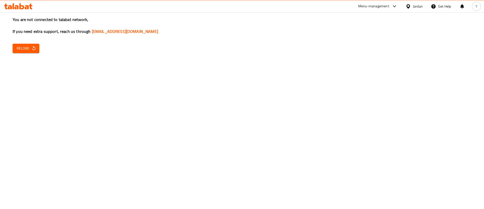
click at [23, 45] on span "Reload" at bounding box center [26, 48] width 19 height 6
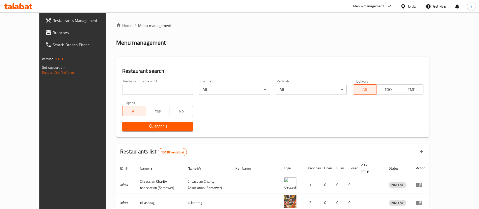
click at [52, 35] on span "Branches" at bounding box center [83, 33] width 63 height 6
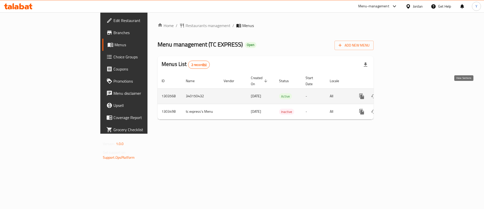
click at [401, 94] on icon "enhanced table" at bounding box center [398, 96] width 5 height 5
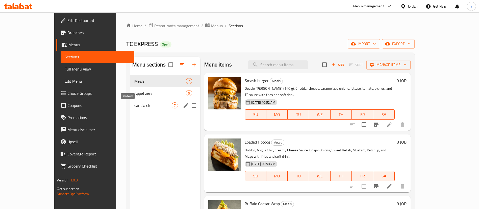
click at [134, 103] on span "sandwich" at bounding box center [152, 105] width 37 height 6
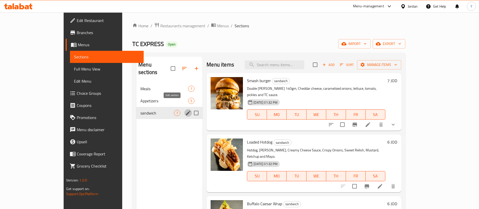
click at [185, 110] on icon "edit" at bounding box center [188, 113] width 6 height 6
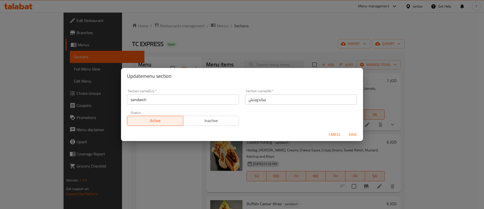
click at [161, 103] on input "sandwich" at bounding box center [183, 99] width 112 height 10
drag, startPoint x: 161, startPoint y: 102, endPoint x: 0, endPoint y: 104, distance: 161.2
click at [0, 104] on div "Update menu section Section name(En)   * sandwich Section name(En) * Section na…" at bounding box center [242, 104] width 484 height 209
type input "Main Course"
drag, startPoint x: 169, startPoint y: 96, endPoint x: 100, endPoint y: 113, distance: 71.2
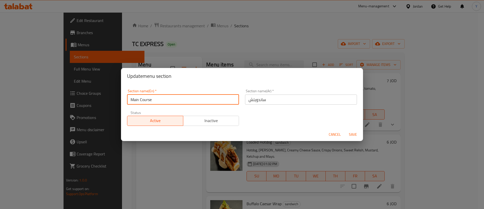
click at [100, 113] on div "Update menu section Section name(En)   * Main Course Section name(En) * Section…" at bounding box center [242, 104] width 484 height 209
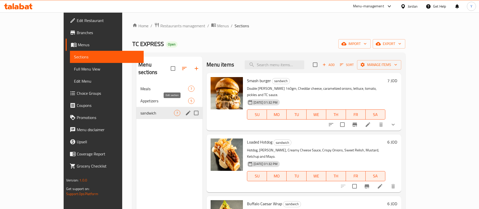
click at [186, 110] on icon "edit" at bounding box center [188, 112] width 5 height 5
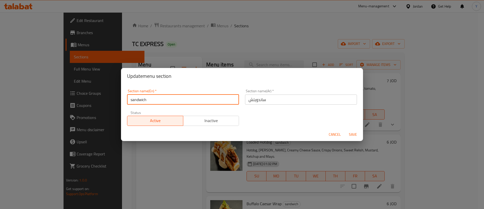
drag, startPoint x: 179, startPoint y: 100, endPoint x: 33, endPoint y: 91, distance: 146.3
click at [33, 91] on div "Update menu section Section name(En)   * sandwich Section name(En) * Section na…" at bounding box center [242, 104] width 484 height 209
type input "Main Course"
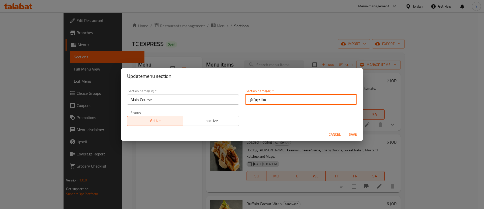
drag, startPoint x: 266, startPoint y: 100, endPoint x: 241, endPoint y: 102, distance: 25.0
click at [242, 102] on div "Section name(Ar)   * ساندويتش Section name(Ar) *" at bounding box center [301, 96] width 118 height 21
type input "ال"
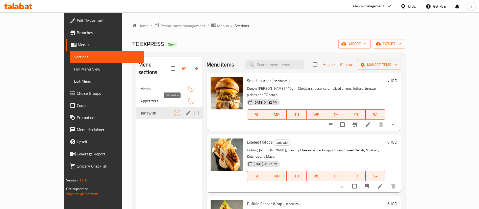
click at [185, 110] on icon "edit" at bounding box center [188, 113] width 6 height 6
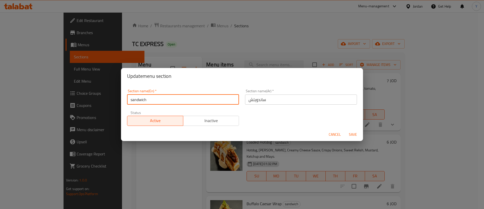
drag, startPoint x: 160, startPoint y: 101, endPoint x: 19, endPoint y: 137, distance: 145.3
click at [19, 137] on div "Update menu section Section name(En)   * sandwich Section name(En) * Section na…" at bounding box center [242, 104] width 484 height 209
type input "’"
type input "Main Course"
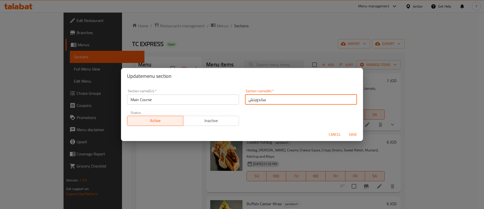
drag, startPoint x: 282, startPoint y: 100, endPoint x: 223, endPoint y: 94, distance: 59.6
click at [223, 94] on div "Section name(En)   * Main Course Section name(En) * Section name(Ar)   * ساندوي…" at bounding box center [242, 107] width 236 height 43
paste input "لطبق الرئيسي"
type input "الطبق الرئيسي"
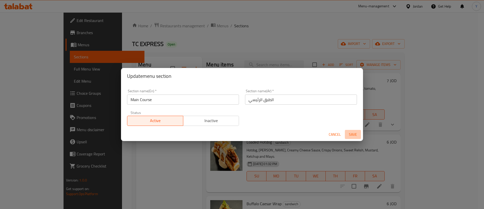
click at [354, 137] on button "Save" at bounding box center [353, 134] width 16 height 9
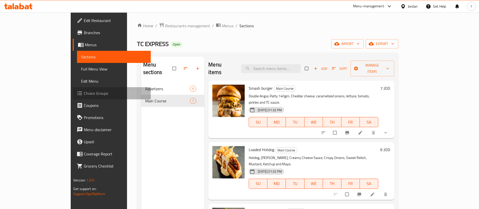
click at [73, 97] on link "Choice Groups" at bounding box center [112, 93] width 78 height 12
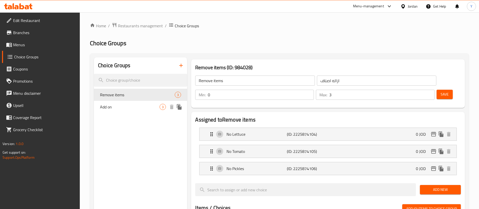
click at [117, 109] on span "Add on" at bounding box center [130, 107] width 60 height 6
type input "Add on"
type input "الاضافات"
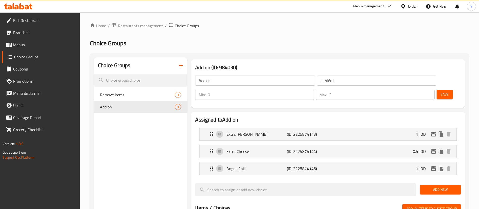
click at [182, 65] on icon "button" at bounding box center [181, 65] width 6 height 6
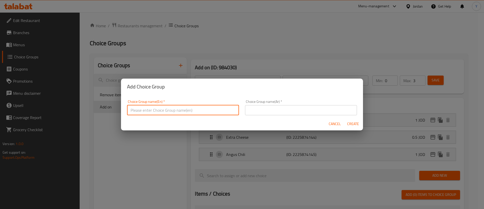
click at [165, 112] on input "text" at bounding box center [183, 110] width 112 height 10
click at [256, 107] on input "text" at bounding box center [301, 110] width 112 height 10
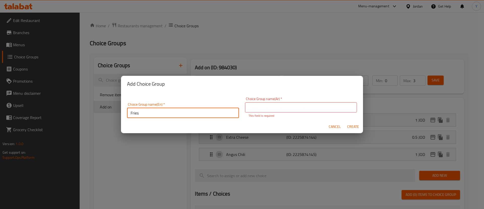
drag, startPoint x: 192, startPoint y: 110, endPoint x: 50, endPoint y: 129, distance: 144.1
click at [50, 129] on div "Add Choice Group Choice Group name(En)   * Fries Choice Group name(En) * Choice…" at bounding box center [242, 104] width 484 height 209
type input "Make it a meail"
click at [265, 107] on input "text" at bounding box center [301, 107] width 112 height 10
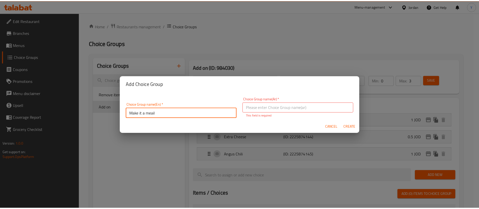
scroll to position [2, 0]
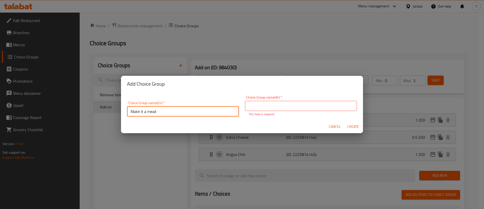
drag, startPoint x: 184, startPoint y: 115, endPoint x: 110, endPoint y: 116, distance: 73.9
click at [110, 116] on div "Add Choice Group Choice Group name(En)   * Make it a meail Choice Group name(En…" at bounding box center [242, 104] width 484 height 209
click at [276, 104] on input "text" at bounding box center [301, 106] width 112 height 10
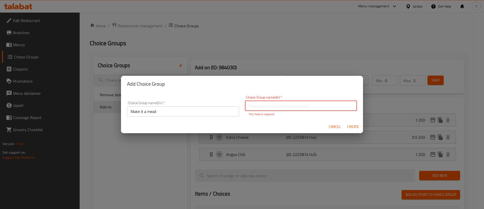
paste input "اجعلها وجبة"
type input "اجعلها وجبة"
click at [352, 128] on div "Cancel Create" at bounding box center [242, 126] width 242 height 13
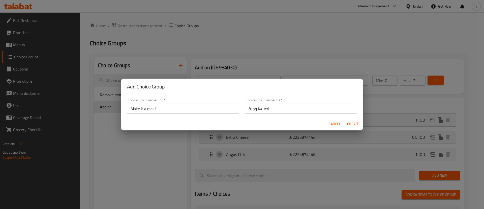
click at [353, 124] on span "Create" at bounding box center [353, 124] width 12 height 6
type input "Make it a meail"
type input "اجعلها وجبة"
type input "0"
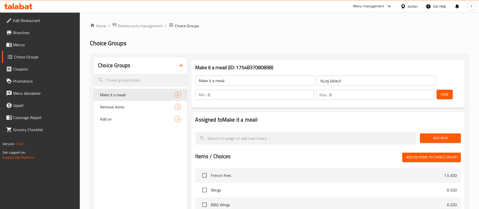
click at [435, 135] on span "Add New" at bounding box center [440, 138] width 33 height 6
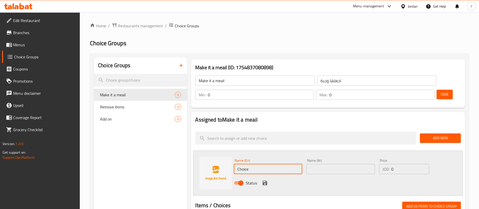
drag, startPoint x: 258, startPoint y: 157, endPoint x: 205, endPoint y: 160, distance: 52.8
click at [205, 160] on div "Name (En) Choice Name (En) Name (Ar) Name (Ar) Price JOD 0 Price Status" at bounding box center [327, 172] width 269 height 45
type input "["
type input "F"
type input "French Fries"
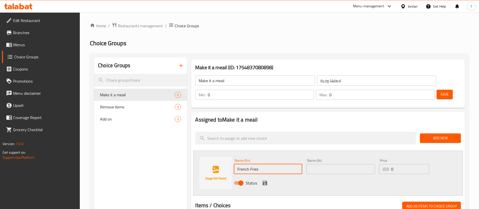
click at [324, 164] on input "text" at bounding box center [340, 169] width 68 height 10
click at [291, 164] on input "French Fries" at bounding box center [268, 169] width 68 height 10
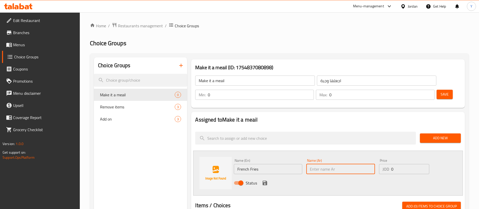
click at [325, 164] on input "text" at bounding box center [340, 169] width 68 height 10
paste input "بطاطس مقلية"
type input "بطاطس مقلية"
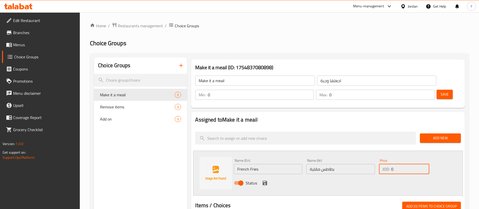
drag, startPoint x: 410, startPoint y: 154, endPoint x: 355, endPoint y: 154, distance: 55.5
click at [355, 156] on div "Name (En) French Fries Name (En) Name (Ar) بطاطس مقلية Name (Ar) Price JOD 0 Pr…" at bounding box center [340, 172] width 217 height 33
type input "1.75"
click at [264, 180] on icon "save" at bounding box center [264, 182] width 5 height 5
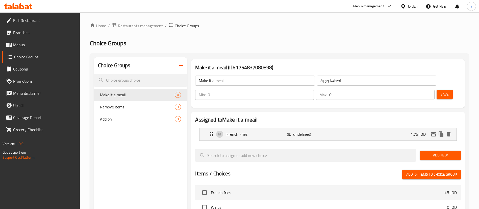
click at [441, 152] on span "Add New" at bounding box center [440, 155] width 33 height 6
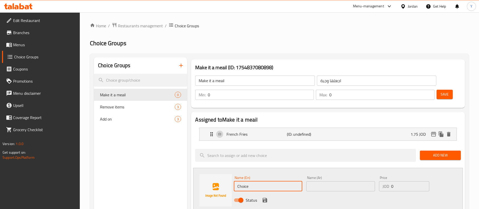
drag, startPoint x: 255, startPoint y: 169, endPoint x: 197, endPoint y: 178, distance: 58.7
click at [197, 178] on div "Name (En) Choice Name (En) Name (Ar) Name (Ar) Price JOD 0 Price Status" at bounding box center [327, 190] width 269 height 45
type input "Curly Fries"
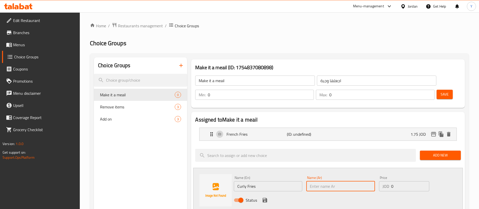
click at [337, 181] on input "text" at bounding box center [340, 186] width 68 height 10
type input "كيرلي فرايز"
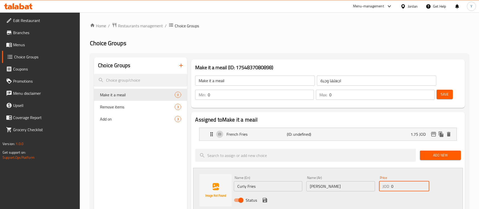
drag, startPoint x: 402, startPoint y: 173, endPoint x: 348, endPoint y: 181, distance: 54.7
click at [348, 181] on div "Name (En) Curly Fries Name (En) Name (Ar) كيرلي فرايز Name (Ar) Price JOD 0 Pri…" at bounding box center [340, 190] width 217 height 33
type input "1.25"
click at [265, 198] on icon "save" at bounding box center [264, 200] width 5 height 5
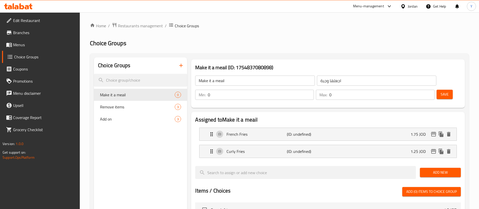
click at [439, 169] on span "Add New" at bounding box center [440, 172] width 33 height 6
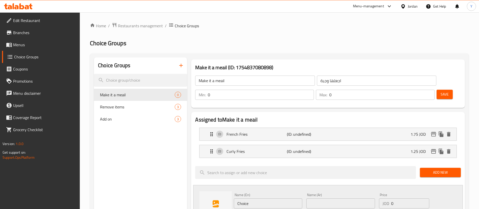
drag, startPoint x: 211, startPoint y: 193, endPoint x: 162, endPoint y: 192, distance: 49.2
click at [391, 128] on div "French Fries (ID: undefined) 1.75 JOD" at bounding box center [329, 134] width 242 height 13
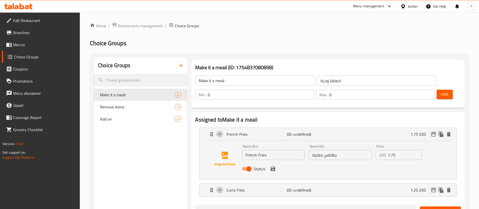
click at [400, 150] on input "1.75" at bounding box center [405, 155] width 34 height 10
type input "1.75"
click at [272, 165] on icon "save" at bounding box center [273, 168] width 6 height 6
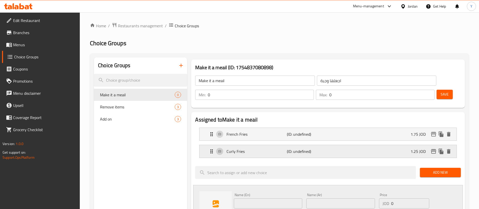
click at [413, 148] on p "1.25 JOD" at bounding box center [419, 151] width 19 height 6
click at [414, 148] on p "1.25 JOD" at bounding box center [419, 151] width 19 height 6
click at [406, 145] on div "Curly Fries (ID: undefined) 1.25 JOD" at bounding box center [329, 151] width 242 height 13
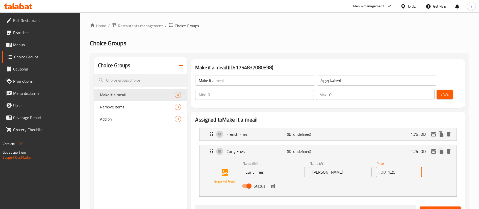
click at [400, 167] on input "1.25" at bounding box center [405, 172] width 34 height 10
type input "1"
click at [273, 183] on icon "save" at bounding box center [272, 185] width 5 height 5
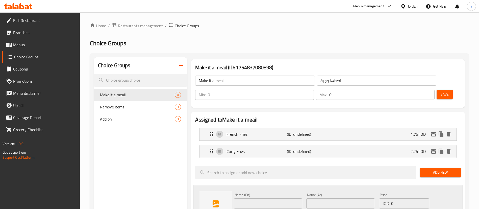
type input "2.25"
click at [434, 169] on span "Add New" at bounding box center [440, 172] width 33 height 6
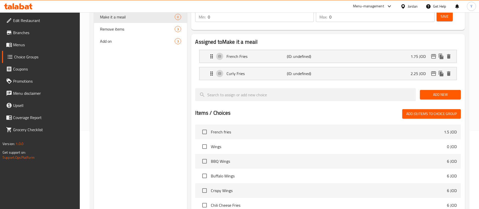
scroll to position [41, 0]
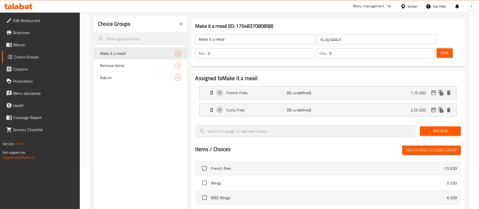
click at [439, 128] on span "Add New" at bounding box center [440, 131] width 33 height 6
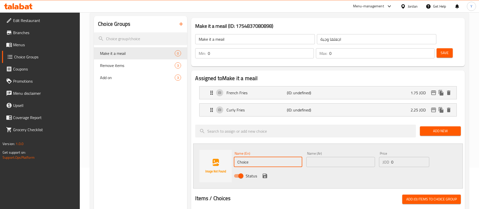
drag, startPoint x: 253, startPoint y: 150, endPoint x: 203, endPoint y: 151, distance: 49.7
click at [203, 151] on div "Name (En) Choice Name (En) Name (Ar) Name (Ar) Price JOD 0 Price Status" at bounding box center [327, 165] width 269 height 45
type input "Sweet Potato"
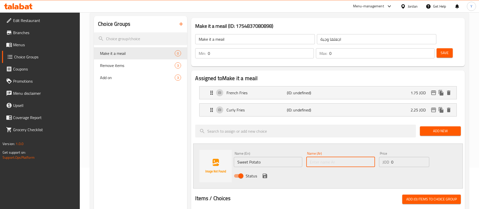
click at [353, 157] on input "text" at bounding box center [340, 162] width 68 height 10
type input "ب"
click at [272, 157] on input "Sweet Potato" at bounding box center [268, 162] width 68 height 10
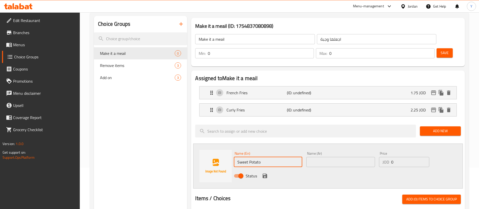
click at [272, 157] on input "Sweet Potato" at bounding box center [268, 162] width 68 height 10
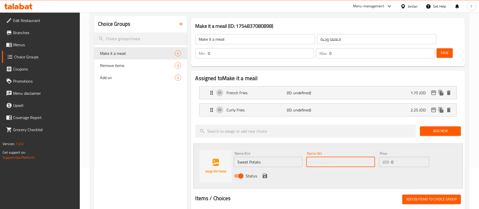
click at [325, 157] on input "text" at bounding box center [340, 162] width 68 height 10
paste input "البطاطا الحلوة"
type input "البطاطا الحلوة"
click at [403, 157] on input "0" at bounding box center [410, 162] width 38 height 10
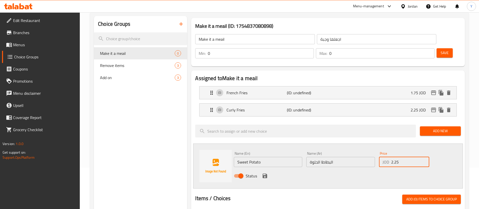
type input "2.25"
click at [264, 173] on icon "save" at bounding box center [265, 176] width 6 height 6
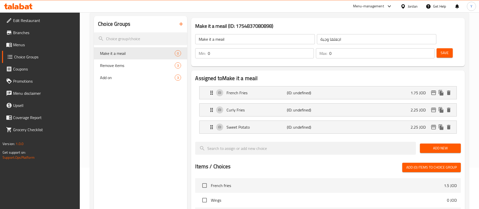
click at [445, 145] on span "Add New" at bounding box center [440, 148] width 33 height 6
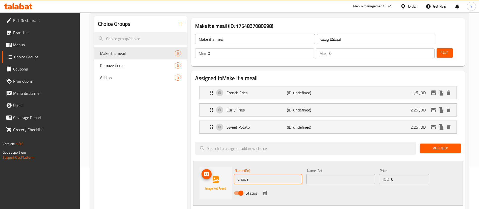
drag, startPoint x: 266, startPoint y: 164, endPoint x: 179, endPoint y: 170, distance: 86.5
click at [179, 170] on div "Choice Groups Make it a meail 0 Remove items 3 Add on 3 Make it a meail (ID: 17…" at bounding box center [280, 203] width 373 height 375
type input "Matrix Cola"
click at [325, 174] on input "text" at bounding box center [340, 179] width 68 height 10
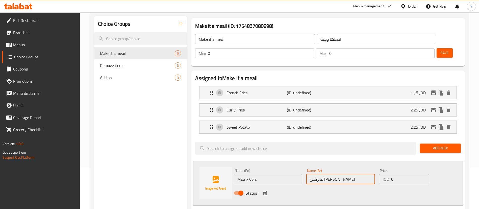
type input "ماتركس كولا"
click at [400, 174] on input "0" at bounding box center [410, 179] width 38 height 10
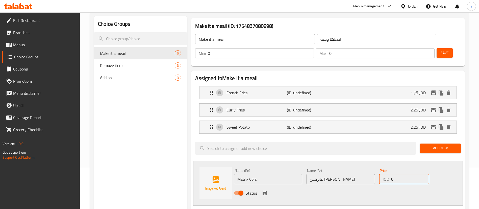
type input "0.5"
click at [262, 190] on icon "save" at bounding box center [264, 192] width 5 height 5
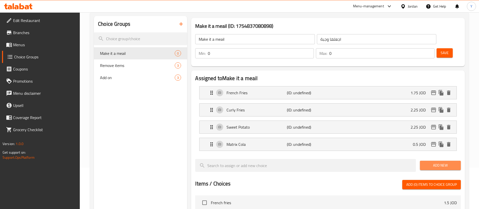
click at [442, 162] on span "Add New" at bounding box center [440, 165] width 33 height 6
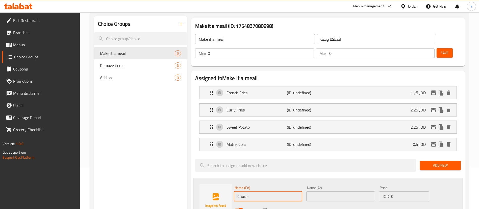
drag, startPoint x: 256, startPoint y: 179, endPoint x: 189, endPoint y: 192, distance: 67.9
click at [261, 191] on input "Matrix Cola Deit" at bounding box center [268, 196] width 68 height 10
drag, startPoint x: 267, startPoint y: 183, endPoint x: 258, endPoint y: 183, distance: 8.3
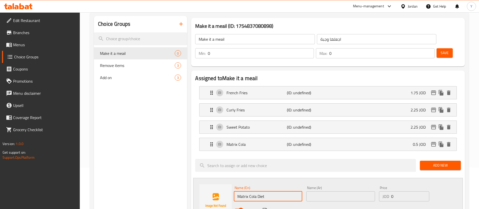
click at [258, 191] on input "Matrix Cola Diet" at bounding box center [268, 196] width 68 height 10
type input "Matrix Cola Diet"
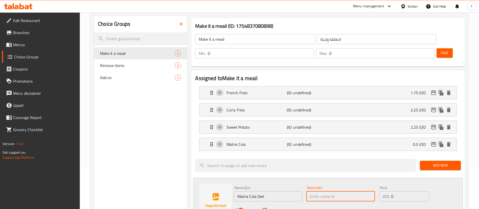
click at [353, 191] on input "text" at bounding box center [340, 196] width 68 height 10
type input "ماتركس كولا دايت"
click at [405, 191] on input "0" at bounding box center [410, 196] width 38 height 10
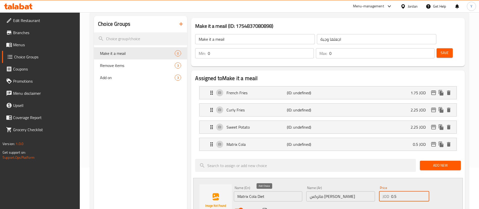
type input "0.5"
click at [264, 207] on icon "save" at bounding box center [265, 210] width 6 height 6
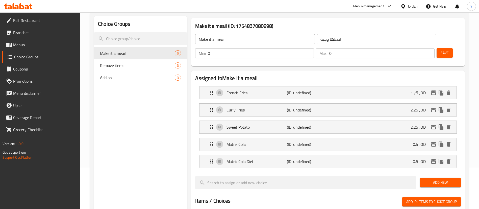
scroll to position [94, 0]
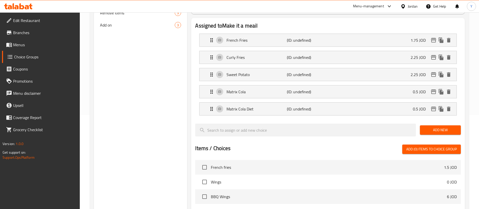
click at [431, 127] on span "Add New" at bounding box center [440, 130] width 33 height 6
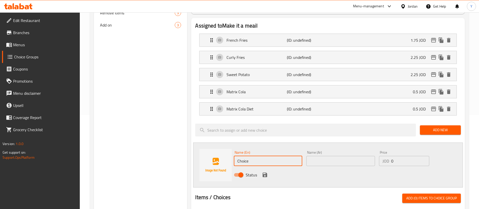
drag, startPoint x: 261, startPoint y: 145, endPoint x: 188, endPoint y: 156, distance: 74.0
click at [188, 156] on div "Make it a meail (ID: 1754837080898) Make it a meail ​ اجعلها وجبة ​ Min: 0 ​ Ma…" at bounding box center [327, 168] width 280 height 410
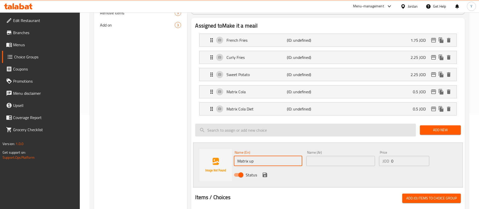
type input "Matrix Up"
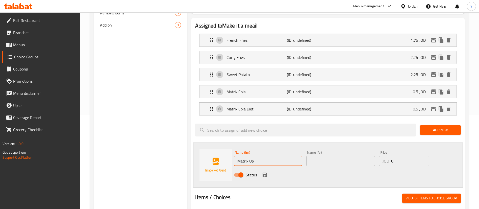
click at [325, 156] on input "text" at bounding box center [340, 161] width 68 height 10
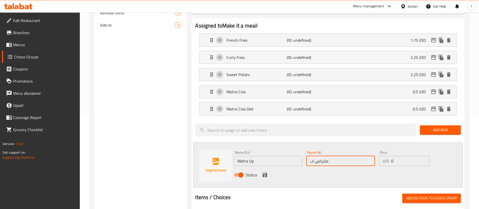
type input "ماتركس اب"
click at [408, 156] on input "0" at bounding box center [410, 161] width 38 height 10
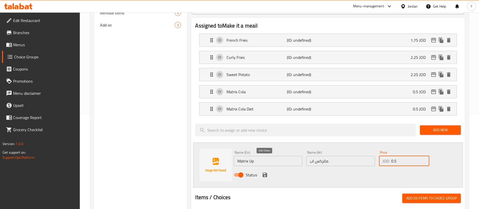
type input "0.5"
click at [265, 172] on icon "save" at bounding box center [264, 174] width 5 height 5
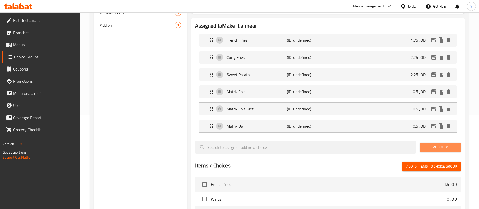
click at [438, 144] on span "Add New" at bounding box center [440, 147] width 33 height 6
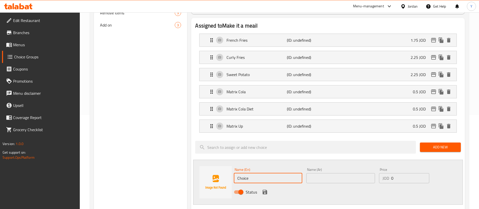
drag, startPoint x: 273, startPoint y: 162, endPoint x: 190, endPoint y: 165, distance: 83.5
click at [190, 165] on div "Assigned to Make it a meail French Fries (ID: undefined) 1.75 JOD Name (En) Fre…" at bounding box center [328, 185] width 278 height 339
type input "Matrix Up Diet"
click at [316, 173] on input "text" at bounding box center [340, 178] width 68 height 10
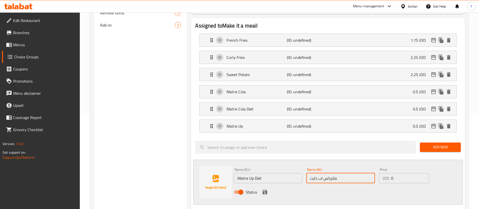
type input "مانركس اب دايت"
click at [397, 173] on input "0" at bounding box center [410, 178] width 38 height 10
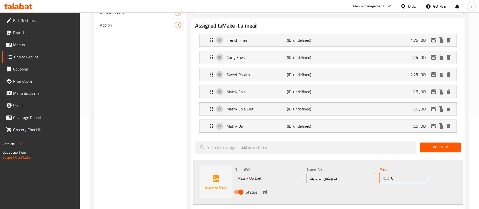
type input "0.5"
click at [266, 189] on icon "save" at bounding box center [264, 191] width 5 height 5
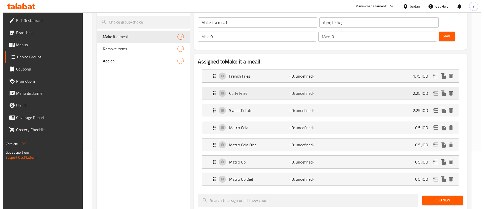
scroll to position [40, 0]
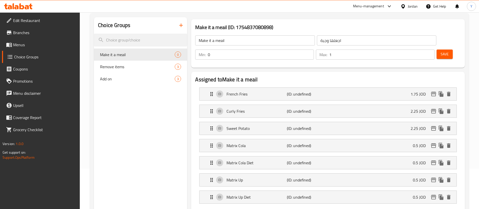
click at [420, 49] on input "1" at bounding box center [381, 54] width 105 height 10
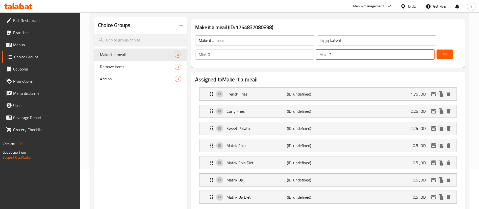
click at [420, 49] on input "2" at bounding box center [381, 54] width 105 height 10
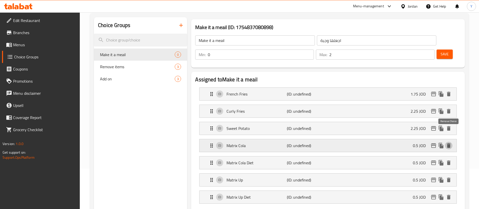
click at [450, 142] on icon "delete" at bounding box center [448, 145] width 6 height 6
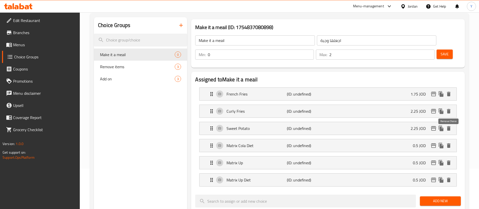
click at [450, 142] on icon "delete" at bounding box center [448, 145] width 6 height 6
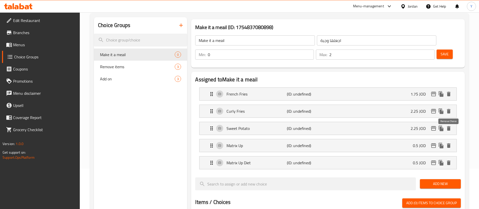
click at [450, 142] on icon "delete" at bounding box center [448, 145] width 6 height 6
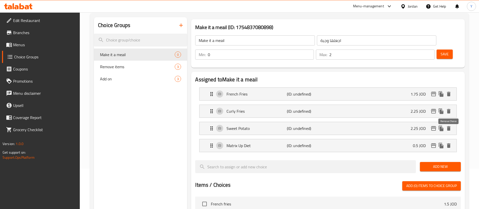
click at [450, 142] on icon "delete" at bounding box center [448, 145] width 6 height 6
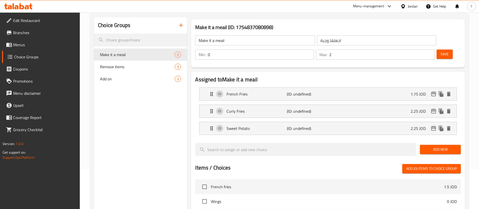
click at [413, 49] on div "Max: 2 ​" at bounding box center [375, 54] width 119 height 10
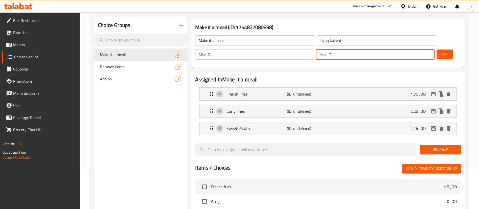
click at [413, 49] on div "Max: 2 ​" at bounding box center [375, 54] width 119 height 10
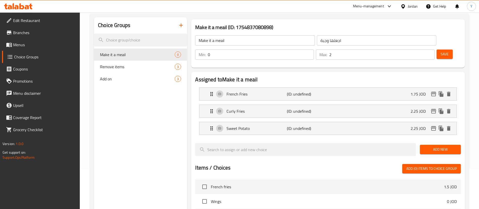
click at [413, 49] on div "Max: 2 ​" at bounding box center [375, 54] width 119 height 10
click at [416, 49] on input "2" at bounding box center [381, 54] width 105 height 10
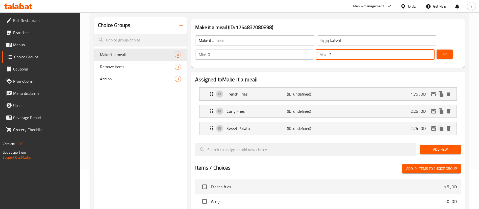
click at [416, 49] on input "2" at bounding box center [381, 54] width 105 height 10
type input "1"
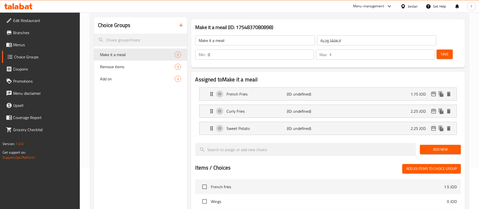
click at [391, 72] on div "Assigned to Make it a meail French Fries (ID: undefined) 1.75 JOD Name (En) Fre…" at bounding box center [327, 189] width 273 height 235
click at [242, 39] on input "Make it a meail" at bounding box center [254, 40] width 119 height 10
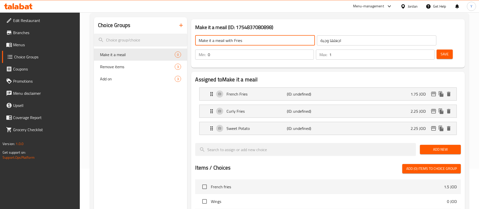
click at [221, 44] on input "Make it a meail with Fries" at bounding box center [254, 40] width 119 height 10
type input "Make it a meal with Fries"
click at [317, 42] on input "اجعلها وجبة" at bounding box center [376, 40] width 119 height 10
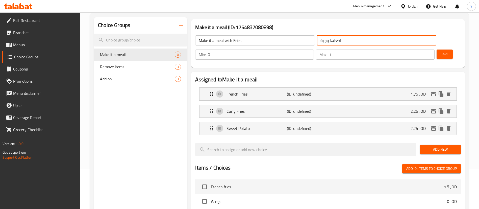
click at [324, 42] on input "اجعلها وجبة" at bounding box center [376, 40] width 119 height 10
click at [318, 88] on div "French Fries (ID: undefined) 1.75 JOD" at bounding box center [329, 94] width 242 height 13
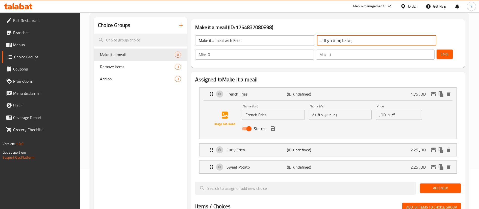
click at [328, 109] on input "بطاطس مقلية" at bounding box center [340, 114] width 63 height 10
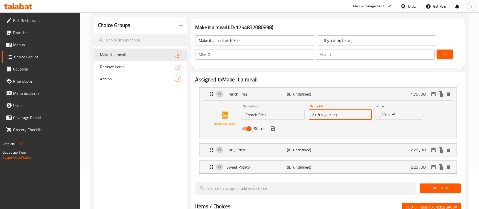
drag, startPoint x: 329, startPoint y: 101, endPoint x: 338, endPoint y: 100, distance: 9.1
click at [338, 109] on input "بطاطس مقلية" at bounding box center [340, 114] width 63 height 10
click at [317, 39] on input "اجعلها وجبة مع الب" at bounding box center [376, 40] width 119 height 10
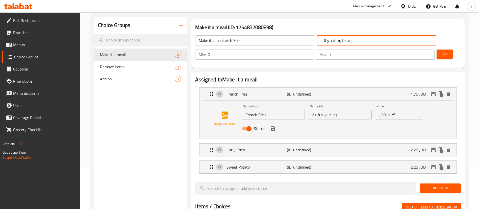
paste input "بطاط"
click at [324, 39] on input "اجعلها وجبة مع الب" at bounding box center [376, 40] width 119 height 10
paste input "بطاط"
click at [317, 40] on input "اجعلها وجبة مع الببطاط" at bounding box center [376, 40] width 119 height 10
click at [317, 42] on input "اجعلها وجبة مع البطاط" at bounding box center [376, 40] width 119 height 10
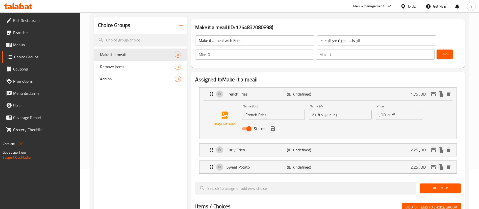
click at [300, 72] on div "Assigned to Make it a meail French Fries (ID: undefined) 1.75 JOD Name (En) Fre…" at bounding box center [327, 208] width 273 height 273
click at [317, 40] on input "ااجعلها وجبة مع البطاط" at bounding box center [376, 40] width 119 height 10
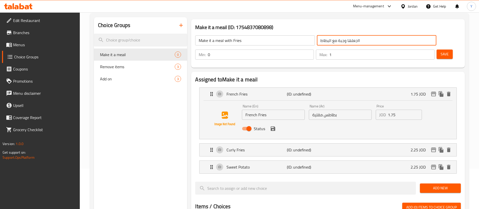
click at [340, 43] on input "ااجعلها وجبة مع البطاط" at bounding box center [376, 40] width 119 height 10
click at [324, 40] on input "ااجعلها وجبة مع البطاط" at bounding box center [376, 40] width 119 height 10
click at [342, 44] on input "اجعلها وجبة مع البطاط" at bounding box center [376, 40] width 119 height 10
type input "اجعلها وجبة مع البطاطا"
click at [332, 54] on div "Make it a meail (ID: 1754837080898) Make it a meal with Fries ​ اجعلها وجبة مع …" at bounding box center [328, 43] width 278 height 52
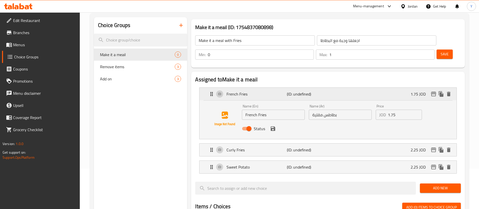
click at [384, 88] on div "French Fries (ID: undefined) 1.75 JOD" at bounding box center [329, 94] width 242 height 13
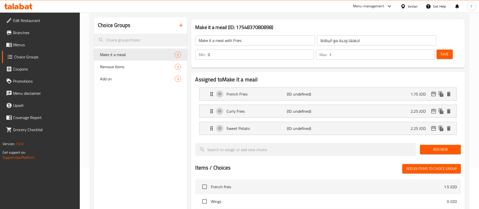
click at [440, 51] on span "Save" at bounding box center [444, 54] width 8 height 6
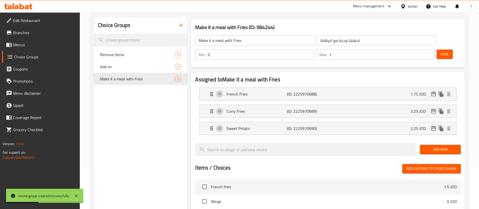
click at [249, 39] on input "Make it a meal with Fries" at bounding box center [254, 40] width 119 height 10
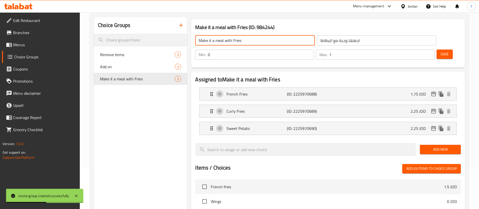
click at [249, 39] on input "Make it a meal with Fries" at bounding box center [254, 40] width 119 height 10
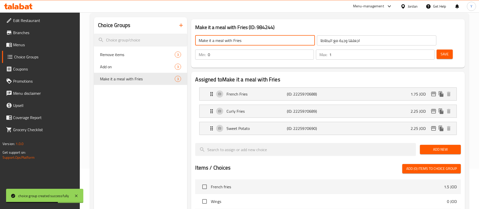
click at [249, 39] on input "Make it a meal with Fries" at bounding box center [254, 40] width 119 height 10
click at [180, 24] on icon "button" at bounding box center [181, 25] width 6 height 6
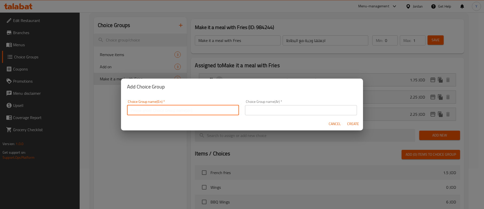
click at [209, 108] on input "text" at bounding box center [183, 110] width 112 height 10
paste input "Make it a meal with Fries"
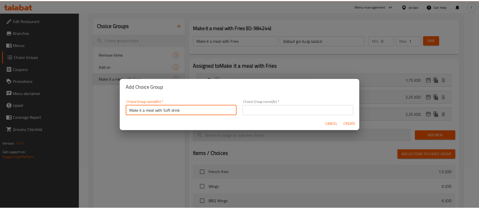
scroll to position [2, 0]
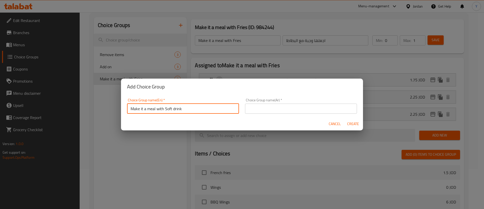
drag, startPoint x: 209, startPoint y: 108, endPoint x: 91, endPoint y: 115, distance: 117.7
click at [91, 115] on div "Add Choice Group Choice Group name(En)   * Make it a meal with Soft drink Choic…" at bounding box center [242, 104] width 484 height 209
type input "Make it a meal with Soft drink"
click at [283, 109] on input "text" at bounding box center [301, 108] width 112 height 10
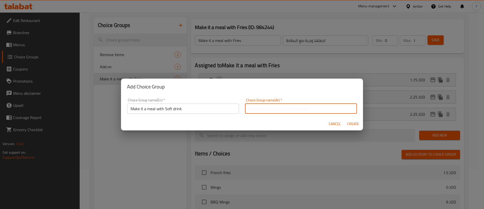
paste input "اجعلها وجبة مع مشروب غازي"
type input "اجعلها وجبة مع مشروب غازي"
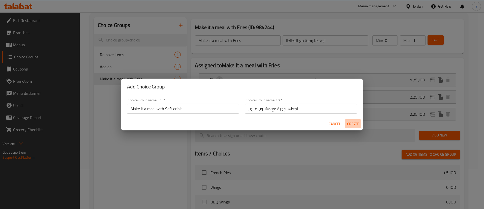
click at [354, 125] on span "Create" at bounding box center [353, 124] width 12 height 6
type input "Make it a meal with Soft drink"
type input "اجعلها وجبة مع مشروب غازي"
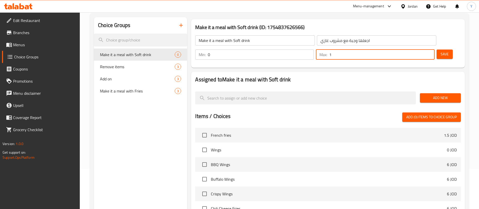
type input "1"
click at [421, 49] on input "1" at bounding box center [381, 54] width 105 height 10
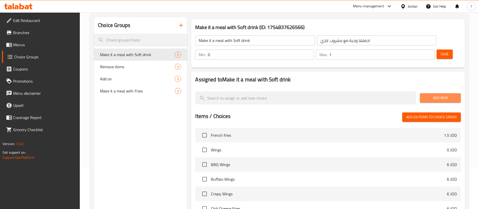
click at [444, 95] on span "Add New" at bounding box center [440, 98] width 33 height 6
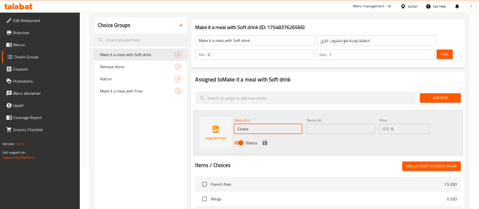
drag, startPoint x: 252, startPoint y: 115, endPoint x: 204, endPoint y: 121, distance: 48.3
click at [204, 121] on div "Name (En) Choice Name (En) Name (Ar) Name (Ar) Price JOD 0 Price Status" at bounding box center [327, 132] width 269 height 45
type input "Matrix Cola"
click at [342, 124] on input "text" at bounding box center [340, 129] width 68 height 10
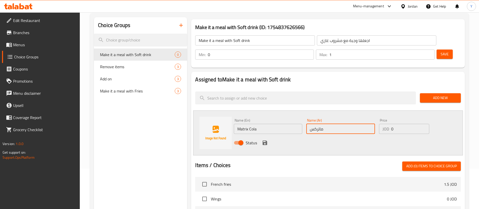
type input "ماتركس كولا"
click at [407, 124] on input "0" at bounding box center [410, 129] width 38 height 10
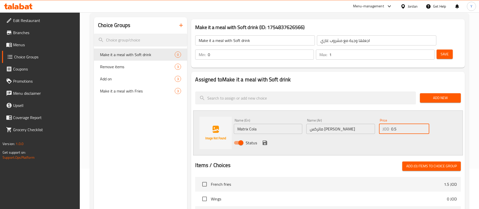
type input "0.5"
click at [262, 140] on icon "save" at bounding box center [265, 143] width 6 height 6
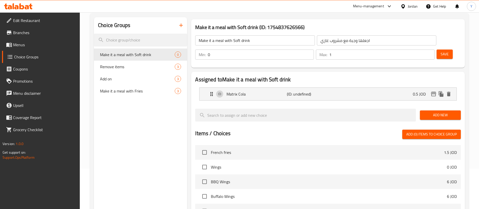
click at [434, 112] on span "Add New" at bounding box center [440, 115] width 33 height 6
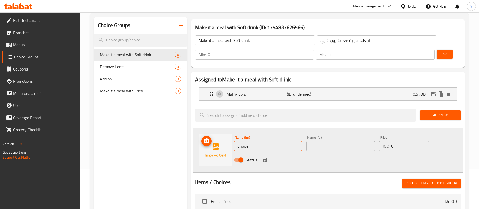
drag, startPoint x: 256, startPoint y: 134, endPoint x: 208, endPoint y: 138, distance: 47.3
click at [208, 138] on div "Name (En) Choice Name (En) Name (Ar) Name (Ar) Price JOD 0 Price Status" at bounding box center [327, 149] width 269 height 45
type input "Matrix Cola Diet"
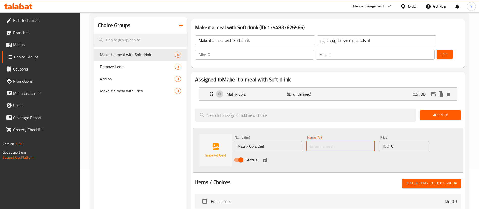
click at [330, 141] on input "text" at bounding box center [340, 146] width 68 height 10
type input "ماتركس كولا دايت"
click at [402, 141] on input "0" at bounding box center [410, 146] width 38 height 10
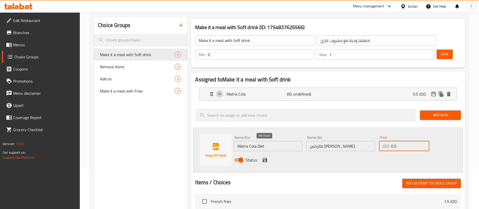
type input "0.5"
click at [266, 157] on icon "save" at bounding box center [264, 159] width 5 height 5
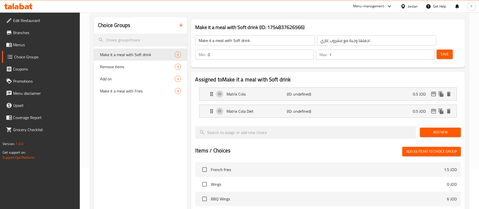
click at [436, 127] on button "Add New" at bounding box center [440, 131] width 41 height 9
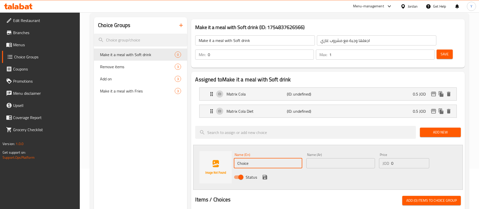
drag, startPoint x: 254, startPoint y: 151, endPoint x: 202, endPoint y: 161, distance: 53.3
click at [202, 161] on div "Name (En) Choice Name (En) Name (Ar) Name (Ar) Price JOD 0 Price Status" at bounding box center [327, 167] width 269 height 45
type input "Matrix Up"
click at [343, 158] on input "text" at bounding box center [340, 163] width 68 height 10
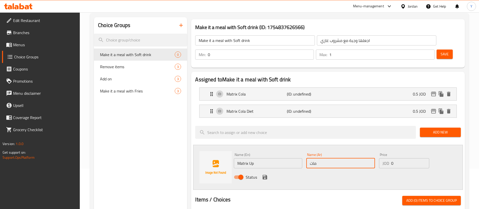
type input "ماتركس أب"
click at [404, 158] on input "0" at bounding box center [410, 163] width 38 height 10
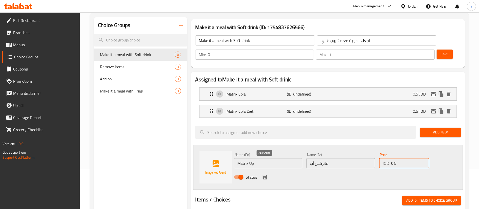
type input "0.5"
click at [265, 175] on icon "save" at bounding box center [264, 177] width 5 height 5
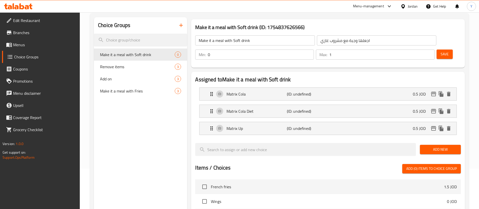
click at [433, 146] on span "Add New" at bounding box center [440, 149] width 33 height 6
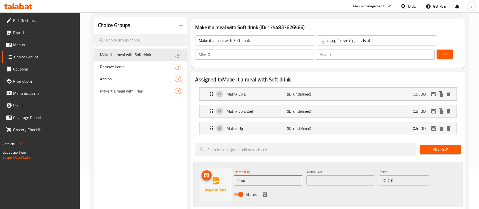
drag, startPoint x: 252, startPoint y: 169, endPoint x: 182, endPoint y: 177, distance: 70.4
click at [182, 177] on div "Choice Groups Make it a meal with Soft drink 0 Remove items 3 Add on 3 Make it …" at bounding box center [280, 204] width 373 height 375
type input "Matrix Up Diet"
click at [349, 175] on input "text" at bounding box center [340, 180] width 68 height 10
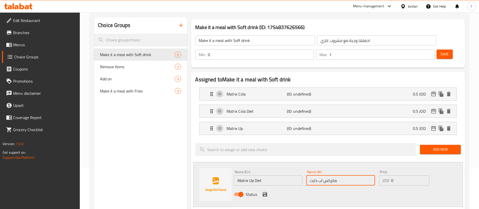
type input "ماتركس اب دايت"
click at [414, 175] on input "0" at bounding box center [410, 180] width 38 height 10
type input "0.5"
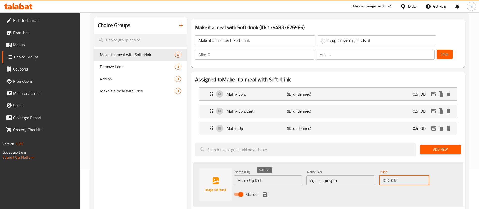
click at [264, 191] on icon "save" at bounding box center [265, 194] width 6 height 6
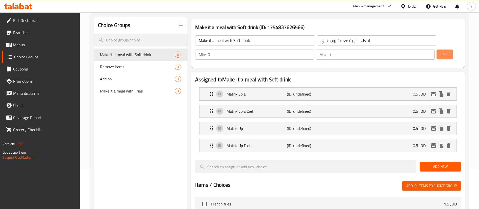
click at [440, 51] on span "Save" at bounding box center [444, 54] width 8 height 6
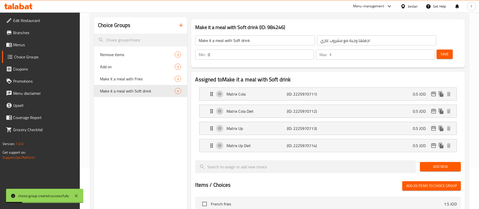
click at [45, 50] on link "Menus" at bounding box center [41, 45] width 78 height 12
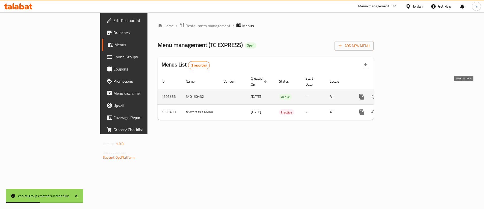
click at [401, 94] on icon "enhanced table" at bounding box center [398, 96] width 5 height 5
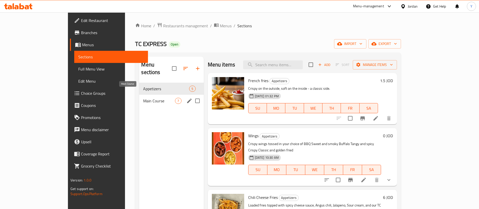
click at [147, 98] on span "Main Course" at bounding box center [159, 101] width 32 height 6
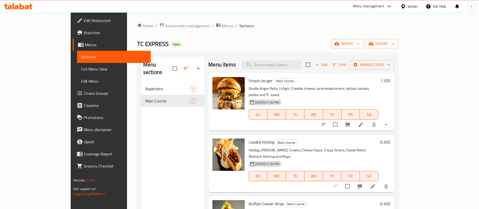
click at [364, 121] on icon at bounding box center [360, 124] width 6 height 6
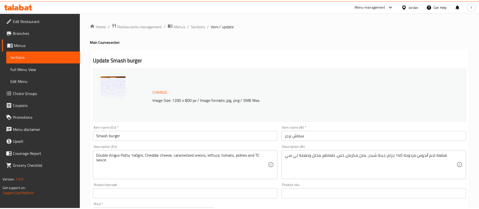
scroll to position [184, 0]
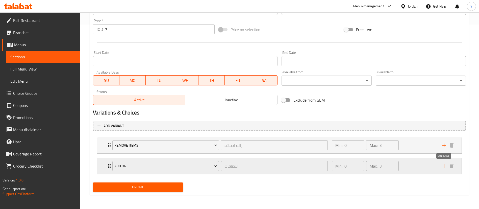
click at [444, 166] on icon "add" at bounding box center [444, 166] width 4 height 4
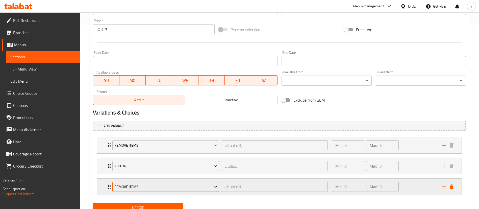
scroll to position [205, 0]
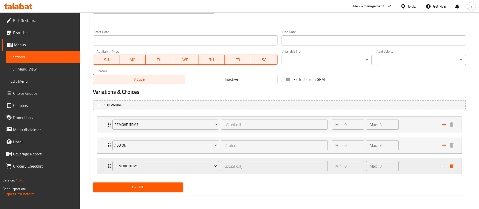
click at [170, 159] on div "Remove items ازاله اصناف ​" at bounding box center [219, 166] width 221 height 16
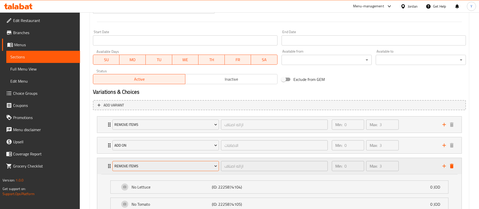
click at [153, 169] on button "Remove items" at bounding box center [165, 166] width 106 height 10
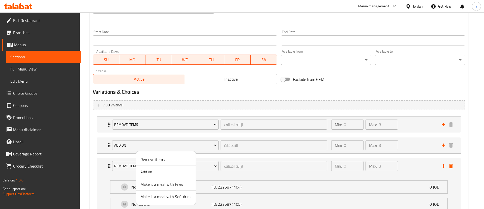
click at [168, 183] on span "Make it a meal with Fries" at bounding box center [166, 184] width 51 height 6
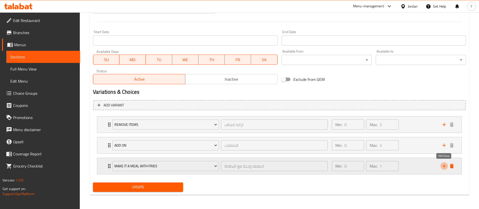
click at [441, 167] on icon "add" at bounding box center [444, 166] width 6 height 6
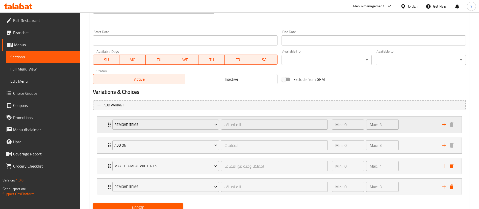
scroll to position [226, 0]
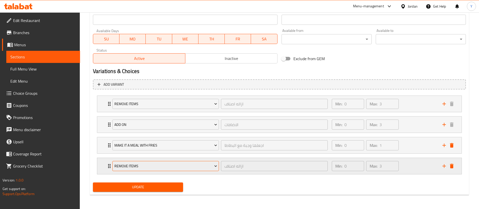
click at [140, 166] on span "Remove items" at bounding box center [165, 166] width 103 height 6
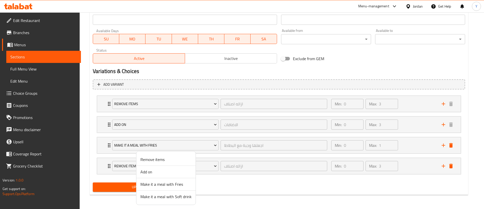
click at [168, 199] on span "Make it a meal with Soft drink" at bounding box center [166, 196] width 51 height 6
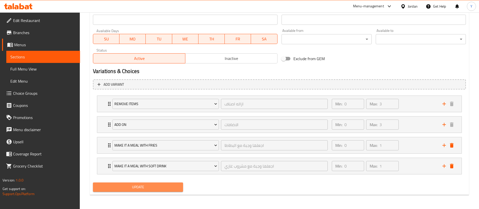
click at [157, 189] on span "Update" at bounding box center [138, 187] width 82 height 6
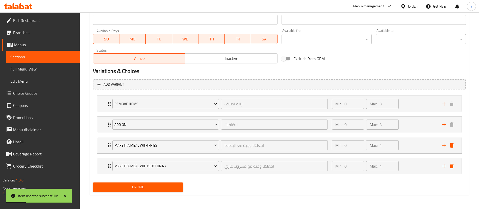
click at [157, 189] on span "Update" at bounding box center [138, 187] width 82 height 6
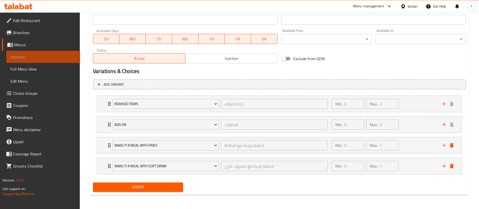
click at [42, 55] on span "Sections" at bounding box center [43, 57] width 66 height 6
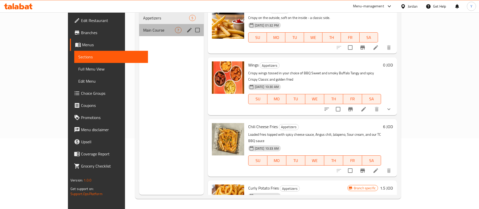
click at [143, 27] on span "Main Course" at bounding box center [159, 30] width 32 height 6
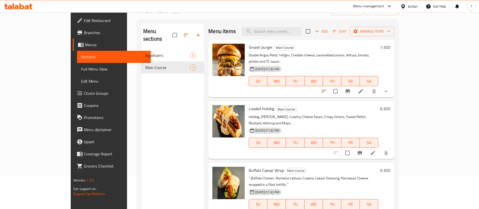
scroll to position [33, 0]
click at [389, 89] on icon "show more" at bounding box center [386, 92] width 6 height 6
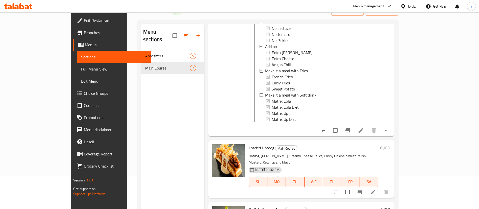
scroll to position [1, 0]
click at [376, 189] on icon at bounding box center [373, 192] width 6 height 6
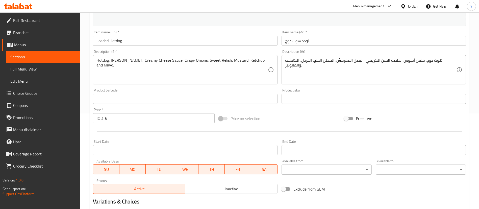
scroll to position [155, 0]
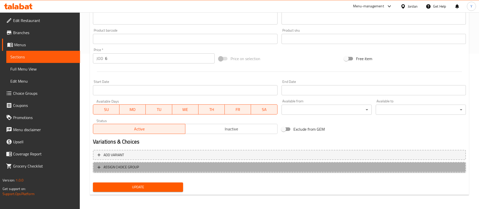
click at [188, 168] on span "ASSIGN CHOICE GROUP" at bounding box center [279, 167] width 364 height 6
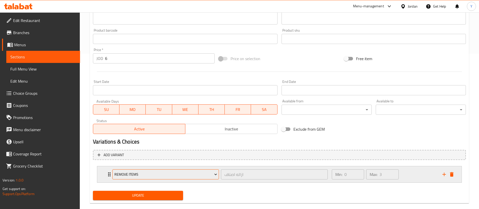
click at [184, 173] on span "Remove items" at bounding box center [165, 174] width 103 height 6
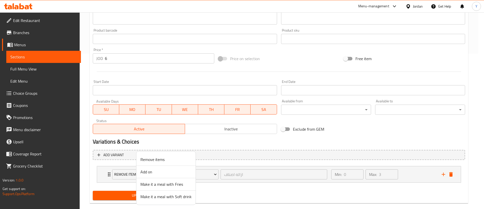
click at [156, 171] on span "Add on" at bounding box center [166, 172] width 51 height 6
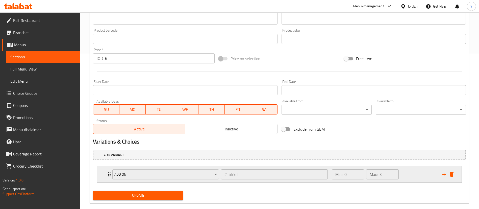
click at [401, 170] on div "Min: 0 ​ Max: 3 ​" at bounding box center [383, 174] width 110 height 16
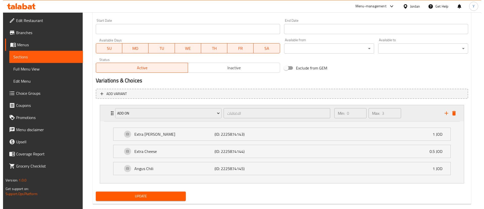
scroll to position [216, 0]
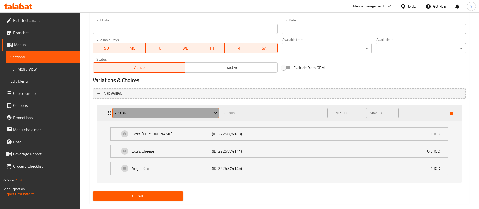
click at [131, 116] on button "Add on" at bounding box center [165, 113] width 106 height 10
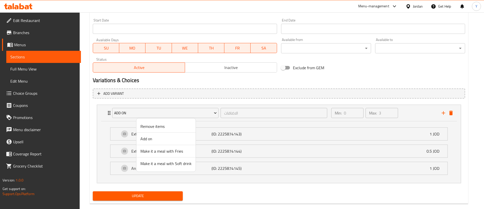
click at [149, 151] on span "Make it a meal with Fries" at bounding box center [166, 151] width 51 height 6
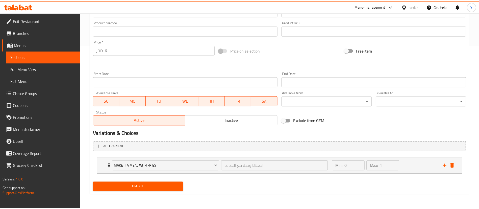
scroll to position [163, 0]
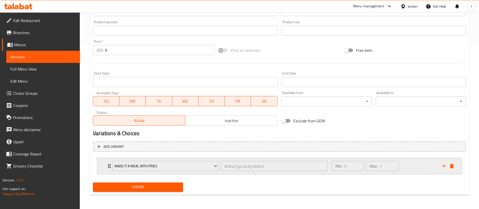
click at [445, 167] on icon "add" at bounding box center [444, 166] width 6 height 6
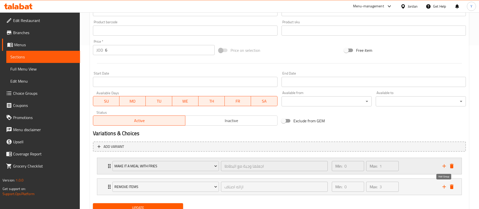
scroll to position [184, 0]
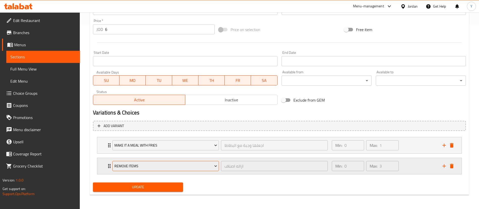
click at [186, 161] on button "Remove items" at bounding box center [165, 166] width 106 height 10
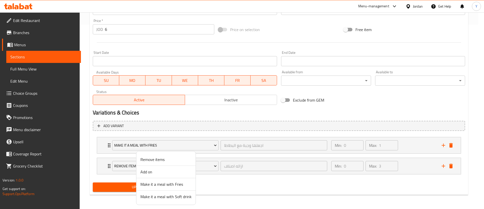
click at [175, 199] on span "Make it a meal with Soft drink" at bounding box center [166, 196] width 51 height 6
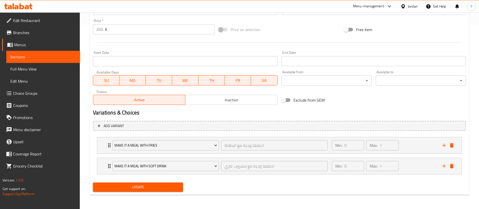
click at [156, 184] on span "Update" at bounding box center [138, 187] width 82 height 6
click at [32, 62] on link "Sections" at bounding box center [43, 57] width 74 height 12
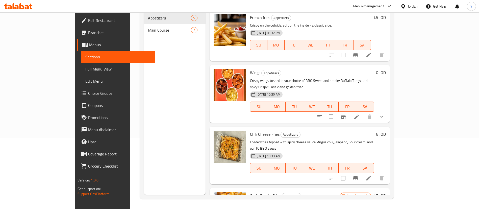
scroll to position [71, 0]
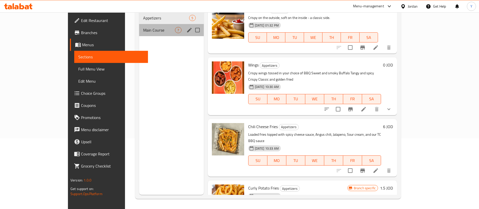
click at [139, 27] on div "Main Course 7" at bounding box center [171, 30] width 64 height 12
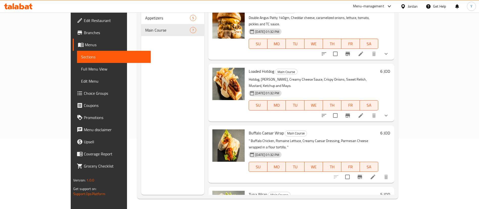
click at [389, 112] on icon "show more" at bounding box center [386, 115] width 6 height 6
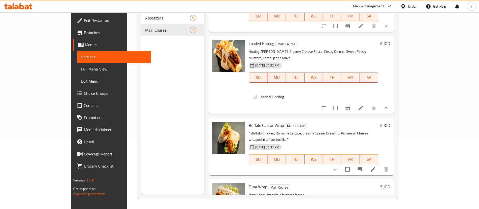
scroll to position [1, 0]
click at [364, 105] on icon at bounding box center [360, 108] width 6 height 6
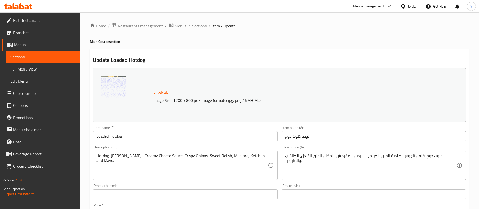
click at [23, 58] on span "Sections" at bounding box center [43, 57] width 66 height 6
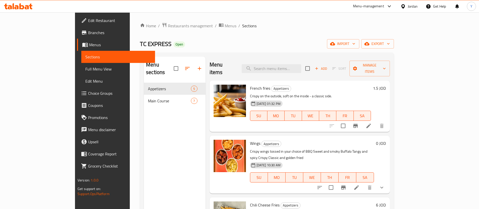
click at [148, 98] on span "Main Course" at bounding box center [169, 101] width 43 height 6
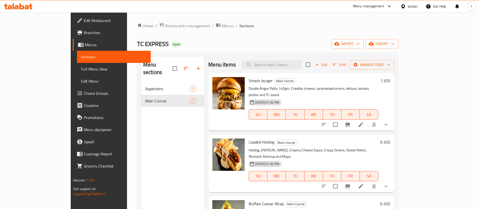
click at [392, 180] on button "show more" at bounding box center [386, 186] width 12 height 12
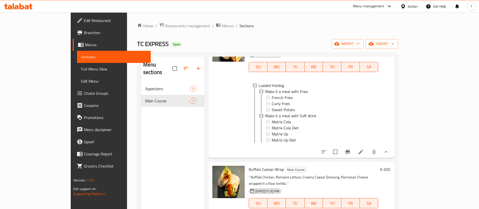
scroll to position [198, 0]
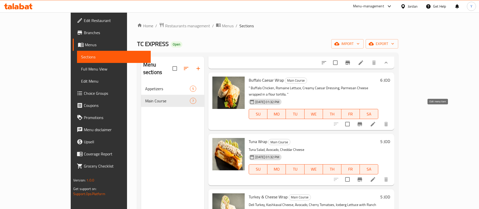
click at [376, 121] on icon at bounding box center [373, 124] width 6 height 6
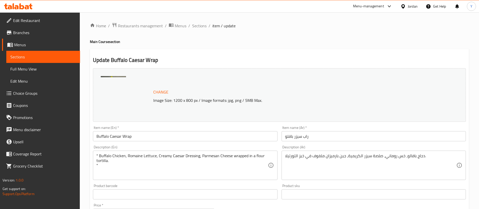
scroll to position [155, 0]
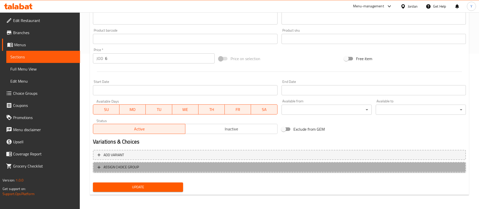
click at [134, 170] on button "ASSIGN CHOICE GROUP" at bounding box center [279, 167] width 373 height 10
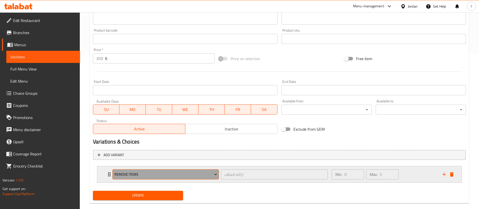
click at [157, 176] on span "Remove items" at bounding box center [165, 174] width 103 height 6
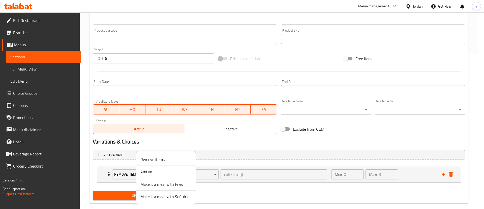
click at [164, 183] on span "Make it a meal with Fries" at bounding box center [166, 184] width 51 height 6
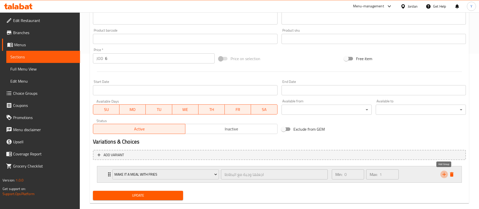
click at [446, 173] on icon "add" at bounding box center [444, 174] width 6 height 6
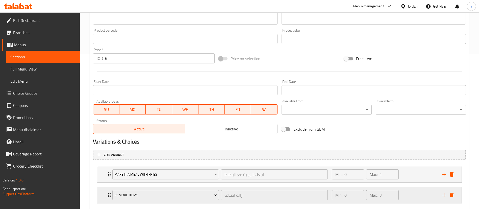
scroll to position [184, 0]
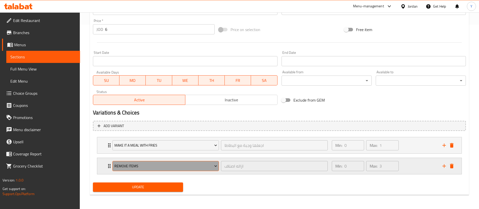
click at [134, 167] on span "Remove items" at bounding box center [165, 166] width 103 height 6
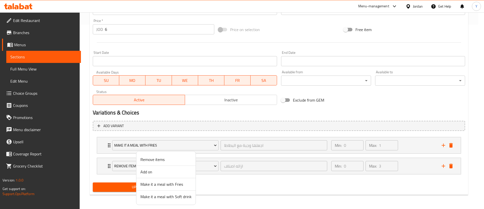
click at [169, 198] on span "Make it a meal with Soft drink" at bounding box center [166, 196] width 51 height 6
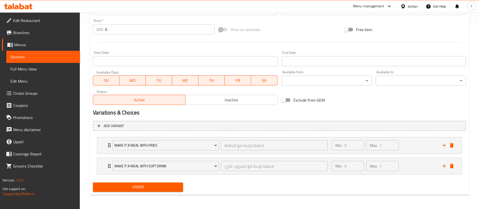
click at [149, 190] on button "Update" at bounding box center [138, 186] width 90 height 9
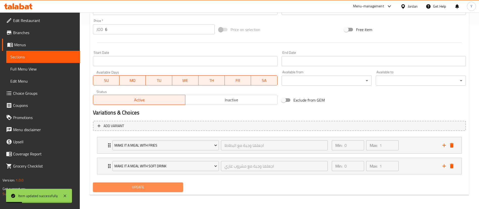
click at [149, 190] on button "Update" at bounding box center [138, 186] width 90 height 9
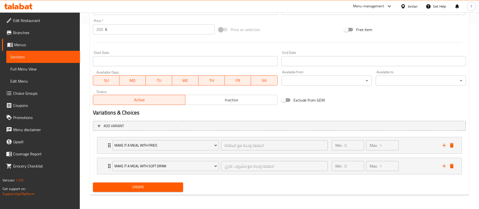
click at [33, 62] on link "Sections" at bounding box center [43, 57] width 74 height 12
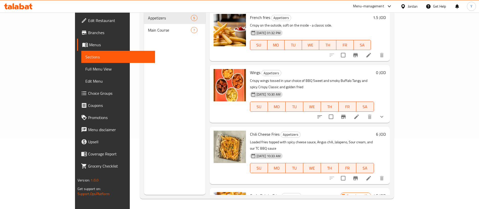
scroll to position [71, 0]
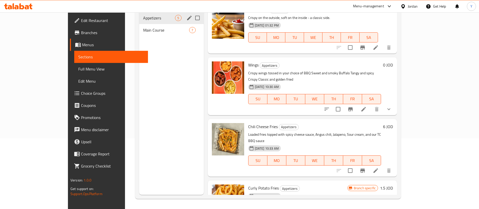
click at [143, 27] on span "Main Course" at bounding box center [166, 30] width 46 height 6
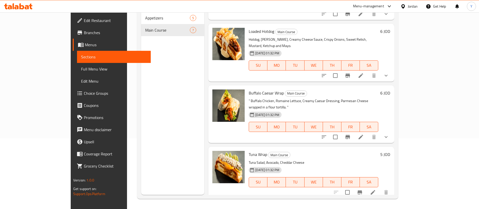
scroll to position [40, 0]
click at [389, 72] on icon "show more" at bounding box center [386, 75] width 6 height 6
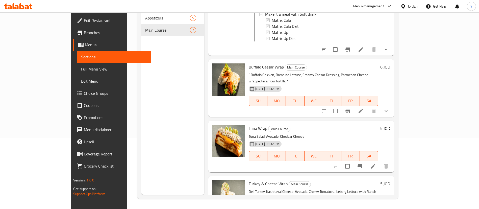
scroll to position [141, 0]
click at [392, 104] on button "show more" at bounding box center [386, 110] width 12 height 12
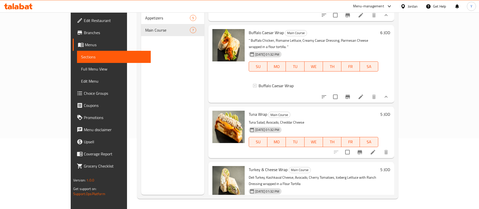
scroll to position [166, 0]
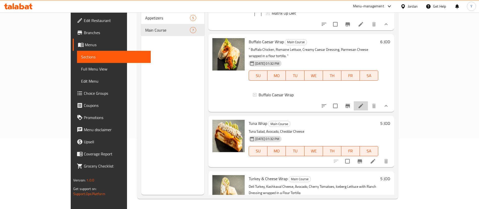
click at [364, 103] on icon at bounding box center [360, 106] width 6 height 6
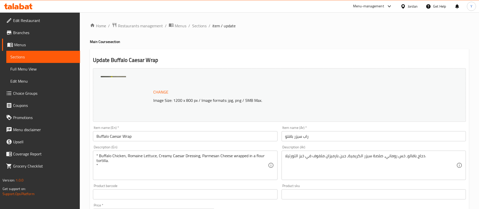
scroll to position [184, 0]
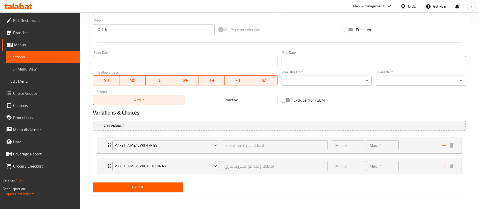
click at [66, 54] on span "Sections" at bounding box center [43, 57] width 66 height 6
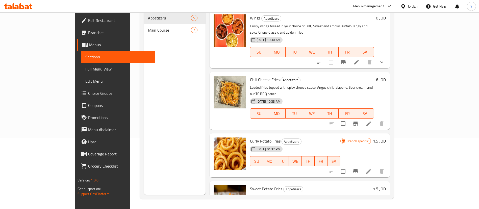
scroll to position [55, 0]
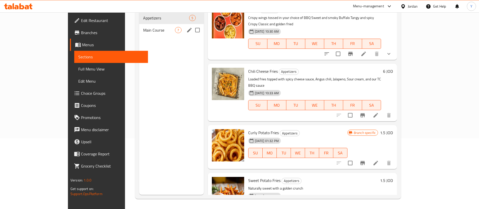
click at [143, 25] on div "Main Course 7" at bounding box center [171, 30] width 64 height 12
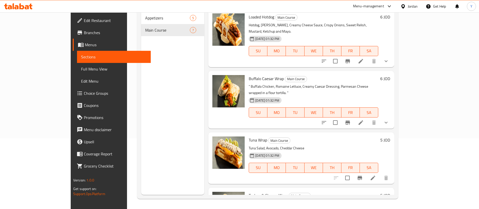
scroll to position [54, 0]
click at [392, 117] on button "show more" at bounding box center [386, 123] width 12 height 12
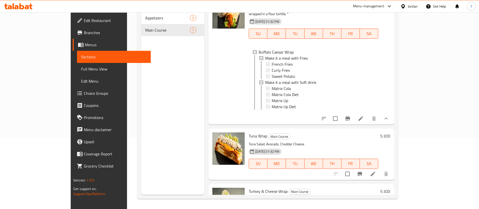
scroll to position [167, 0]
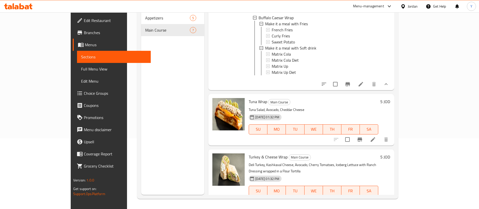
click at [380, 135] on li at bounding box center [373, 139] width 14 height 9
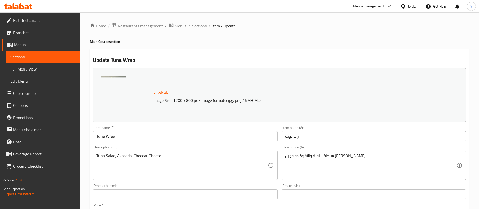
scroll to position [155, 0]
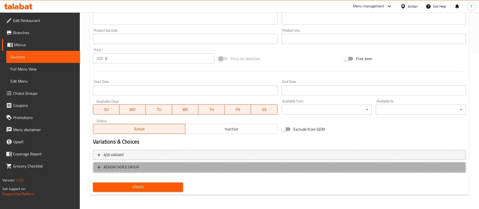
click at [154, 169] on span "ASSIGN CHOICE GROUP" at bounding box center [279, 167] width 364 height 6
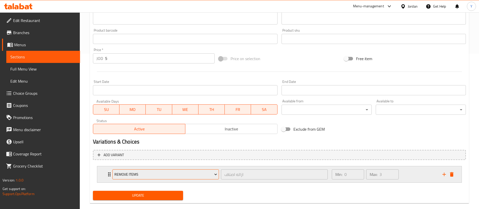
click at [154, 169] on button "Remove items" at bounding box center [165, 174] width 106 height 10
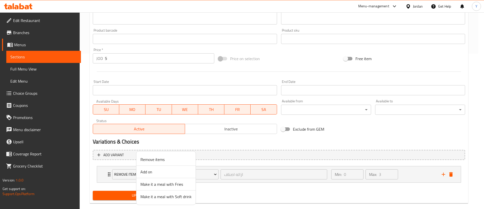
click at [169, 184] on span "Make it a meal with Fries" at bounding box center [166, 184] width 51 height 6
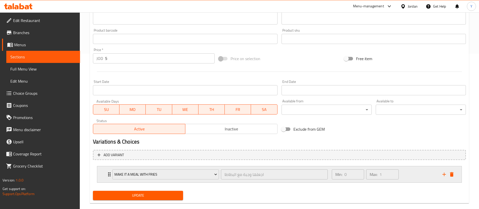
click at [442, 173] on icon "add" at bounding box center [444, 174] width 6 height 6
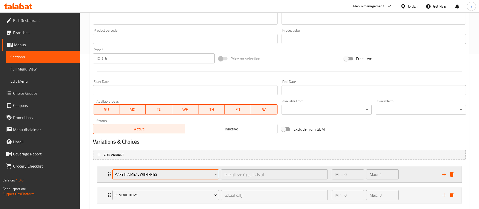
scroll to position [184, 0]
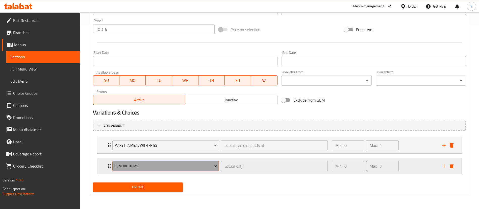
click at [173, 170] on button "Remove items" at bounding box center [165, 166] width 106 height 10
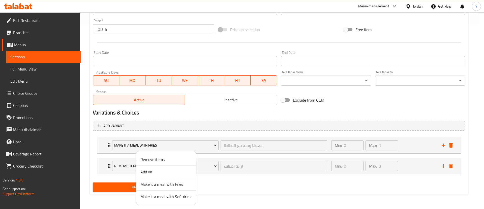
click at [182, 199] on span "Make it a meal with Soft drink" at bounding box center [166, 196] width 51 height 6
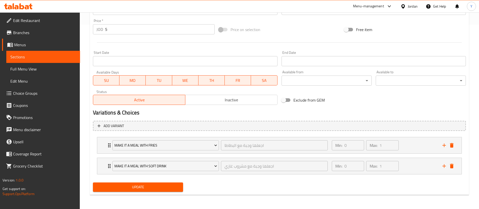
click at [155, 186] on span "Update" at bounding box center [138, 187] width 82 height 6
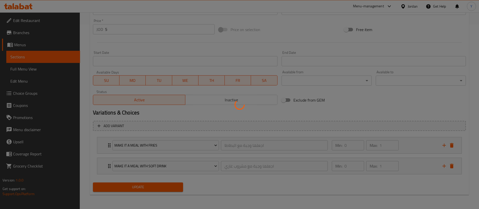
click at [155, 186] on div at bounding box center [239, 104] width 479 height 209
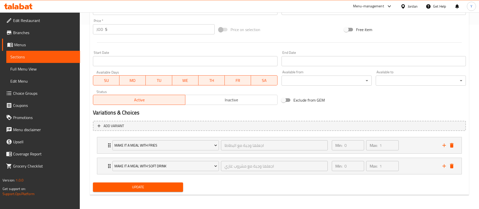
click at [155, 186] on span "Update" at bounding box center [138, 187] width 82 height 6
click at [65, 51] on link "Sections" at bounding box center [43, 57] width 74 height 12
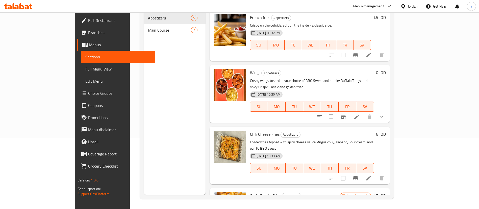
click at [144, 28] on div "Main Course 7" at bounding box center [174, 30] width 61 height 12
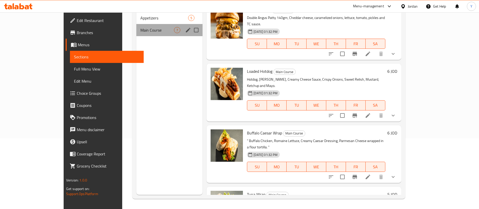
drag, startPoint x: 129, startPoint y: 29, endPoint x: 331, endPoint y: 74, distance: 207.4
click at [331, 74] on div "Menu sections Appetizers 5 Main Course 7 Menu items Add Sort Manage items Smash…" at bounding box center [268, 90] width 265 height 209
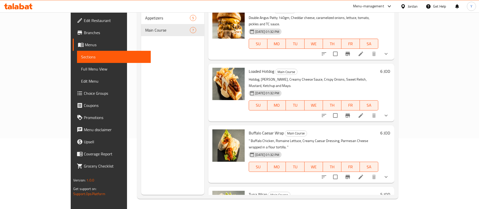
scroll to position [28, 0]
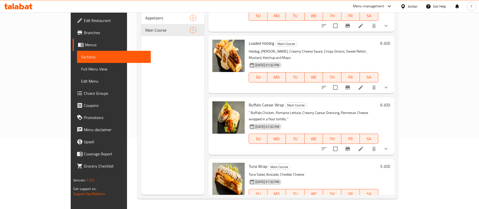
click at [392, 143] on button "show more" at bounding box center [386, 149] width 12 height 12
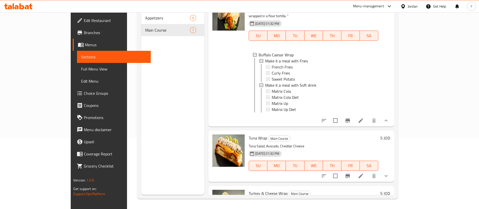
scroll to position [198, 0]
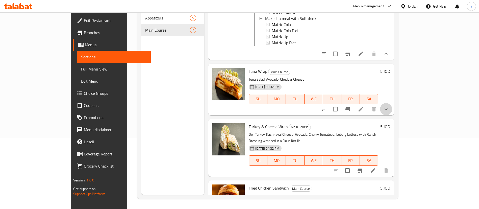
click at [392, 103] on button "show more" at bounding box center [386, 109] width 12 height 12
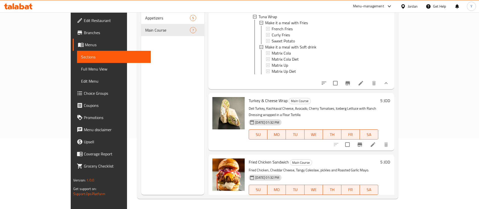
scroll to position [326, 0]
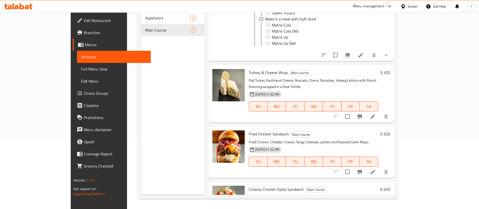
click at [375, 114] on icon at bounding box center [372, 116] width 5 height 5
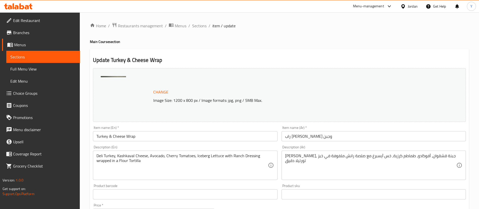
scroll to position [155, 0]
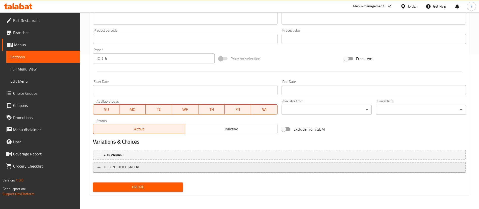
click at [147, 168] on span "ASSIGN CHOICE GROUP" at bounding box center [279, 167] width 364 height 6
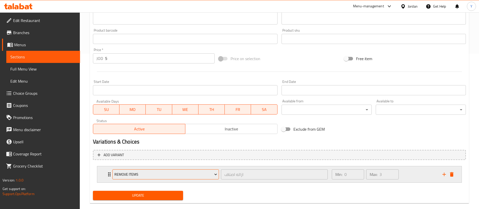
click at [168, 173] on span "Remove items" at bounding box center [165, 174] width 103 height 6
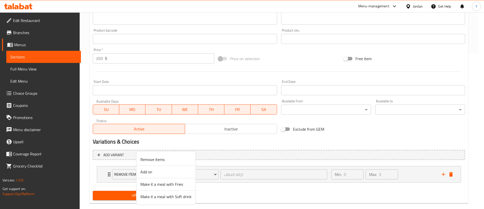
click at [155, 186] on span "Make it a meal with Fries" at bounding box center [166, 184] width 51 height 6
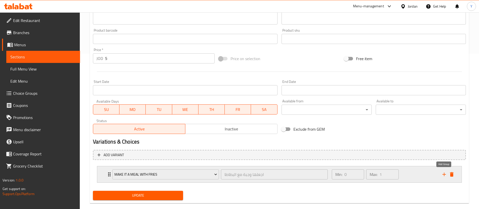
click at [445, 174] on icon "add" at bounding box center [444, 174] width 4 height 4
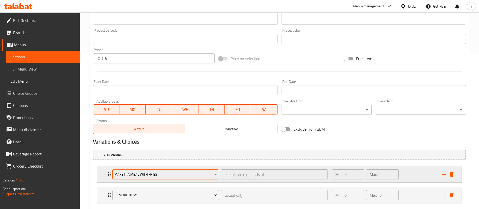
scroll to position [184, 0]
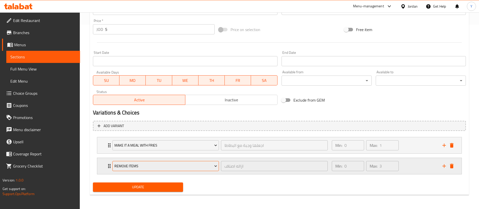
click at [169, 161] on button "Remove items" at bounding box center [165, 166] width 106 height 10
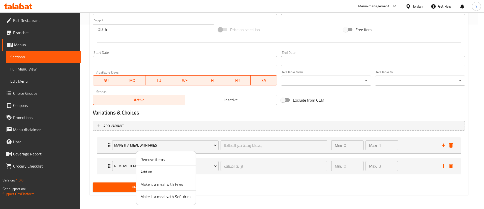
click at [163, 199] on span "Make it a meal with Soft drink" at bounding box center [166, 196] width 51 height 6
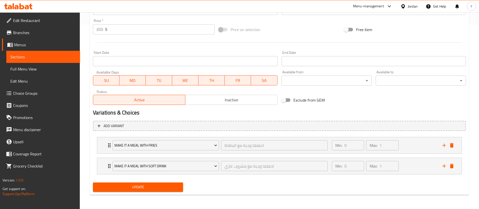
click at [141, 182] on button "Update" at bounding box center [138, 186] width 90 height 9
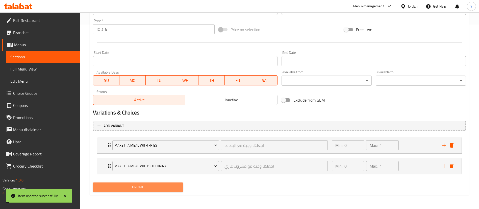
click at [141, 186] on span "Update" at bounding box center [138, 187] width 82 height 6
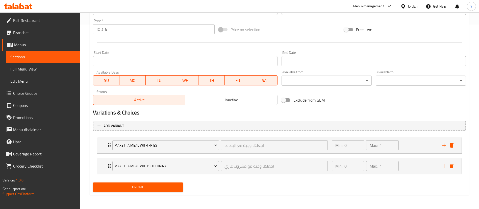
click at [43, 51] on link "Sections" at bounding box center [43, 57] width 74 height 12
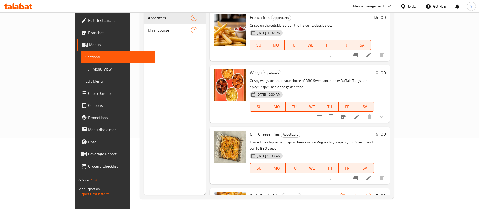
scroll to position [71, 0]
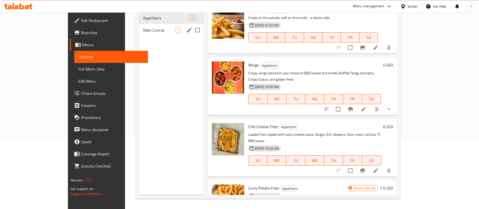
click at [143, 27] on span "Main Course" at bounding box center [159, 30] width 32 height 6
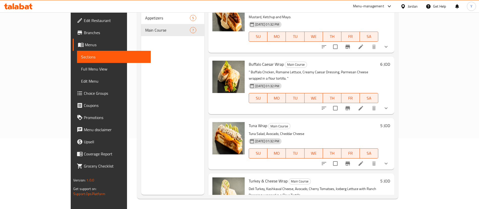
scroll to position [69, 0]
click at [389, 105] on icon "show more" at bounding box center [386, 108] width 6 height 6
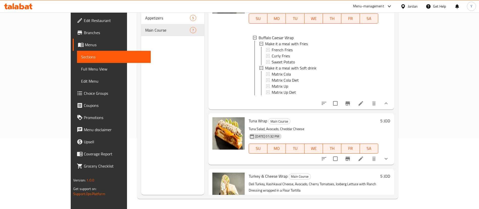
scroll to position [160, 0]
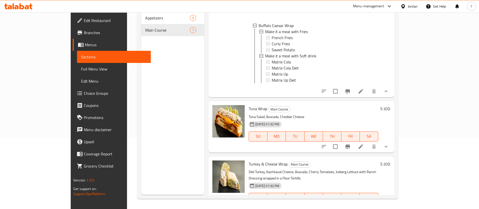
click at [392, 140] on button "show more" at bounding box center [386, 146] width 12 height 12
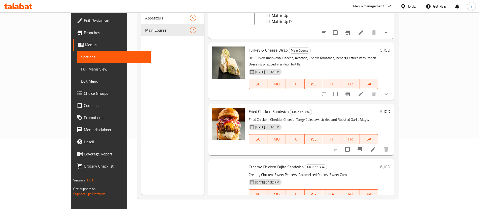
scroll to position [349, 0]
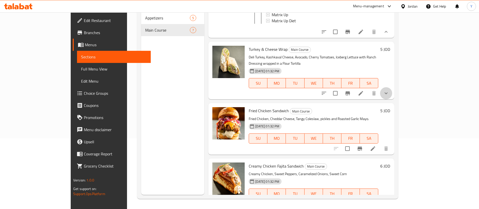
click at [392, 87] on button "show more" at bounding box center [386, 93] width 12 height 12
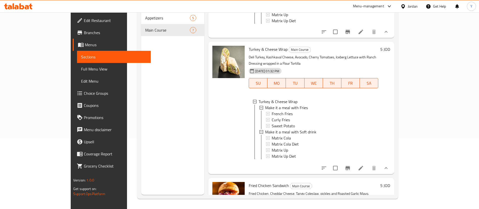
scroll to position [431, 0]
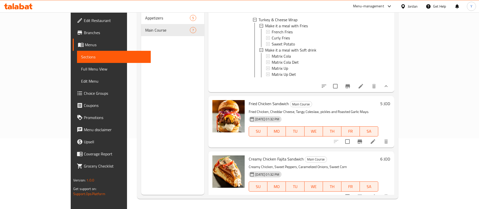
click at [380, 137] on li at bounding box center [373, 141] width 14 height 9
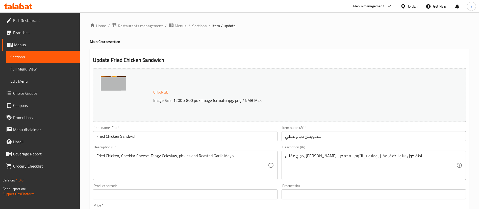
scroll to position [155, 0]
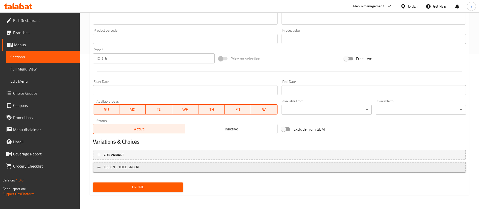
click at [140, 165] on span "ASSIGN CHOICE GROUP" at bounding box center [279, 167] width 364 height 6
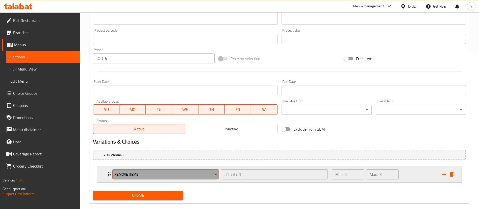
click at [149, 177] on span "Remove items" at bounding box center [165, 174] width 103 height 6
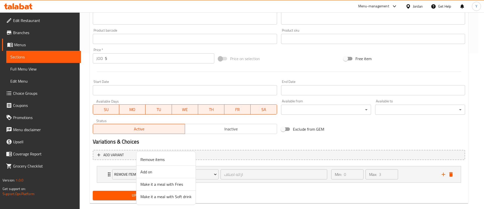
click at [152, 184] on span "Make it a meal with Fries" at bounding box center [166, 184] width 51 height 6
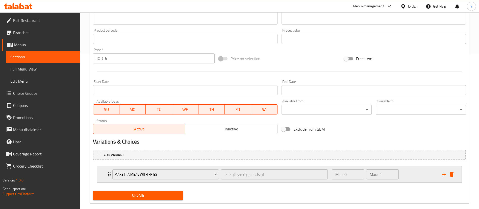
click at [443, 173] on icon "add" at bounding box center [444, 174] width 6 height 6
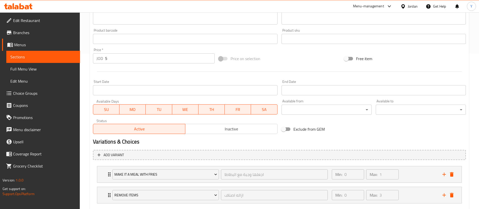
scroll to position [184, 0]
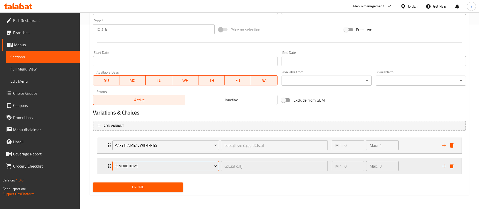
click at [178, 169] on span "Remove items" at bounding box center [165, 166] width 103 height 6
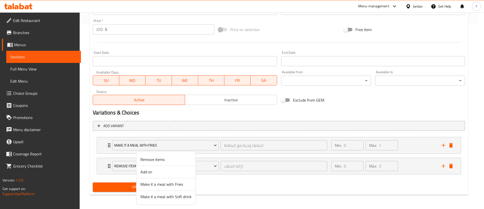
click at [168, 196] on span "Make it a meal with Soft drink" at bounding box center [166, 196] width 51 height 6
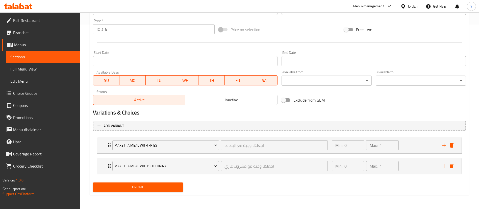
click at [145, 186] on span "Update" at bounding box center [138, 187] width 82 height 6
click at [38, 60] on link "Sections" at bounding box center [43, 57] width 74 height 12
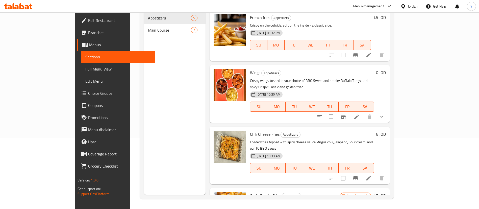
scroll to position [71, 0]
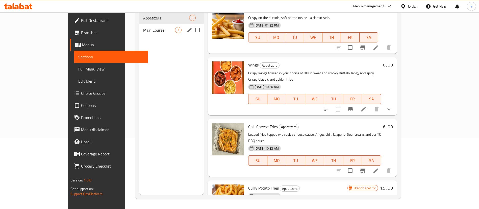
click at [143, 27] on span "Main Course" at bounding box center [159, 30] width 32 height 6
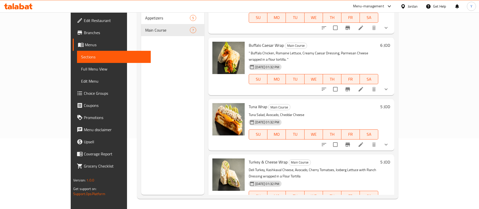
scroll to position [190, 0]
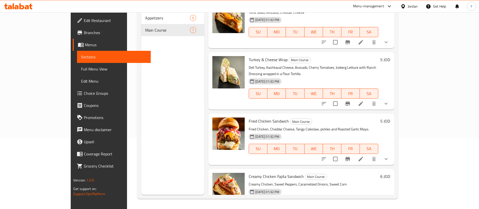
click at [305, 141] on div "Menu items Add Sort Manage items Smash burger Main Course Double Angus Patty 14…" at bounding box center [299, 90] width 190 height 209
click at [392, 153] on button "show more" at bounding box center [386, 159] width 12 height 12
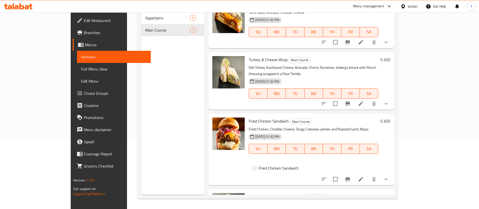
scroll to position [216, 0]
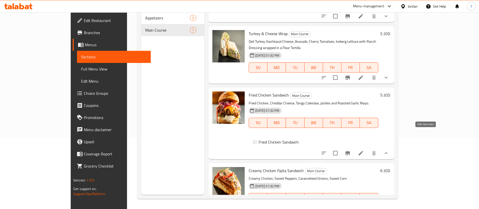
click at [364, 150] on icon at bounding box center [360, 153] width 6 height 6
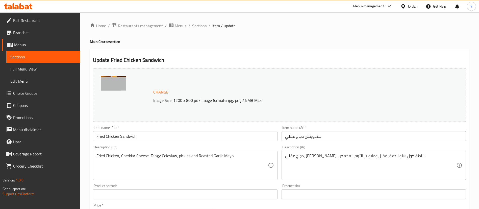
scroll to position [184, 0]
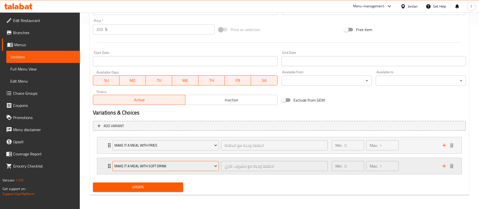
click at [140, 165] on span "Make it a meal with Soft drink" at bounding box center [165, 166] width 103 height 6
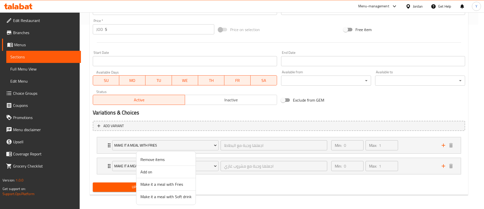
click at [83, 161] on div at bounding box center [242, 104] width 484 height 209
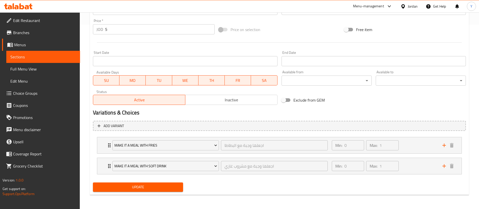
click at [57, 50] on link "Menus" at bounding box center [41, 45] width 78 height 12
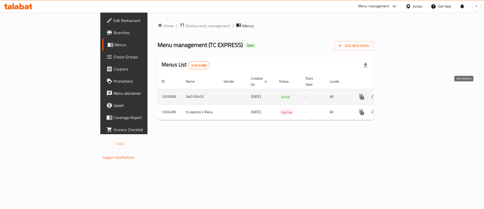
click at [404, 91] on link "enhanced table" at bounding box center [398, 97] width 12 height 12
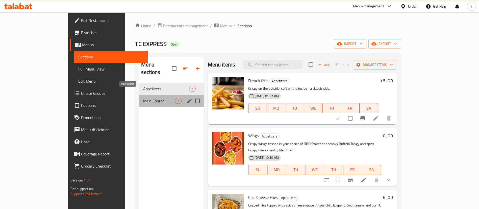
click at [143, 98] on span "Main Course" at bounding box center [159, 101] width 32 height 6
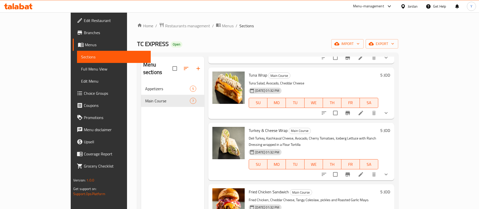
scroll to position [71, 0]
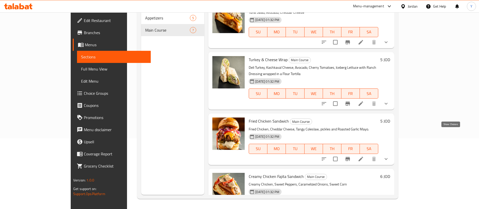
click at [392, 153] on button "show more" at bounding box center [386, 159] width 12 height 12
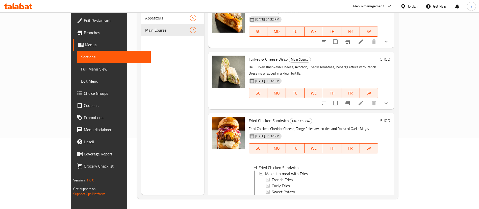
scroll to position [270, 0]
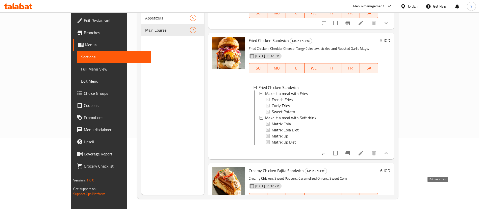
click at [376, 205] on icon at bounding box center [373, 208] width 6 height 6
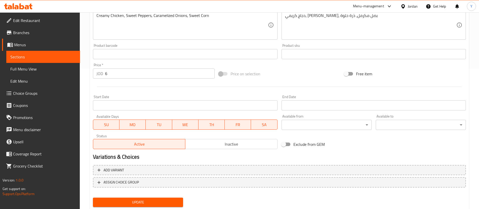
scroll to position [155, 0]
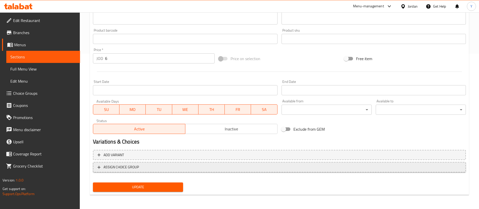
click at [163, 168] on span "ASSIGN CHOICE GROUP" at bounding box center [279, 167] width 364 height 6
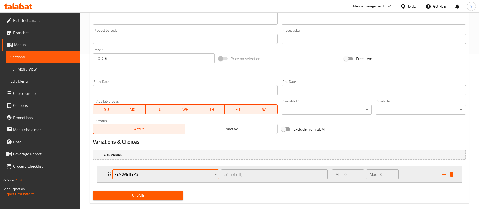
click at [158, 176] on span "Remove items" at bounding box center [165, 174] width 103 height 6
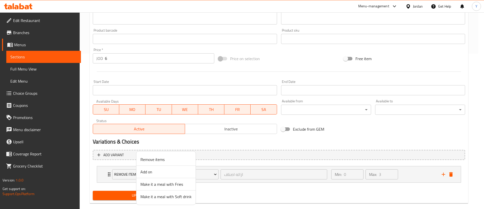
click at [155, 188] on li "Make it a meal with Fries" at bounding box center [165, 184] width 59 height 12
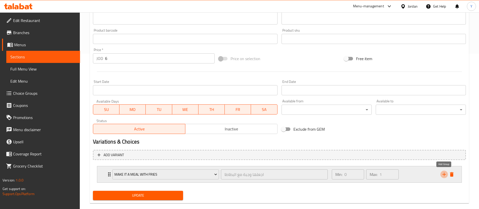
click at [442, 176] on icon "add" at bounding box center [444, 174] width 6 height 6
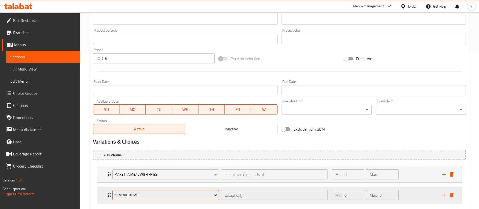
click at [192, 192] on span "Remove items" at bounding box center [165, 195] width 103 height 6
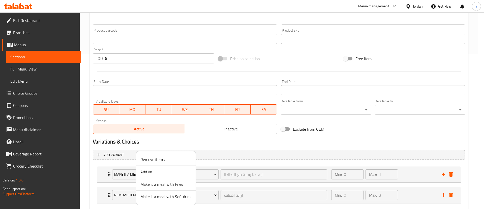
click at [186, 195] on span "Make it a meal with Soft drink" at bounding box center [166, 196] width 51 height 6
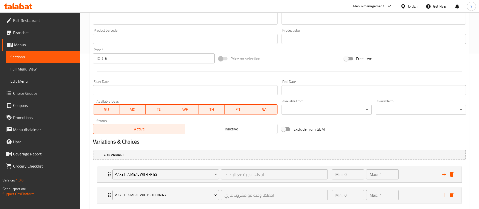
scroll to position [184, 0]
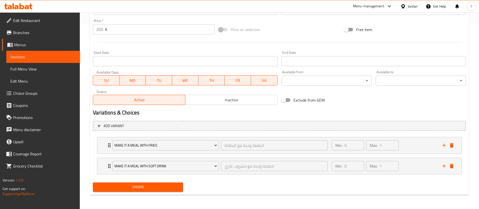
click at [165, 182] on button "Update" at bounding box center [138, 186] width 90 height 9
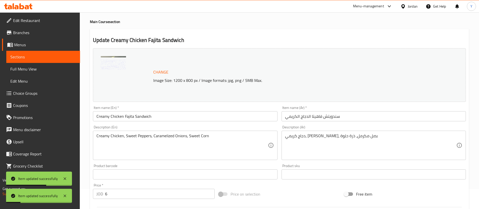
scroll to position [19, 0]
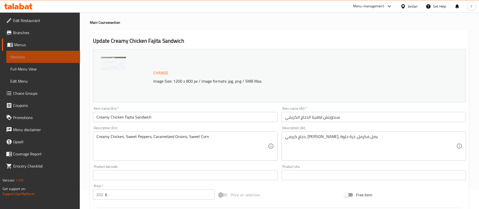
click at [48, 57] on span "Sections" at bounding box center [43, 57] width 66 height 6
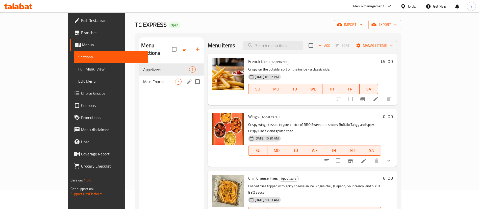
click at [155, 78] on span "Main Course" at bounding box center [159, 81] width 32 height 6
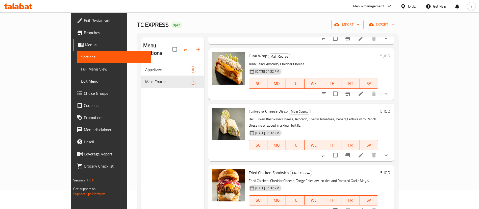
scroll to position [71, 0]
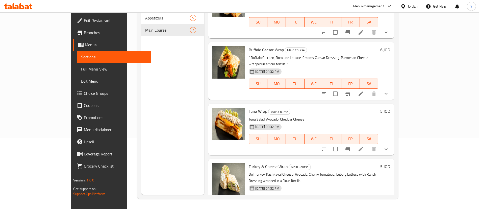
scroll to position [0, 0]
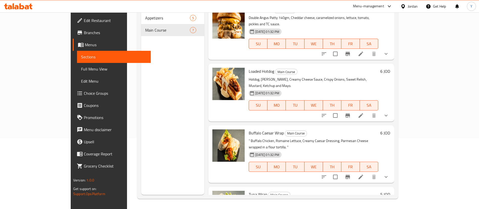
click at [141, 81] on div "Menu sections Appetizers 5 Main Course 7" at bounding box center [172, 90] width 63 height 209
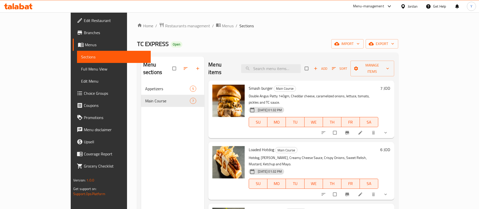
click at [84, 18] on span "Edit Restaurant" at bounding box center [115, 20] width 63 height 6
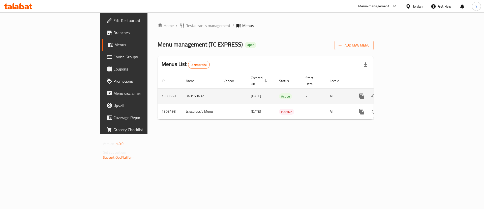
click at [401, 94] on icon "enhanced table" at bounding box center [398, 96] width 5 height 5
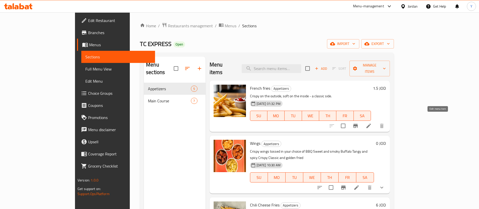
click at [371, 123] on icon at bounding box center [368, 126] width 6 height 6
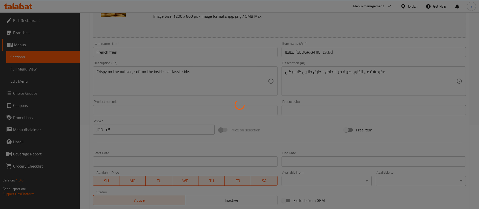
scroll to position [155, 0]
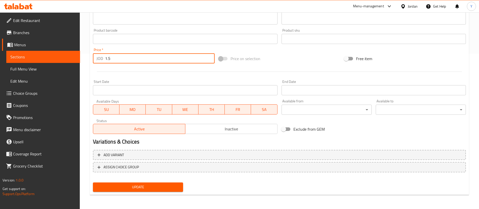
drag, startPoint x: 117, startPoint y: 61, endPoint x: 82, endPoint y: 64, distance: 35.7
click at [82, 64] on div "Home / Restaurants management / Menus / Sections / item / update Appetizers sec…" at bounding box center [279, 32] width 399 height 351
type input "2"
click at [145, 188] on span "Update" at bounding box center [138, 187] width 82 height 6
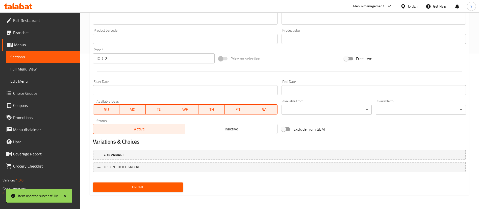
click at [145, 188] on div "Home / Restaurants management / Menus / Sections / item / update Appetizers sec…" at bounding box center [279, 32] width 379 height 331
click at [145, 188] on span "Update" at bounding box center [138, 187] width 82 height 6
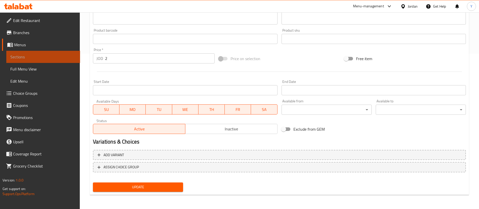
click at [49, 58] on span "Sections" at bounding box center [43, 57] width 66 height 6
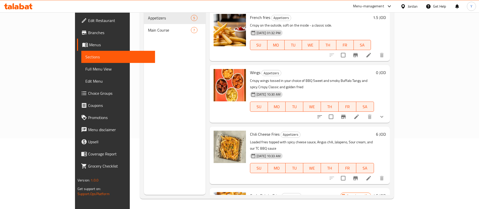
scroll to position [21, 0]
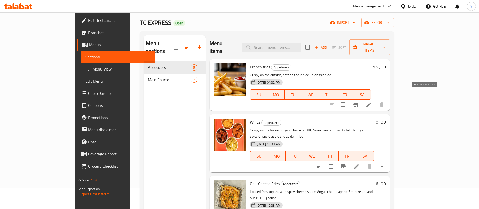
click at [357, 102] on icon "Branch-specific-item" at bounding box center [355, 104] width 5 height 4
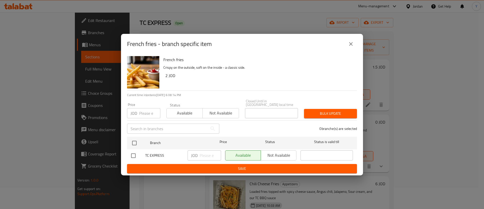
click at [137, 154] on input "checkbox" at bounding box center [133, 155] width 11 height 11
checkbox input "true"
click at [209, 158] on input "number" at bounding box center [210, 155] width 21 height 10
type input "2"
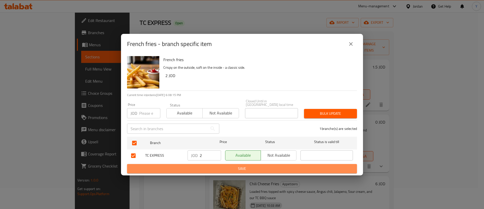
click at [218, 167] on span "Save" at bounding box center [242, 168] width 222 height 6
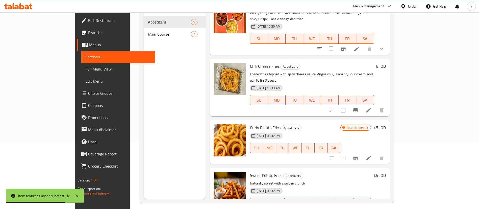
scroll to position [71, 0]
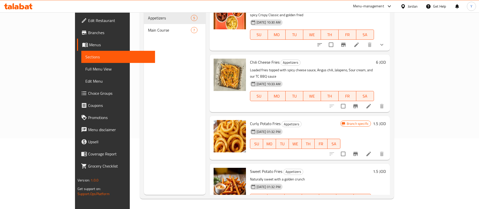
click at [371, 151] on icon at bounding box center [368, 154] width 6 height 6
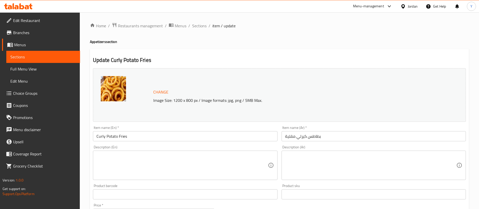
scroll to position [155, 0]
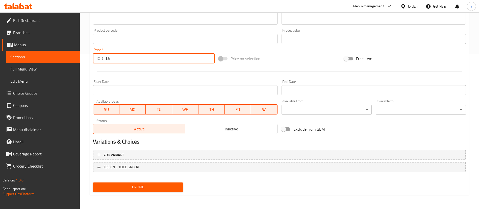
drag, startPoint x: 119, startPoint y: 57, endPoint x: 51, endPoint y: 51, distance: 68.4
click at [51, 51] on div "Edit Restaurant Branches Menus Sections Full Menu View Edit Menu Choice Groups …" at bounding box center [239, 32] width 479 height 351
type input "2.5"
click at [115, 70] on div at bounding box center [279, 71] width 377 height 12
click at [160, 188] on span "Update" at bounding box center [138, 187] width 82 height 6
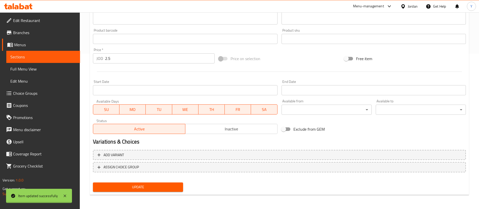
click at [160, 188] on span "Update" at bounding box center [138, 187] width 82 height 6
click at [73, 57] on span "Sections" at bounding box center [43, 57] width 66 height 6
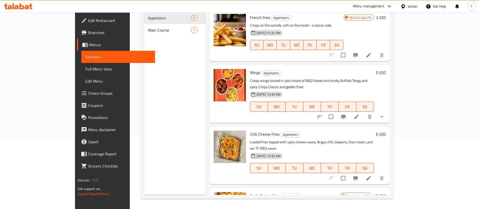
scroll to position [72, 0]
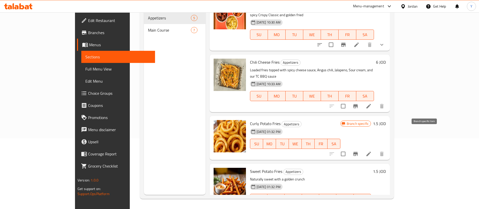
click at [361, 148] on button "Branch-specific-item" at bounding box center [355, 154] width 12 height 12
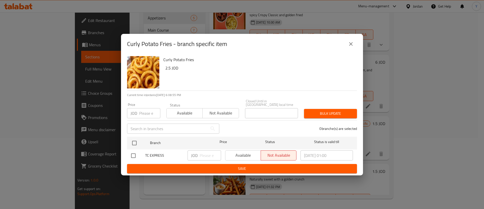
click at [135, 151] on input "checkbox" at bounding box center [133, 155] width 11 height 11
checkbox input "true"
click at [208, 155] on input "number" at bounding box center [210, 155] width 21 height 10
type input "2"
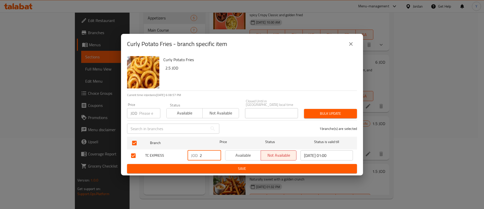
click at [210, 168] on span "Save" at bounding box center [242, 168] width 222 height 6
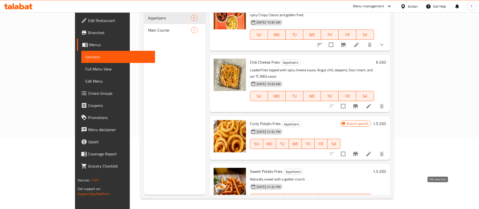
click at [371, 206] on icon at bounding box center [368, 209] width 6 height 6
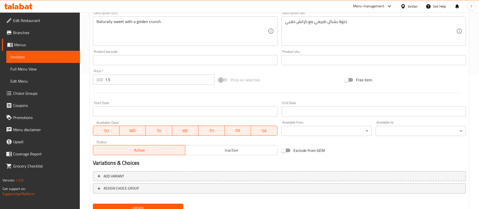
scroll to position [155, 0]
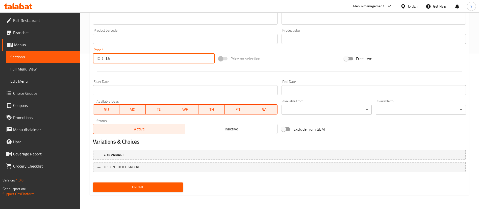
drag, startPoint x: 120, startPoint y: 57, endPoint x: 88, endPoint y: 58, distance: 31.5
click at [88, 58] on div "Home / Restaurants management / Menus / Sections / item / update Appetizers sec…" at bounding box center [279, 32] width 399 height 351
type input "2"
click at [163, 192] on div "Update" at bounding box center [138, 186] width 94 height 13
click at [142, 179] on div "Add variant ASSIGN CHOICE GROUP" at bounding box center [279, 164] width 377 height 33
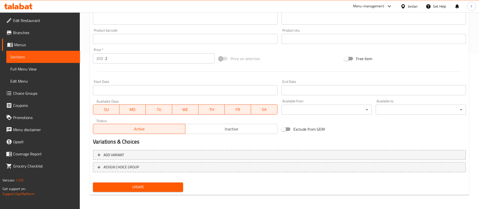
click at [141, 182] on button "Update" at bounding box center [138, 186] width 90 height 9
click at [135, 194] on div "Update Sweet Potato Fries Change Image Size: 1200 x 800 px / Image formats: jpg…" at bounding box center [279, 44] width 379 height 301
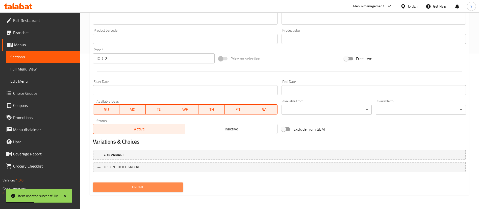
click at [142, 185] on span "Update" at bounding box center [138, 187] width 82 height 6
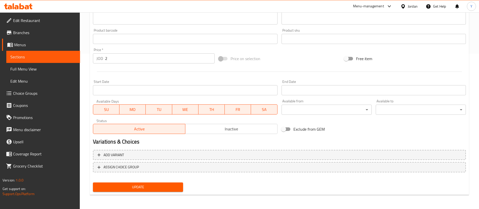
click at [54, 56] on span "Sections" at bounding box center [43, 57] width 66 height 6
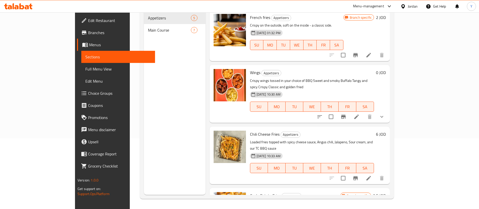
scroll to position [72, 0]
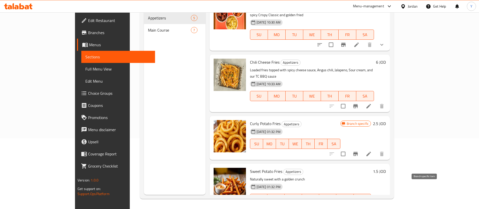
click at [361, 203] on button "Branch-specific-item" at bounding box center [355, 209] width 12 height 12
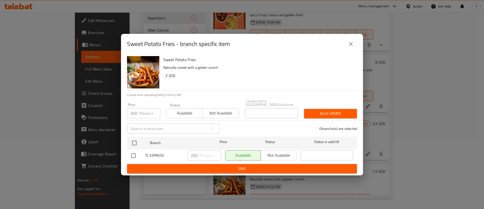
click at [131, 156] on input "checkbox" at bounding box center [133, 155] width 11 height 11
checkbox input "true"
click at [201, 152] on input "number" at bounding box center [210, 155] width 21 height 10
type input "2.5"
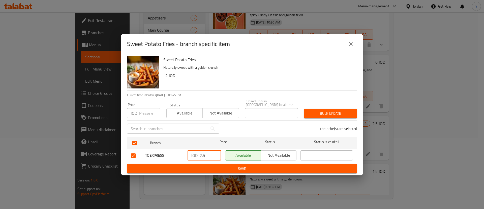
click at [206, 165] on span "Save" at bounding box center [242, 168] width 222 height 6
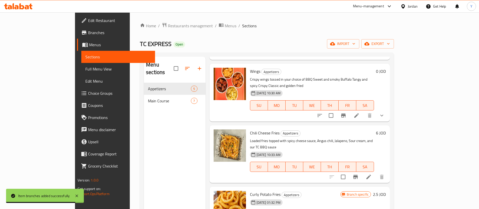
scroll to position [71, 0]
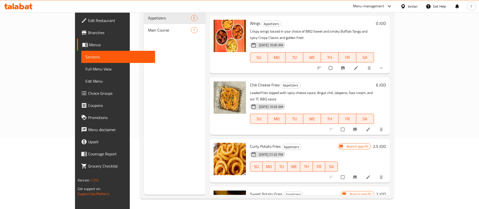
scroll to position [72, 0]
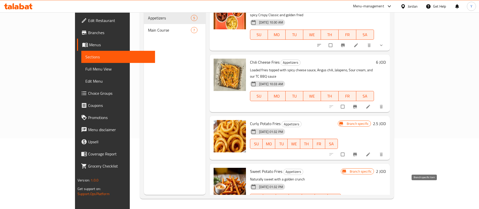
click at [361, 204] on button "Branch-specific-item" at bounding box center [355, 209] width 12 height 11
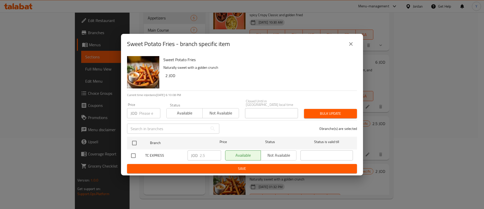
click at [419, 97] on div "Sweet Potato Fries - branch specific item Sweet Potato Fries Naturally sweet wi…" at bounding box center [242, 104] width 484 height 209
click at [355, 48] on button "close" at bounding box center [351, 44] width 12 height 12
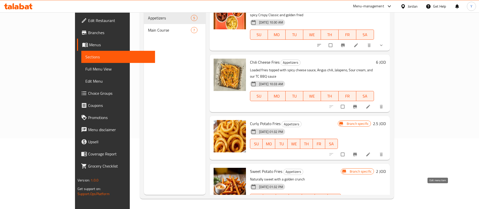
click at [370, 207] on icon at bounding box center [367, 209] width 5 height 5
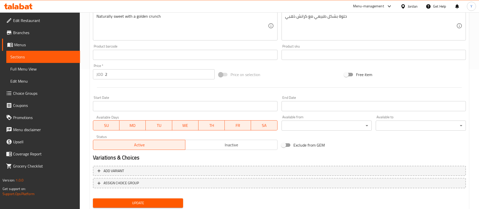
scroll to position [141, 0]
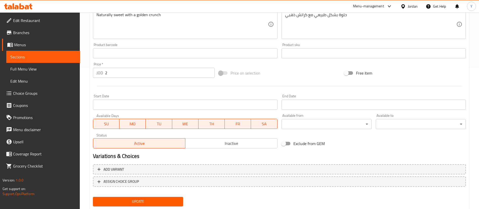
click at [121, 76] on input "2" at bounding box center [159, 73] width 109 height 10
type input "2.5"
click at [143, 197] on button "Update" at bounding box center [138, 201] width 90 height 9
click at [140, 200] on span "Update" at bounding box center [138, 201] width 82 height 6
click at [35, 57] on span "Sections" at bounding box center [43, 57] width 66 height 6
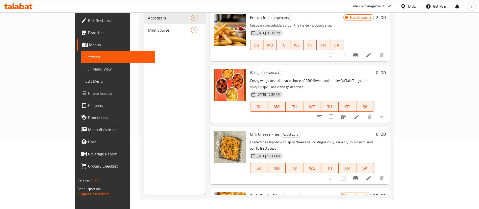
scroll to position [72, 0]
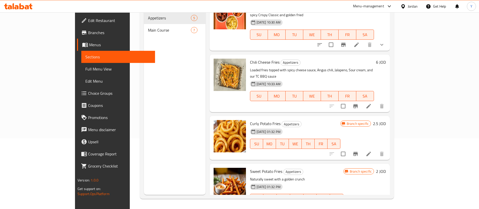
click at [388, 203] on div at bounding box center [356, 209] width 62 height 12
click at [371, 206] on icon at bounding box center [368, 209] width 6 height 6
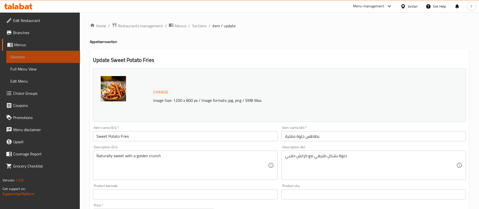
click at [48, 59] on span "Sections" at bounding box center [43, 57] width 66 height 6
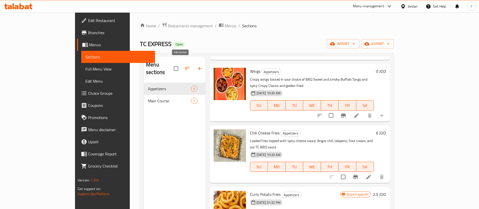
click at [196, 67] on icon "button" at bounding box center [199, 68] width 6 height 6
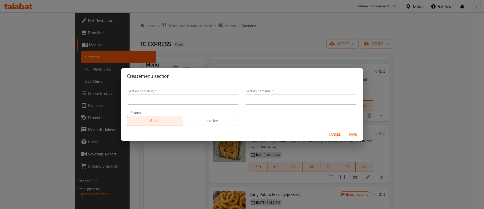
click at [156, 99] on input "text" at bounding box center [183, 99] width 112 height 10
type input "Beverages"
click at [260, 98] on input "text" at bounding box center [301, 99] width 112 height 10
type input "المشروبات"
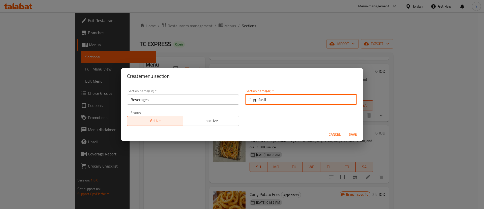
click at [153, 101] on input "Beverages" at bounding box center [183, 99] width 112 height 10
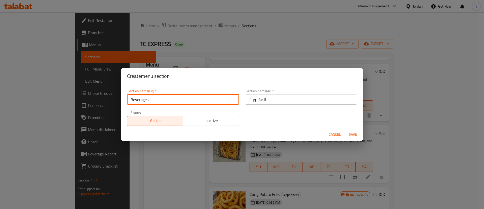
click at [153, 101] on input "Beverages" at bounding box center [183, 99] width 112 height 10
paste input "b"
click at [133, 102] on input "beverages" at bounding box center [183, 99] width 112 height 10
type input "Beverages"
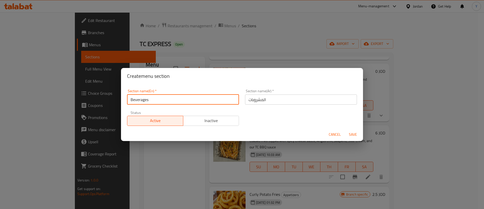
click at [354, 129] on div "Cancel Save" at bounding box center [242, 134] width 242 height 13
click at [354, 135] on span "Save" at bounding box center [353, 134] width 12 height 6
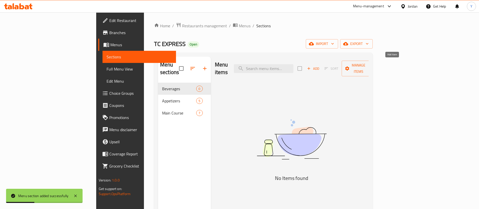
click at [320, 66] on span "Add" at bounding box center [313, 69] width 14 height 6
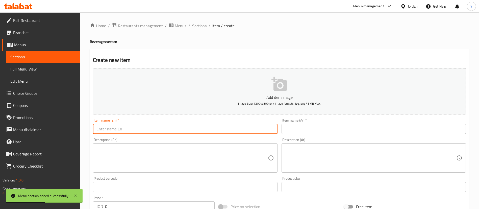
click at [131, 125] on input "text" at bounding box center [185, 129] width 184 height 10
type input "Matrix Cola"
click at [312, 126] on input "text" at bounding box center [373, 129] width 184 height 10
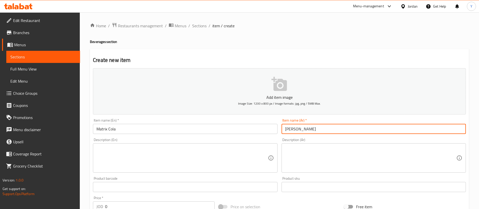
type input "[PERSON_NAME]"
click at [205, 164] on textarea at bounding box center [181, 158] width 171 height 24
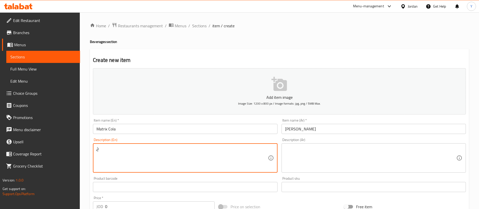
type textarea "ٍ"
type textarea "Soft Drink"
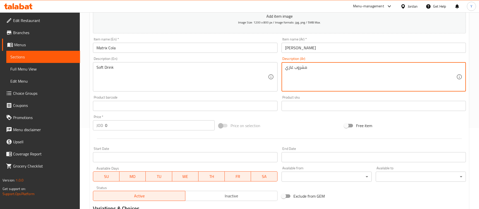
scroll to position [81, 0]
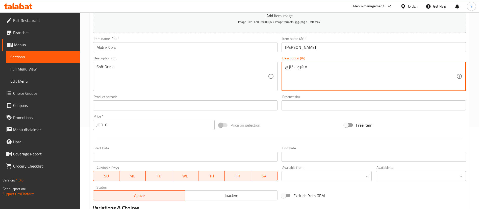
type textarea "مشروب غازي"
click at [143, 127] on input "0" at bounding box center [159, 125] width 109 height 10
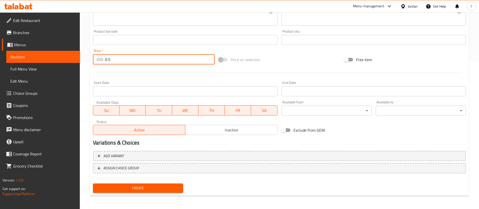
type input "0.5"
click at [134, 188] on span "Create" at bounding box center [138, 187] width 82 height 6
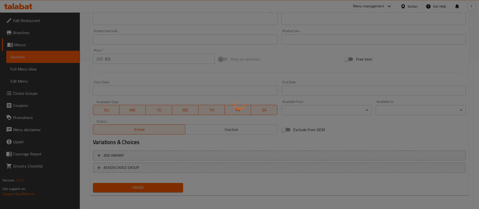
type input "0"
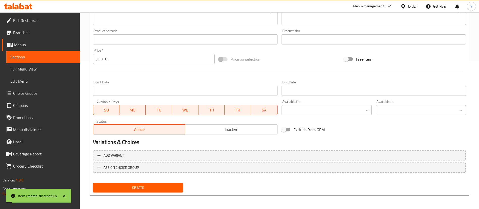
scroll to position [0, 0]
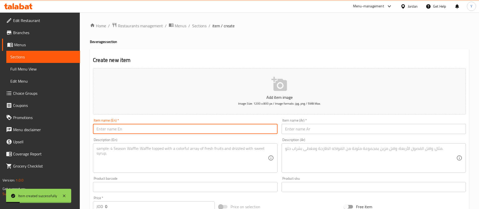
click at [141, 127] on input "text" at bounding box center [185, 129] width 184 height 10
type input "Matrix Cola Diet"
click at [328, 133] on input "text" at bounding box center [373, 129] width 184 height 10
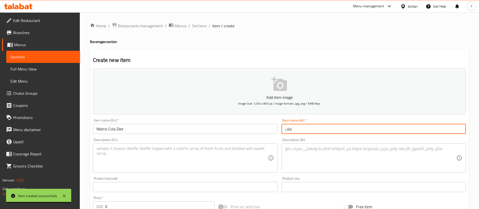
type input "ماتركس كولا دايت"
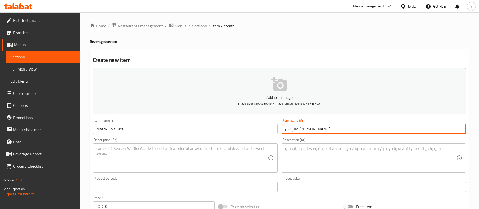
click at [253, 154] on textarea at bounding box center [181, 158] width 171 height 24
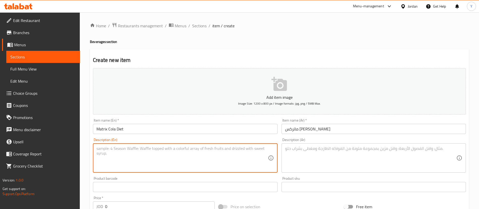
type textarea "S"
type textarea "Diet soft Drink"
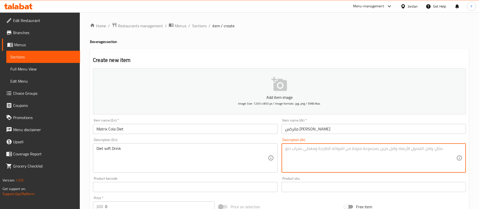
click at [312, 151] on textarea at bounding box center [370, 158] width 171 height 24
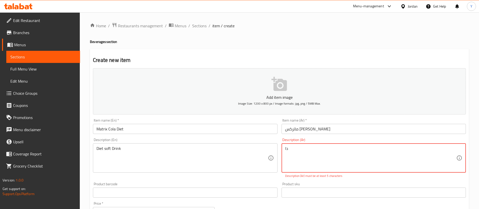
type textarea "د"
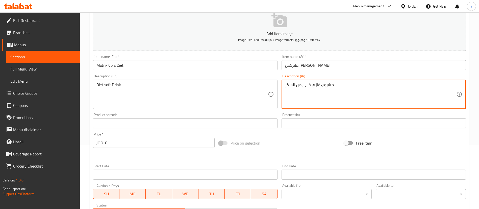
scroll to position [134, 0]
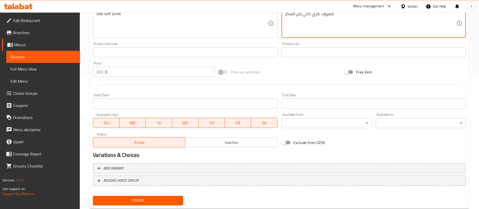
type textarea "مشروب غازي خالي من السكر"
click at [116, 73] on input "0" at bounding box center [159, 72] width 109 height 10
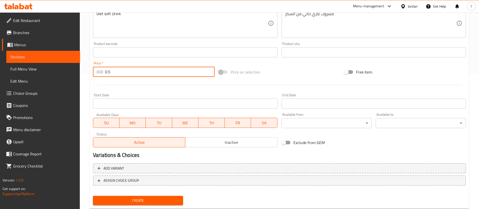
type input "0.5"
click at [157, 196] on button "Create" at bounding box center [138, 200] width 90 height 9
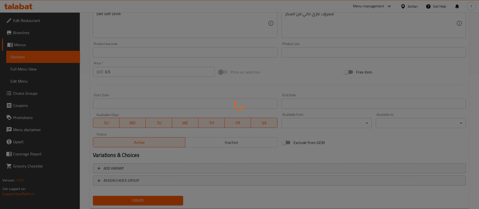
click at [157, 196] on div at bounding box center [239, 104] width 479 height 209
type input "0"
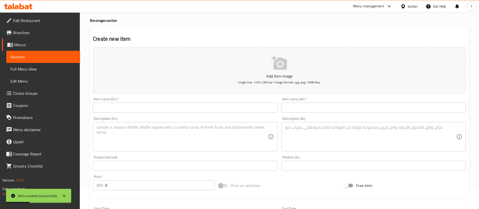
scroll to position [0, 0]
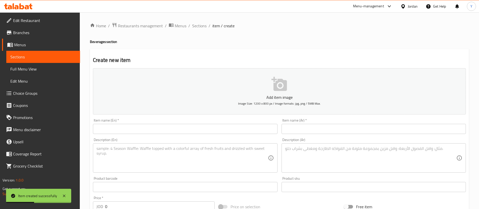
click at [137, 128] on input "text" at bounding box center [185, 129] width 184 height 10
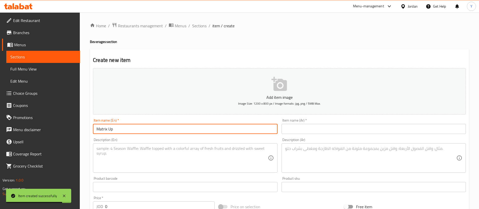
type input "Matrix Up"
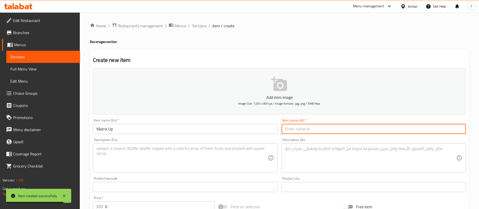
click at [300, 124] on input "text" at bounding box center [373, 129] width 184 height 10
type input "مانركس اب"
click at [237, 156] on textarea at bounding box center [181, 158] width 171 height 24
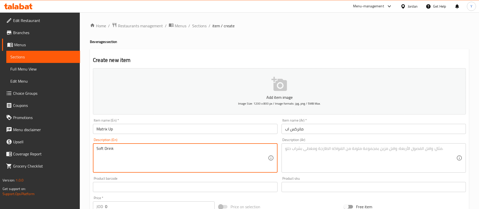
type textarea "Soft Drink"
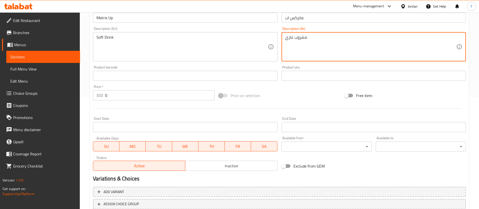
scroll to position [111, 0]
type textarea "مشروب غازي"
click at [129, 97] on input "0" at bounding box center [159, 95] width 109 height 10
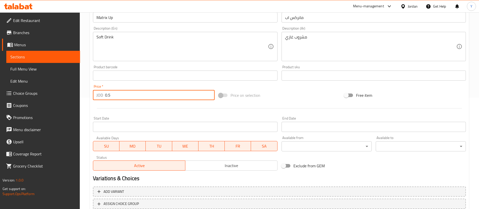
scroll to position [148, 0]
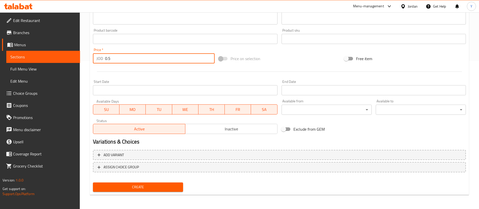
type input "0.5"
click at [158, 187] on span "Create" at bounding box center [138, 187] width 82 height 6
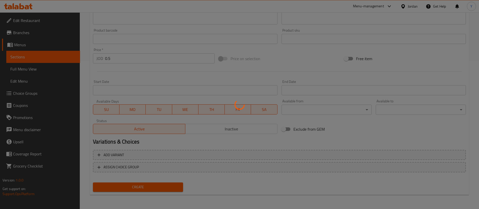
type input "0"
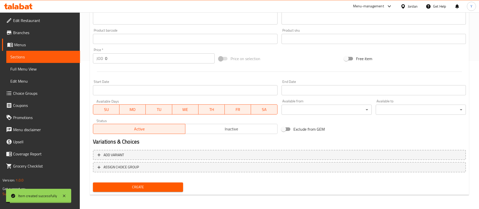
scroll to position [0, 0]
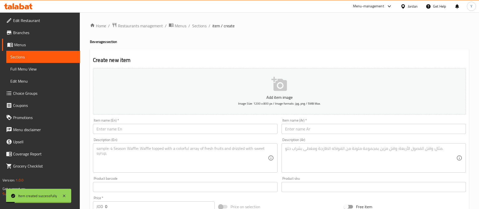
click at [143, 133] on input "text" at bounding box center [185, 129] width 184 height 10
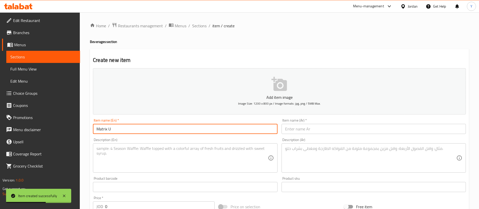
type input "Matrix Up Diet"
click at [326, 126] on input "text" at bounding box center [373, 129] width 184 height 10
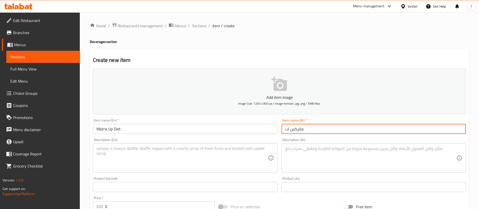
type input "ماتركس اب دايت"
click at [212, 158] on textarea at bounding box center [181, 158] width 171 height 24
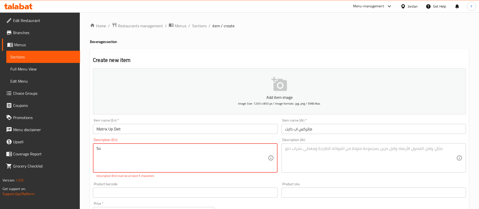
type textarea "S"
type textarea "Diet Soft Drink"
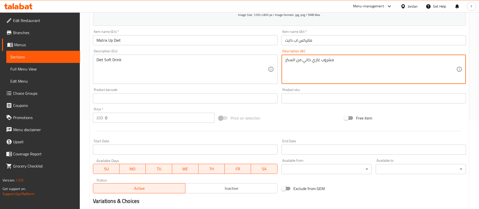
scroll to position [95, 0]
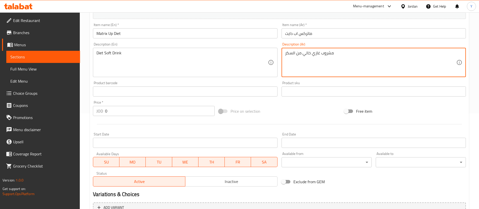
type textarea "مشروب غازي خالي من السكر"
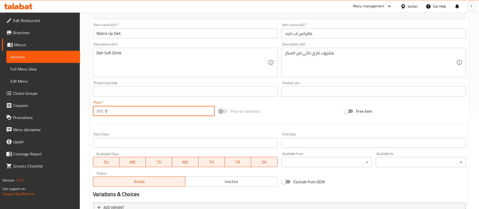
drag, startPoint x: 121, startPoint y: 111, endPoint x: 76, endPoint y: 107, distance: 44.3
click at [76, 107] on div "Edit Restaurant Branches Menus Sections Full Menu View Edit Menu Choice Groups …" at bounding box center [239, 89] width 479 height 344
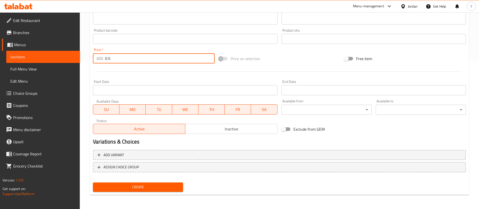
type input "0.5"
click at [157, 188] on span "Create" at bounding box center [138, 187] width 82 height 6
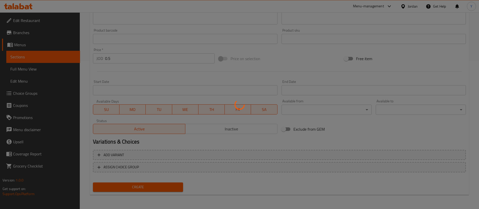
type input "0"
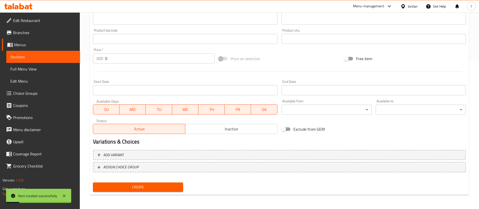
click at [47, 54] on span "Sections" at bounding box center [43, 57] width 66 height 6
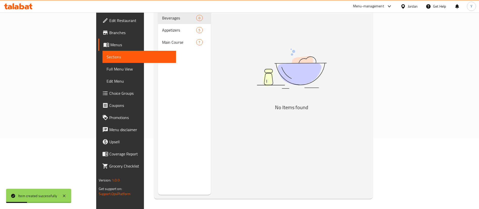
scroll to position [6, 0]
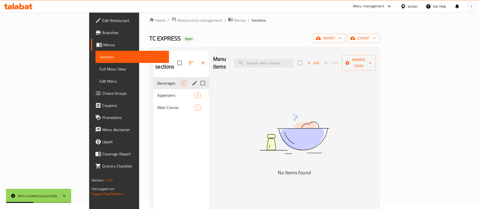
click at [157, 80] on span "Beverages" at bounding box center [168, 83] width 23 height 6
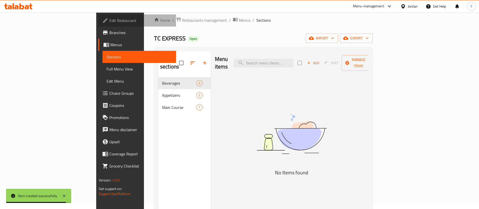
click at [98, 26] on link "Edit Restaurant" at bounding box center [137, 20] width 78 height 12
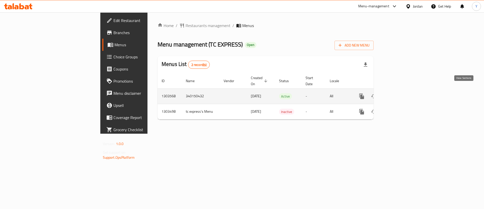
click at [401, 94] on icon "enhanced table" at bounding box center [398, 96] width 5 height 5
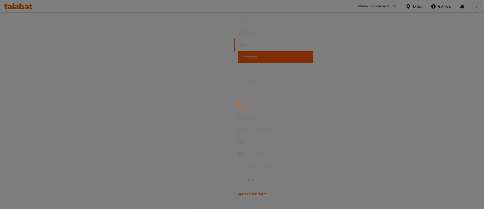
drag, startPoint x: 156, startPoint y: 111, endPoint x: 148, endPoint y: 116, distance: 10.1
click at [148, 116] on div at bounding box center [242, 104] width 484 height 209
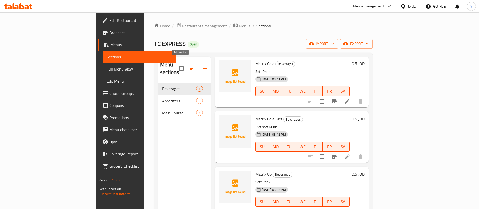
click at [202, 65] on icon "button" at bounding box center [205, 68] width 6 height 6
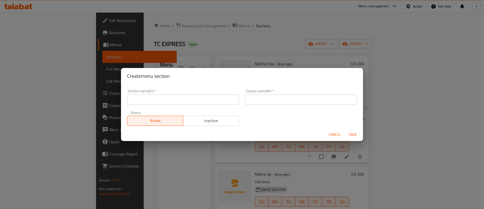
click at [192, 98] on input "text" at bounding box center [183, 99] width 112 height 10
click at [345, 130] on button "Save" at bounding box center [353, 134] width 16 height 9
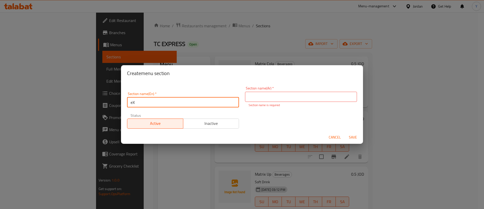
type input "e"
type input "Extras"
click at [255, 96] on input "text" at bounding box center [301, 97] width 112 height 10
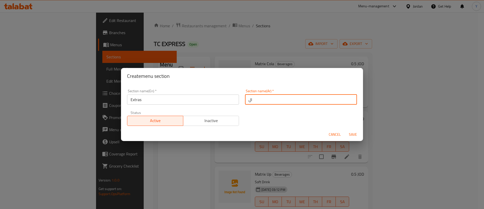
type input "ا"
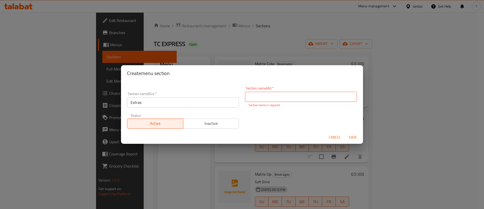
click at [208, 96] on div "Section name(En)   * Extras Section name(En) *" at bounding box center [183, 99] width 112 height 15
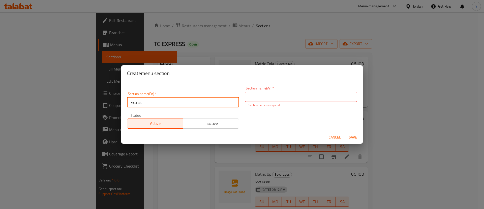
click at [203, 100] on input "Extras" at bounding box center [183, 102] width 112 height 10
type input "Extra Sauces"
click at [251, 99] on input "text" at bounding box center [301, 97] width 112 height 10
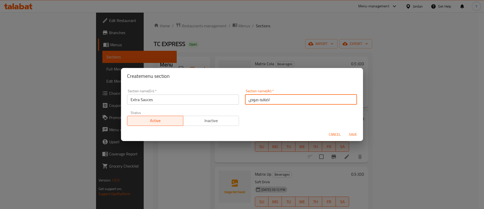
type input "اضافه صوص"
click at [352, 136] on span "Save" at bounding box center [353, 134] width 12 height 6
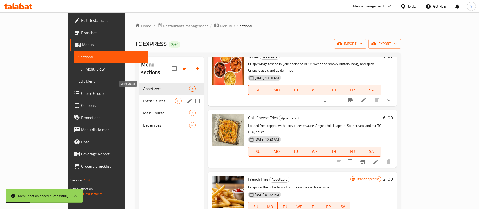
click at [143, 98] on span "Extra Sauces" at bounding box center [159, 101] width 32 height 6
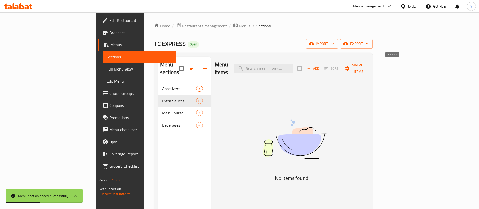
click at [320, 66] on span "Add" at bounding box center [313, 69] width 14 height 6
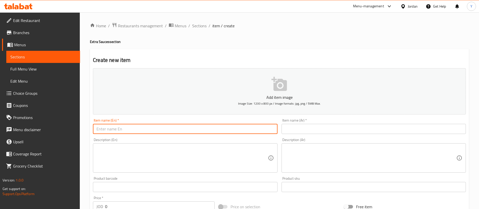
click at [211, 126] on input "text" at bounding box center [185, 129] width 184 height 10
type input "ل"
type input "Tc BBQ Sauce"
click at [294, 130] on input "text" at bounding box center [373, 129] width 184 height 10
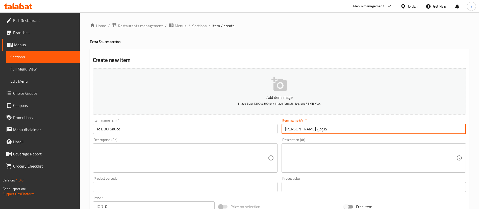
type input "تي سي باربيكيو صوص"
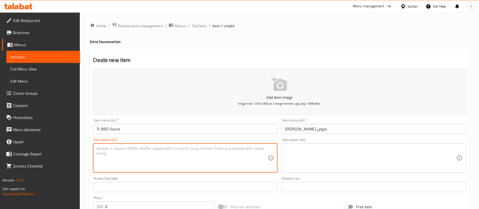
click at [233, 154] on textarea at bounding box center [181, 158] width 171 height 24
type textarea "Sauce"
click at [331, 160] on textarea at bounding box center [370, 158] width 171 height 24
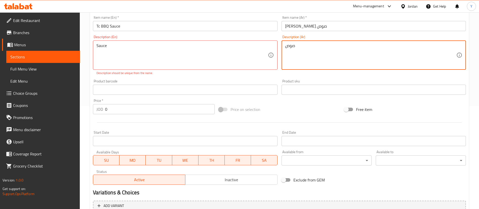
scroll to position [103, 0]
type textarea "صوص"
click at [126, 107] on input "0" at bounding box center [159, 109] width 109 height 10
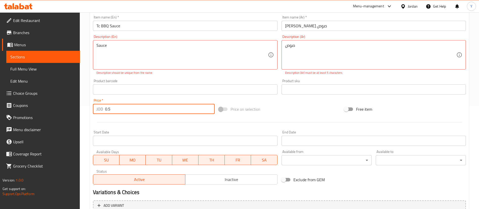
scroll to position [153, 0]
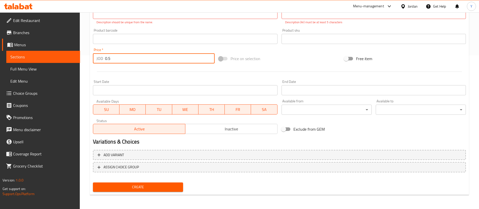
type input "0.5"
click at [149, 187] on span "Create" at bounding box center [138, 187] width 82 height 6
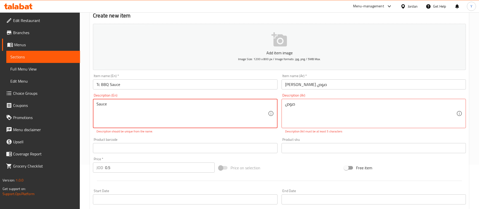
drag, startPoint x: 119, startPoint y: 102, endPoint x: 20, endPoint y: 116, distance: 99.8
click at [20, 116] on div "Edit Restaurant Branches Menus Sections Full Menu View Edit Menu Choice Groups …" at bounding box center [239, 143] width 479 height 350
drag, startPoint x: 300, startPoint y: 103, endPoint x: 268, endPoint y: 99, distance: 32.4
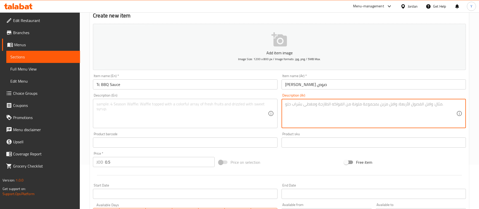
scroll to position [148, 0]
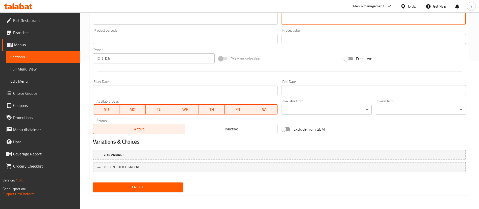
click at [152, 184] on span "Create" at bounding box center [138, 187] width 82 height 6
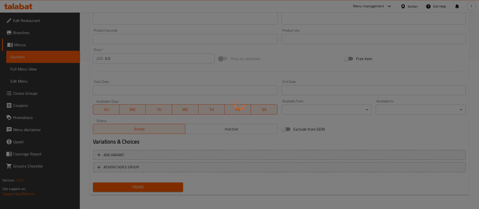
type input "0"
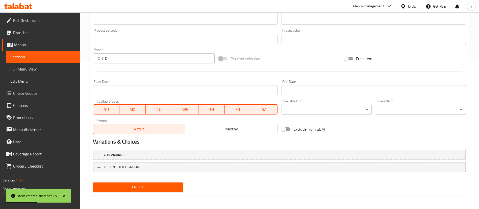
scroll to position [0, 0]
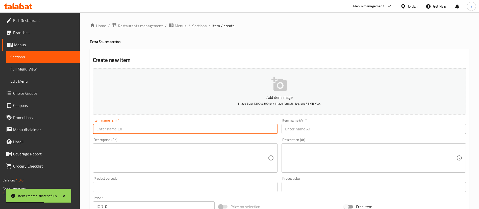
click at [147, 130] on input "text" at bounding box center [185, 129] width 184 height 10
click at [212, 125] on input "text" at bounding box center [185, 129] width 184 height 10
click at [120, 129] on input "text" at bounding box center [185, 129] width 184 height 10
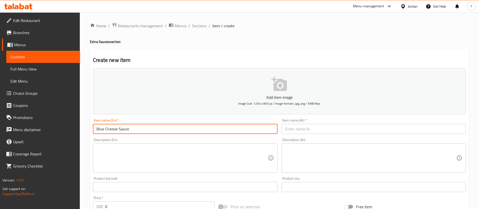
type input "Blue Cheese Sauce"
click at [295, 127] on input "text" at bounding box center [373, 129] width 184 height 10
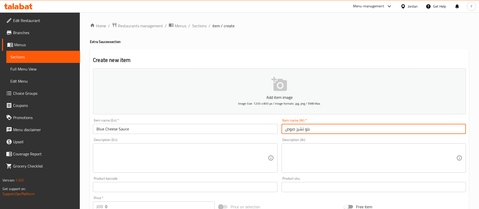
type input "بلو تشيز صوص"
click at [212, 158] on textarea at bounding box center [181, 158] width 171 height 24
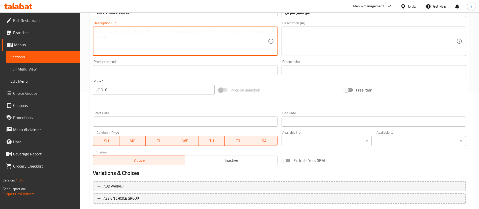
scroll to position [117, 0]
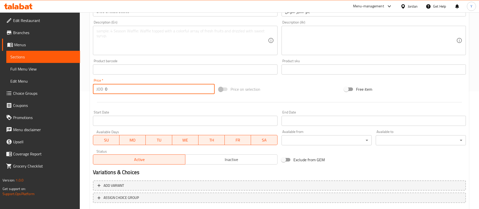
drag, startPoint x: 118, startPoint y: 87, endPoint x: 77, endPoint y: 97, distance: 41.3
click at [77, 97] on div "Edit Restaurant Branches Menus Sections Full Menu View Edit Menu Choice Groups …" at bounding box center [239, 67] width 479 height 344
click at [158, 88] on input "0" at bounding box center [159, 89] width 109 height 10
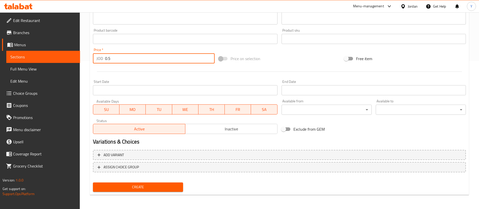
type input "0.5"
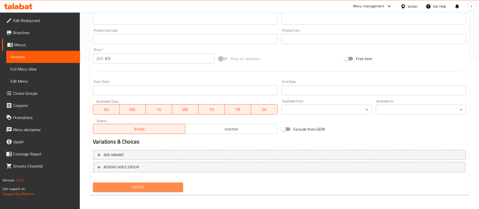
click at [143, 189] on span "Create" at bounding box center [138, 187] width 82 height 6
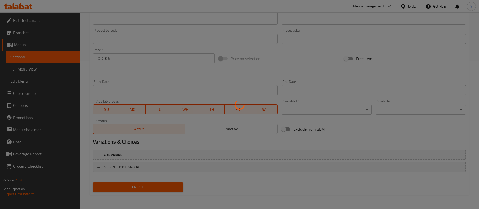
type input "0"
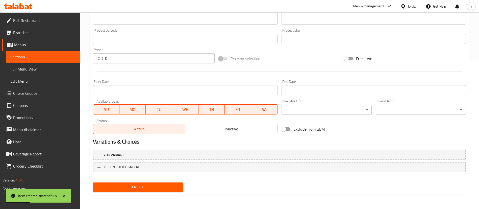
scroll to position [0, 0]
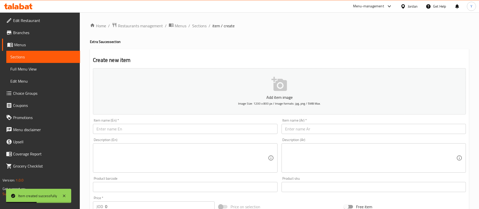
click at [132, 129] on input "text" at bounding box center [185, 129] width 184 height 10
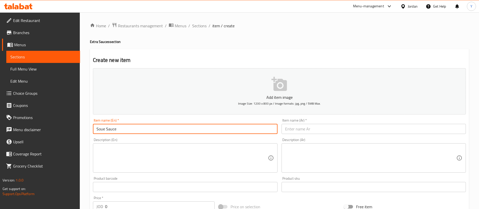
click at [103, 129] on input "Soue Sauce" at bounding box center [185, 129] width 184 height 10
click at [105, 130] on input "Soue Sauce" at bounding box center [185, 129] width 184 height 10
type input "Sour Sauce"
click at [306, 138] on div "Description (Ar) Description (Ar)" at bounding box center [373, 155] width 184 height 35
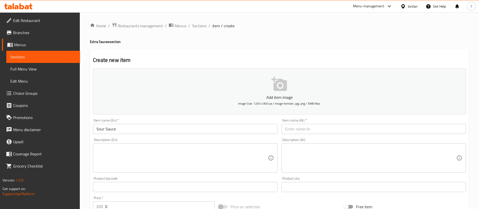
click at [316, 130] on input "text" at bounding box center [373, 129] width 184 height 10
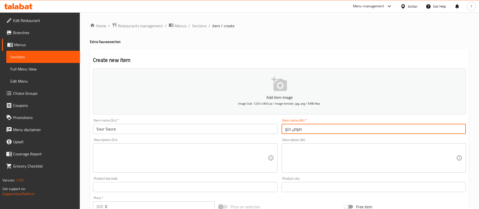
scroll to position [119, 0]
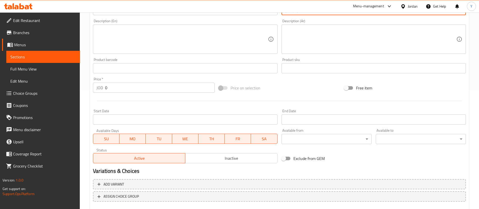
type input "صوص حلو"
click at [143, 92] on input "0" at bounding box center [159, 87] width 109 height 10
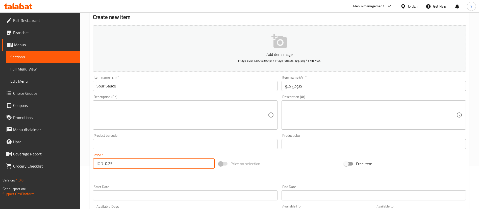
scroll to position [43, 0]
type input "0.25"
drag, startPoint x: 290, startPoint y: 86, endPoint x: 265, endPoint y: 89, distance: 25.9
click at [265, 89] on div "Add item image Image Size: 1200 x 800 px / Image formats: jpg, png / 5MB Max. I…" at bounding box center [279, 131] width 377 height 217
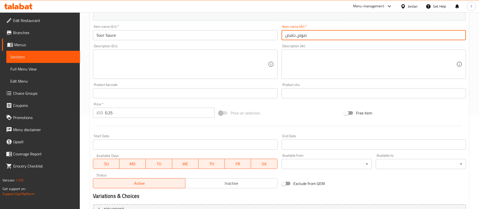
scroll to position [148, 0]
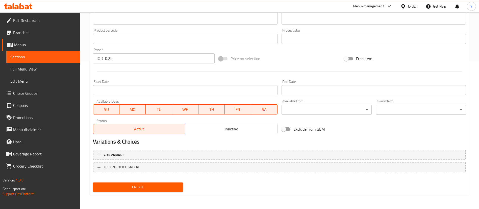
type input "صوص حامض"
click at [160, 193] on div "Create new item Add item image Image Size: 1200 x 800 px / Image formats: jpg, …" at bounding box center [279, 48] width 379 height 294
click at [170, 184] on span "Create" at bounding box center [138, 187] width 82 height 6
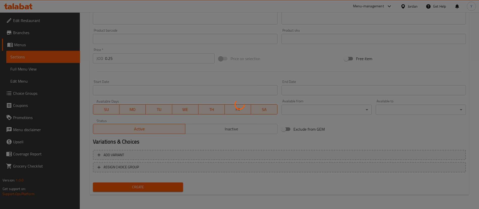
type input "0"
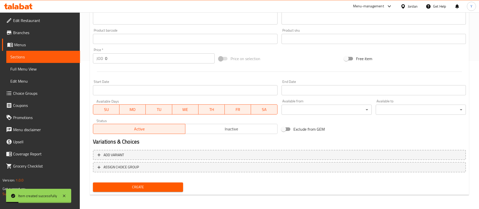
scroll to position [0, 0]
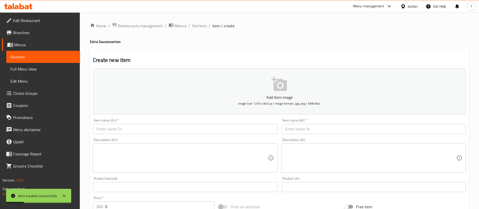
click at [136, 119] on div "Item name (En)   * Item name (En) *" at bounding box center [185, 125] width 184 height 15
click at [135, 127] on input "text" at bounding box center [185, 129] width 184 height 10
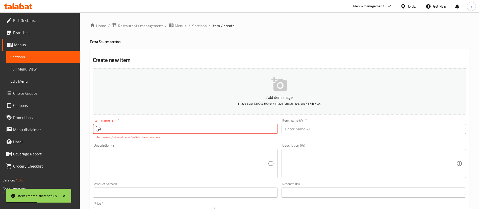
type input "ٌ"
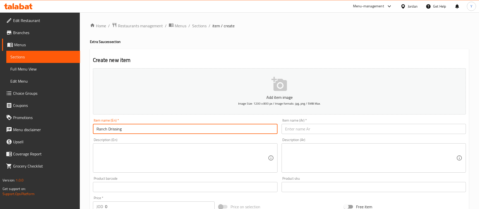
click at [115, 131] on input "Ranch Drissing" at bounding box center [185, 129] width 184 height 10
type input "Ranch Dressing"
click at [307, 125] on input "text" at bounding box center [373, 129] width 184 height 10
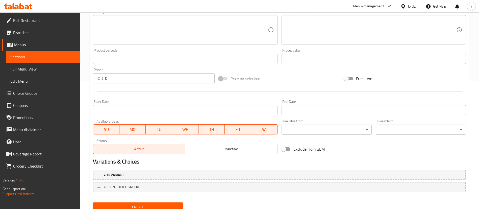
scroll to position [148, 0]
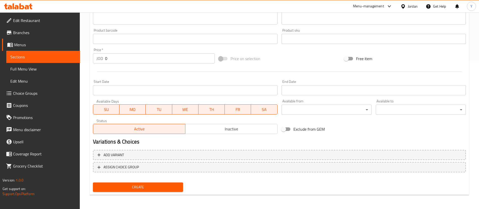
type input "رانش صوص"
click at [126, 53] on div "Price   * JOD 0 Price *" at bounding box center [154, 55] width 122 height 15
click at [125, 56] on input "0" at bounding box center [159, 58] width 109 height 10
type input "0.25"
click at [137, 188] on span "Create" at bounding box center [138, 187] width 82 height 6
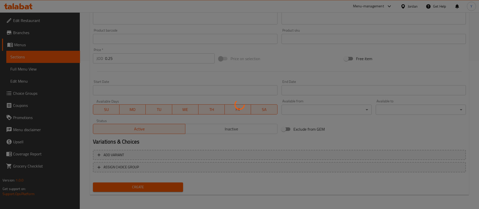
type input "0"
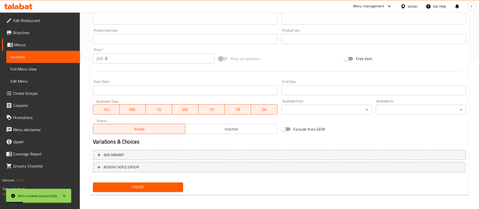
scroll to position [0, 0]
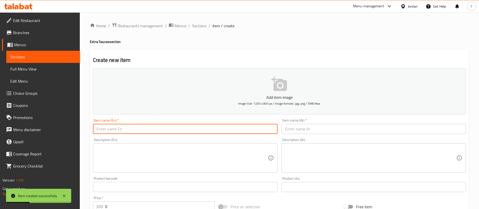
click at [132, 125] on input "text" at bounding box center [185, 129] width 184 height 10
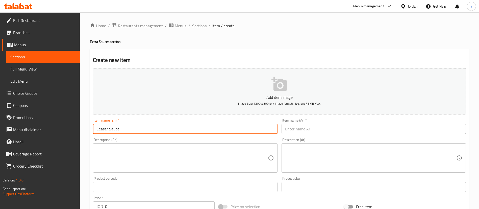
click at [101, 130] on input "Ceasar Sauce" at bounding box center [185, 129] width 184 height 10
type input "Caesar Sauce"
click at [341, 130] on input "text" at bounding box center [373, 129] width 184 height 10
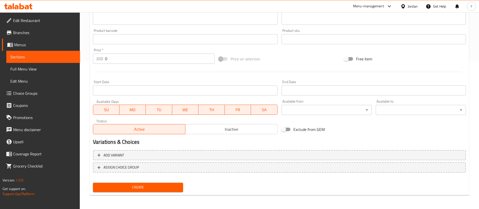
scroll to position [148, 0]
type input "سيزر صوص"
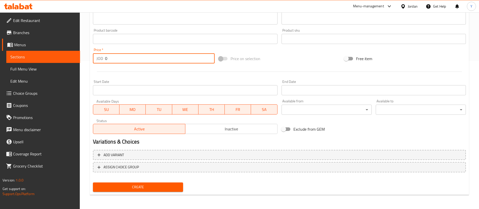
click at [136, 61] on input "0" at bounding box center [159, 58] width 109 height 10
type input "0.25"
click at [141, 188] on span "Create" at bounding box center [138, 187] width 82 height 6
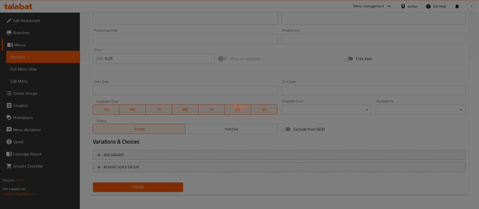
type input "0"
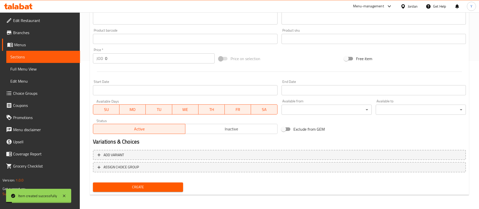
scroll to position [0, 0]
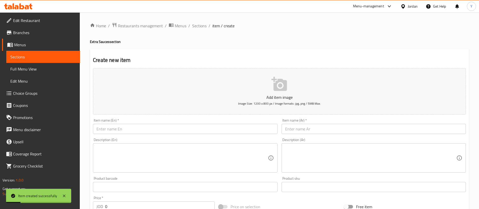
click at [113, 126] on input "text" at bounding box center [185, 129] width 184 height 10
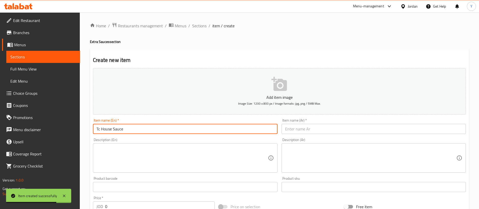
type input "Tc House Sauce"
click at [294, 129] on input "text" at bounding box center [373, 129] width 184 height 10
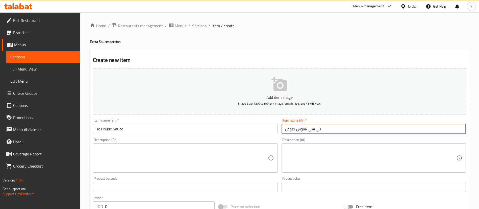
scroll to position [148, 0]
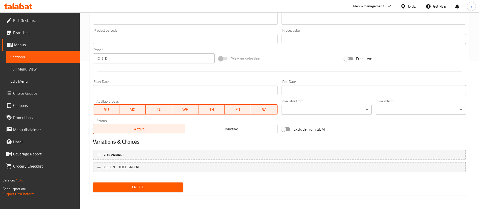
type input "تي سي هاوس صوص"
click at [115, 67] on div at bounding box center [279, 71] width 377 height 12
click at [120, 63] on input "0" at bounding box center [159, 58] width 109 height 10
type input "0.25"
click at [145, 185] on span "Create" at bounding box center [138, 187] width 82 height 6
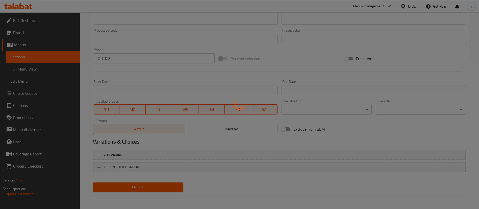
type input "0"
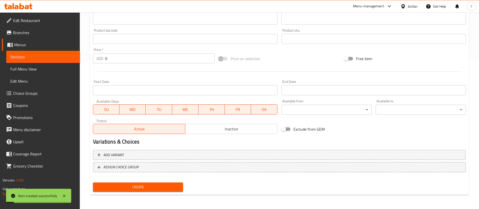
scroll to position [0, 0]
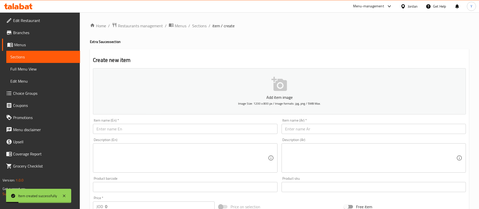
click at [152, 128] on input "text" at bounding box center [185, 129] width 184 height 10
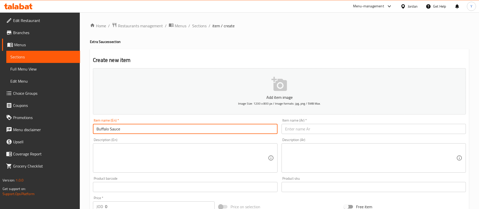
type input "Buffalo Sauce"
click at [317, 124] on input "text" at bounding box center [373, 129] width 184 height 10
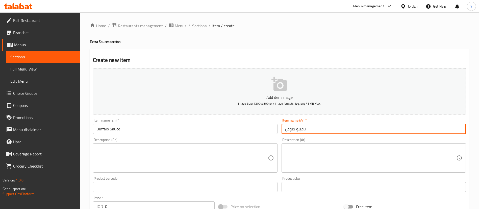
scroll to position [49, 0]
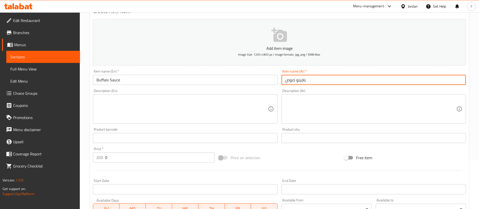
type input "بافيلو صوص"
click at [123, 160] on input "0" at bounding box center [159, 157] width 109 height 10
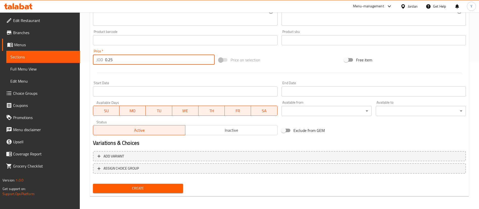
scroll to position [148, 0]
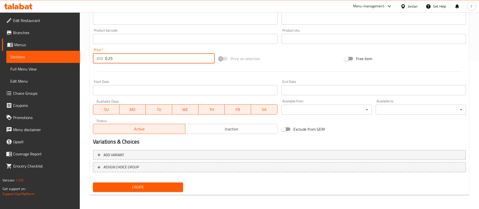
type input "0.25"
click at [131, 185] on span "Create" at bounding box center [138, 187] width 82 height 6
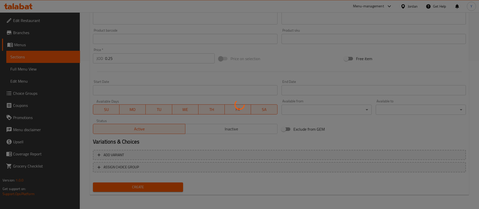
type input "0"
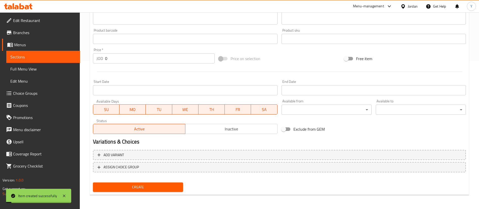
scroll to position [0, 0]
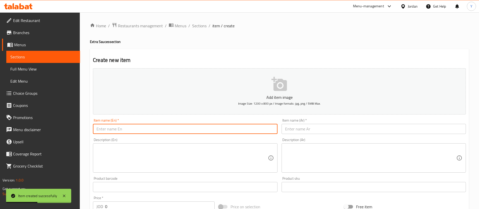
click at [133, 126] on input "text" at bounding box center [185, 129] width 184 height 10
type input "Garlic Sauce"
click at [289, 129] on input "text" at bounding box center [373, 129] width 184 height 10
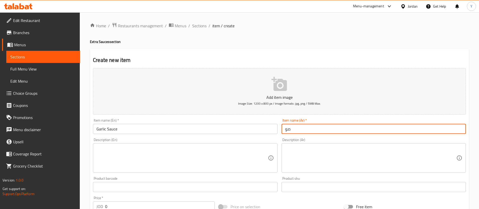
type input "ص"
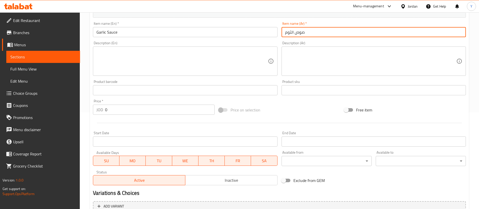
type input "صوص الثوم"
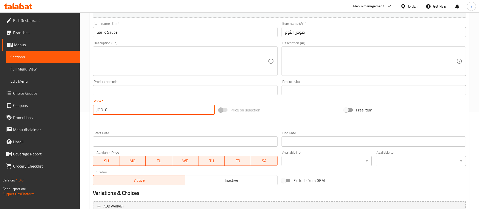
click at [183, 114] on input "0" at bounding box center [159, 109] width 109 height 10
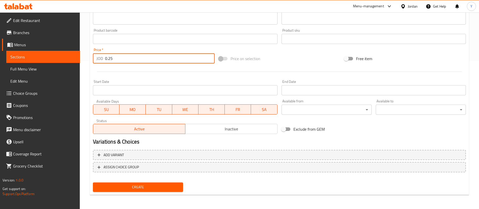
type input "0.25"
click at [155, 190] on button "Create" at bounding box center [138, 186] width 90 height 9
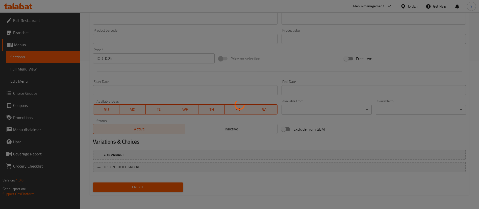
type input "0"
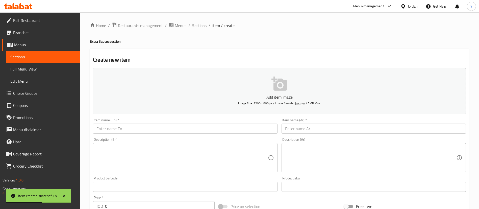
scroll to position [0, 0]
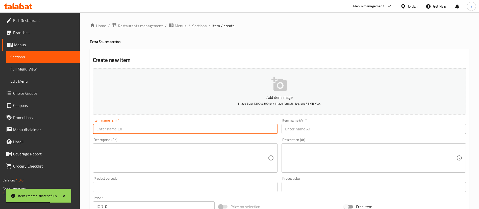
click at [119, 129] on input "text" at bounding box center [185, 129] width 184 height 10
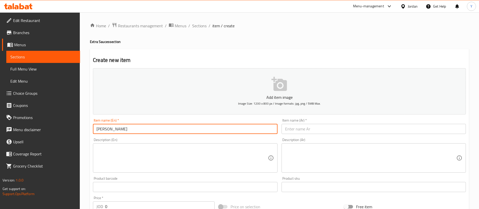
type input "Wasabi Mayo"
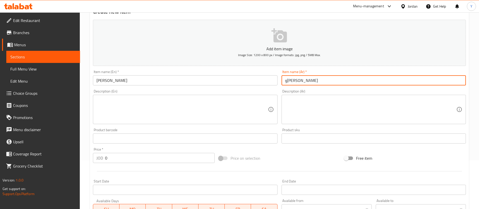
scroll to position [85, 0]
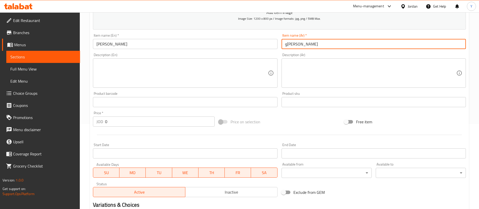
type input "واسابي مايو"
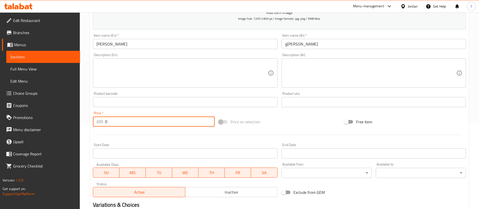
click at [131, 118] on input "0" at bounding box center [159, 121] width 109 height 10
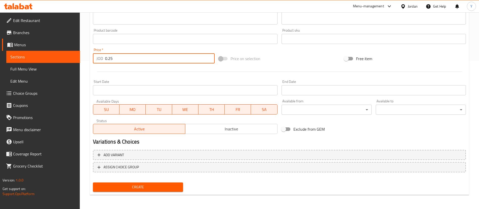
type input "0.25"
click at [153, 192] on div "Create" at bounding box center [138, 186] width 94 height 13
click at [158, 187] on span "Create" at bounding box center [138, 187] width 82 height 6
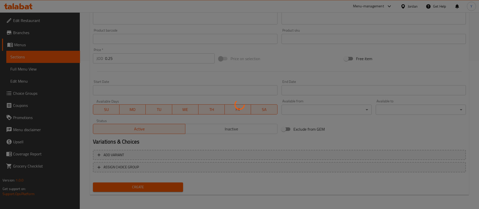
type input "0"
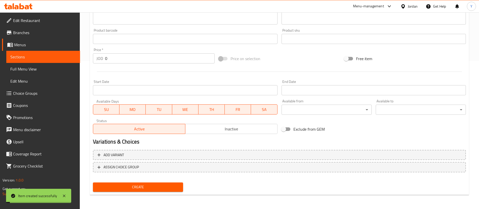
scroll to position [0, 0]
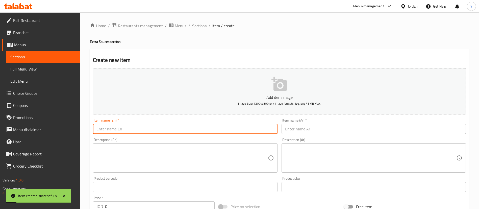
click at [142, 130] on input "text" at bounding box center [185, 129] width 184 height 10
type input "jalapeno"
click at [313, 133] on input "text" at bounding box center [373, 129] width 184 height 10
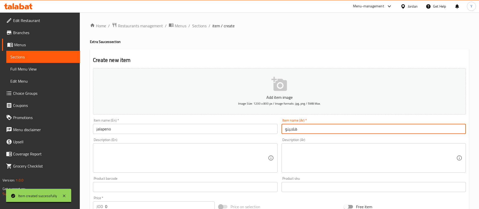
scroll to position [59, 0]
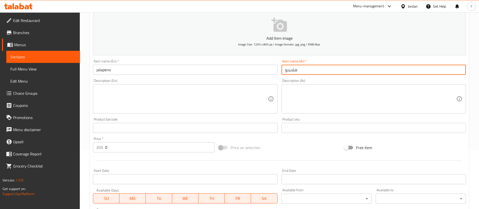
type input "هلابينو"
click at [185, 149] on input "0" at bounding box center [159, 147] width 109 height 10
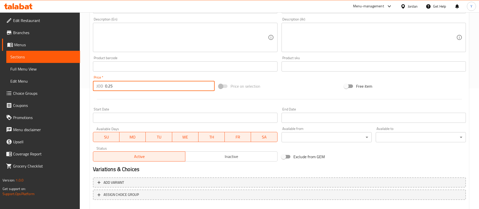
scroll to position [148, 0]
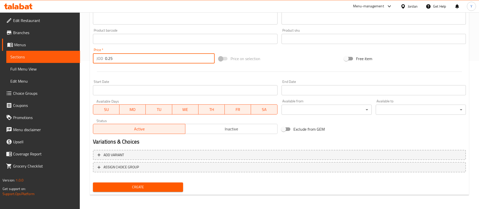
type input "0.25"
click at [140, 188] on span "Create" at bounding box center [138, 187] width 82 height 6
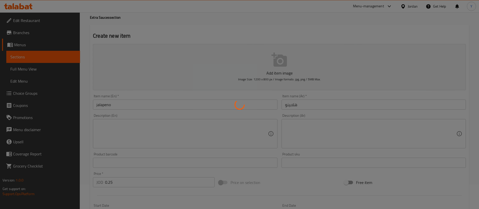
scroll to position [23, 0]
type input "0"
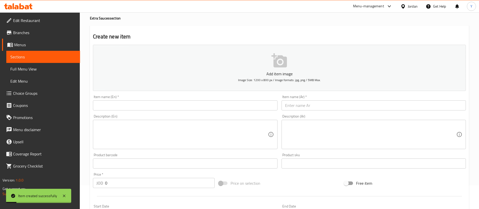
click at [17, 58] on span "Sections" at bounding box center [43, 57] width 66 height 6
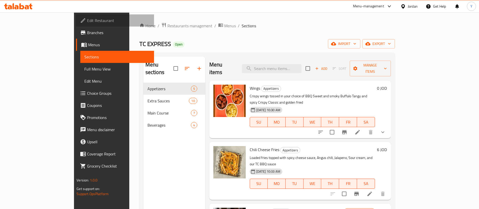
click at [87, 21] on span "Edit Restaurant" at bounding box center [118, 20] width 63 height 6
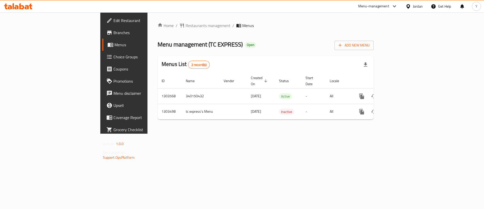
click at [114, 71] on span "Coupons" at bounding box center [146, 69] width 64 height 6
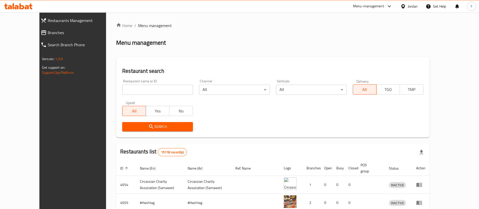
click at [48, 30] on span "Branches" at bounding box center [82, 33] width 68 height 6
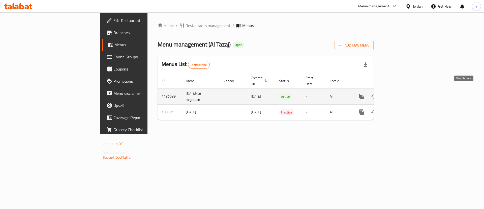
click at [404, 92] on link "enhanced table" at bounding box center [398, 96] width 12 height 12
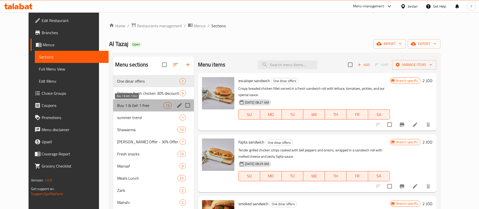
click at [125, 107] on span "Buy 1 & Get 1 free" at bounding box center [140, 105] width 46 height 6
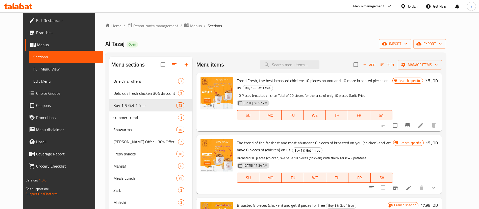
click at [427, 128] on li at bounding box center [420, 125] width 14 height 9
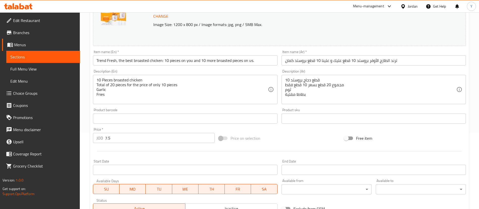
scroll to position [76, 0]
drag, startPoint x: 123, startPoint y: 134, endPoint x: 88, endPoint y: 137, distance: 34.9
click at [88, 137] on div "Home / Restaurants management / Menus / Sections / item / update Buy 1 & Get 1 …" at bounding box center [279, 111] width 399 height 351
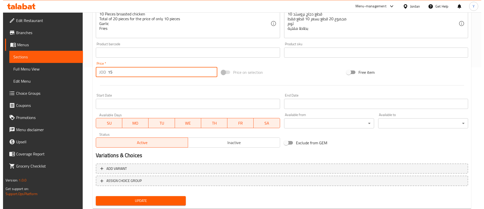
scroll to position [142, 0]
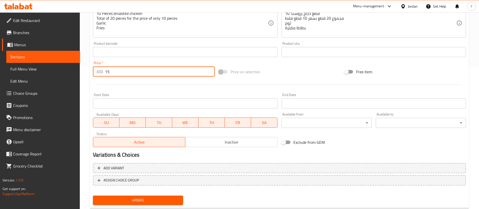
type input "15"
click at [139, 198] on span "Update" at bounding box center [138, 200] width 82 height 6
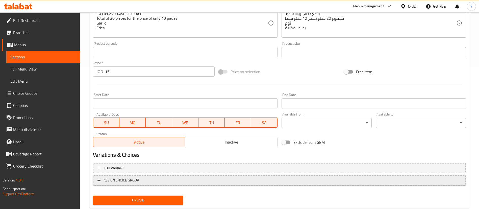
click at [153, 179] on span "ASSIGN CHOICE GROUP" at bounding box center [279, 180] width 364 height 6
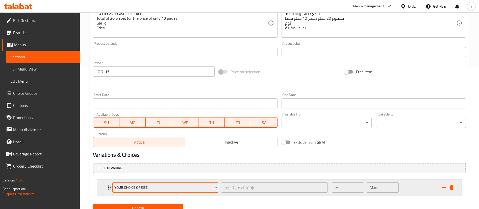
click at [150, 186] on span "Your Choice Of Size:" at bounding box center [165, 187] width 103 height 6
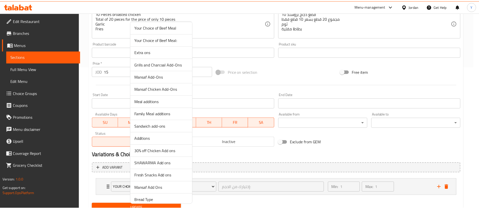
scroll to position [450, 0]
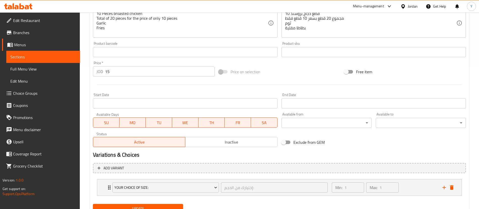
click at [44, 55] on span "Sections" at bounding box center [43, 57] width 66 height 6
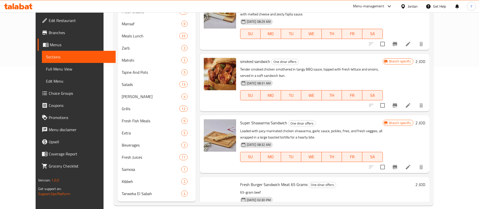
scroll to position [71, 0]
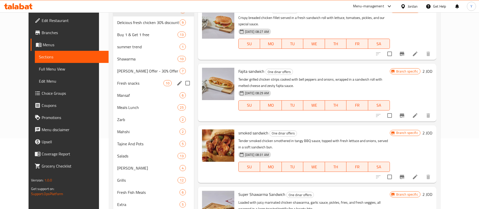
click at [117, 80] on span "Fresh snacks" at bounding box center [140, 83] width 46 height 6
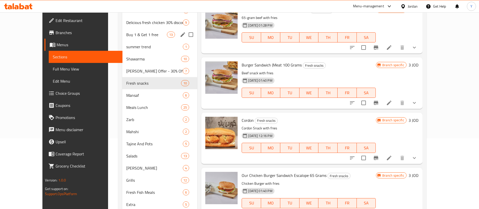
click at [126, 32] on span "Buy 1 & Get 1 free" at bounding box center [146, 35] width 41 height 6
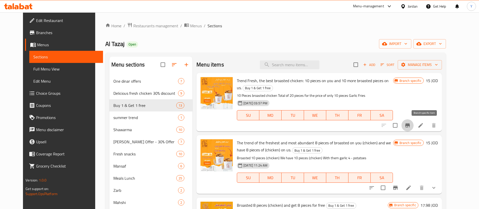
click at [410, 123] on icon "Branch-specific-item" at bounding box center [407, 125] width 6 height 6
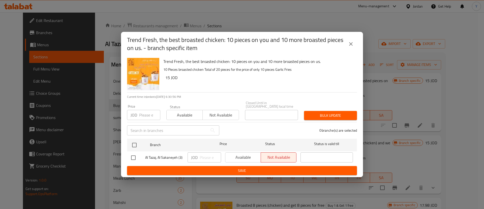
click at [137, 156] on input "checkbox" at bounding box center [133, 157] width 11 height 11
checkbox input "true"
click at [207, 160] on input "number" at bounding box center [210, 157] width 21 height 10
type input "15"
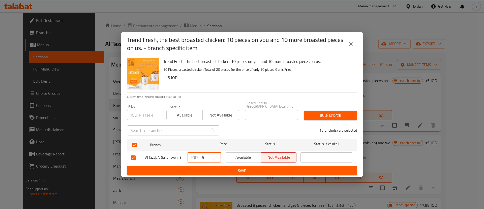
click at [208, 172] on button "Save" at bounding box center [242, 170] width 230 height 9
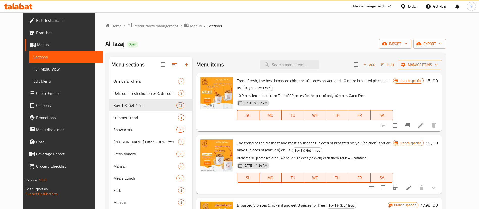
click at [409, 125] on icon "Branch-specific-item" at bounding box center [407, 125] width 5 height 4
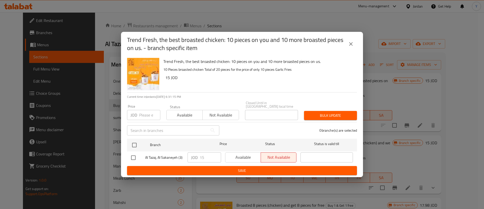
click at [348, 44] on icon "close" at bounding box center [351, 44] width 6 height 6
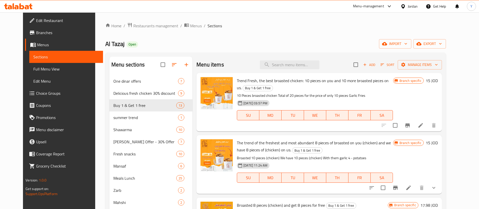
click at [437, 179] on div "Branch specific 15 JOD" at bounding box center [415, 164] width 45 height 50
click at [436, 186] on icon "show more" at bounding box center [433, 187] width 6 height 6
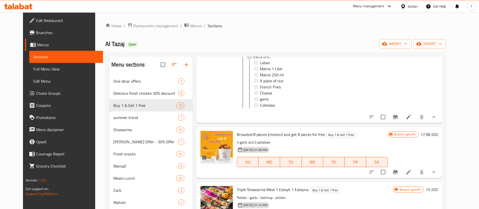
scroll to position [152, 0]
click at [411, 119] on icon at bounding box center [408, 116] width 6 height 6
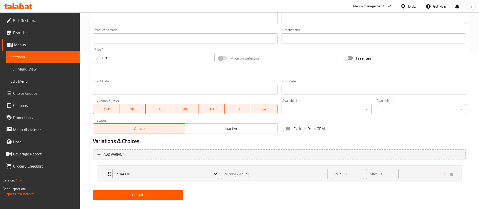
scroll to position [163, 0]
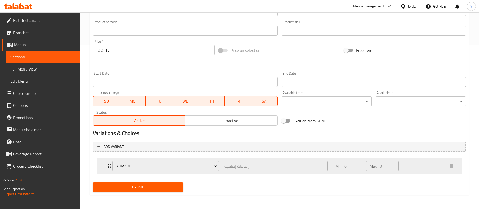
click at [410, 167] on div "Min: 0 ​ Max: 8 ​" at bounding box center [383, 166] width 110 height 16
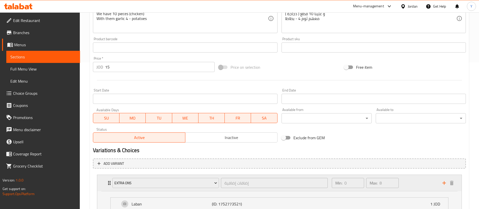
scroll to position [140, 0]
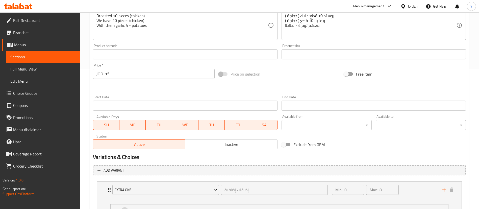
click at [23, 54] on span "Sections" at bounding box center [43, 57] width 66 height 6
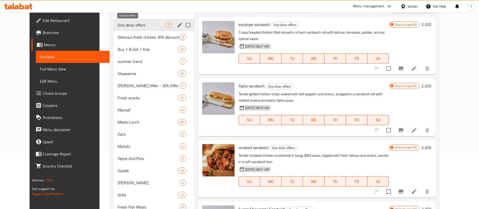
scroll to position [54, 0]
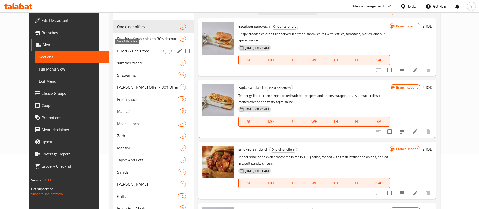
click at [138, 50] on span "Buy 1 & Get 1 free" at bounding box center [140, 51] width 46 height 6
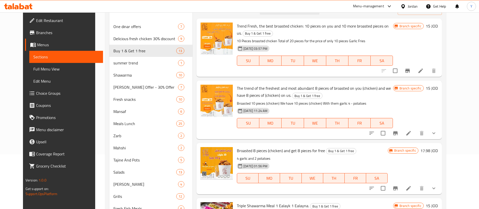
scroll to position [30, 0]
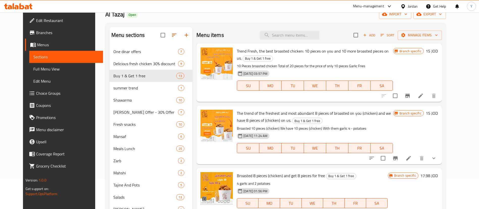
click at [427, 95] on li at bounding box center [420, 95] width 14 height 9
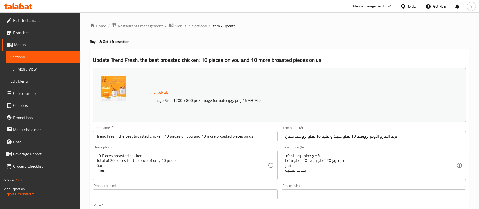
scroll to position [155, 0]
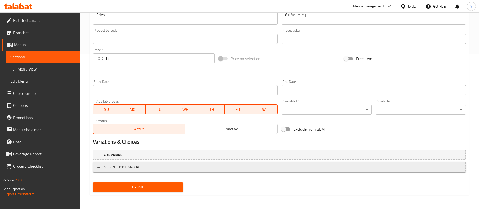
click at [160, 168] on span "ASSIGN CHOICE GROUP" at bounding box center [279, 167] width 364 height 6
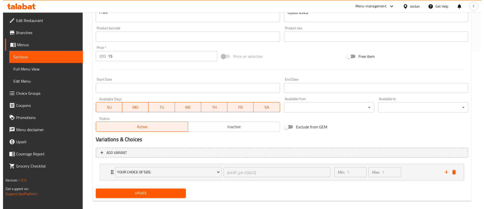
scroll to position [156, 0]
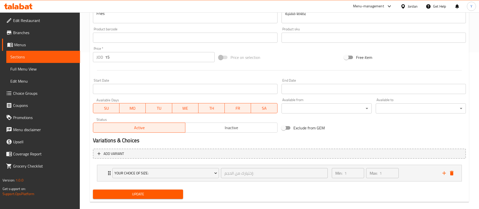
click at [160, 168] on button "Your Choice Of Size:" at bounding box center [165, 173] width 106 height 10
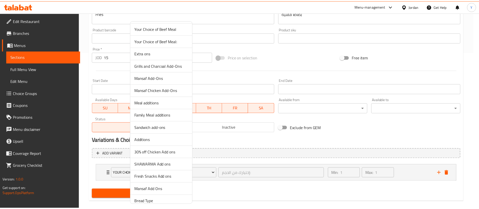
scroll to position [450, 0]
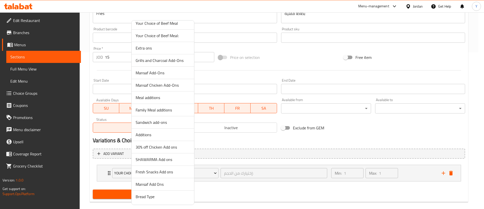
click at [139, 43] on li "Extra ons" at bounding box center [163, 48] width 63 height 12
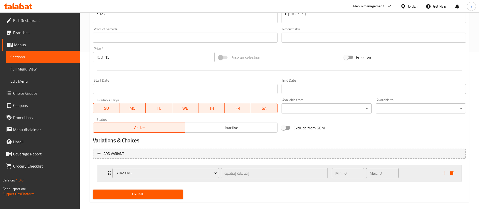
click at [421, 175] on div "Min: 0 ​ Max: 8 ​" at bounding box center [383, 173] width 110 height 16
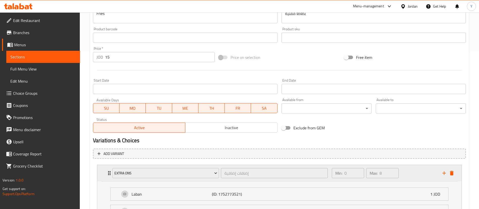
click at [421, 175] on div "Min: 0 ​ Max: 8 ​" at bounding box center [383, 173] width 110 height 16
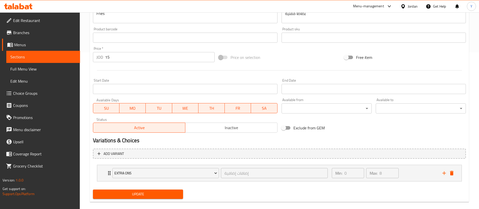
click at [149, 187] on div "Update" at bounding box center [138, 193] width 94 height 13
click at [146, 193] on span "Update" at bounding box center [138, 194] width 82 height 6
click at [146, 193] on div "Home / Restaurants management / Menus / Sections / item / update Buy 1 & Get 1 …" at bounding box center [279, 36] width 379 height 340
click at [146, 193] on span "Update" at bounding box center [138, 194] width 82 height 6
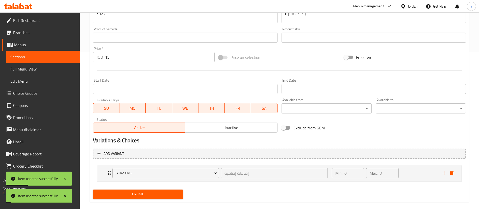
click at [166, 198] on button "Update" at bounding box center [138, 193] width 90 height 9
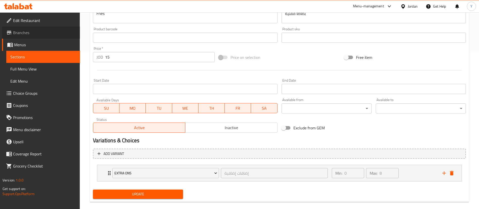
click at [65, 35] on span "Branches" at bounding box center [44, 33] width 63 height 6
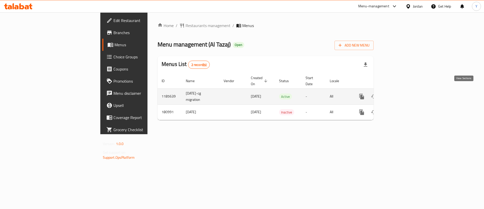
click at [401, 93] on icon "enhanced table" at bounding box center [398, 96] width 6 height 6
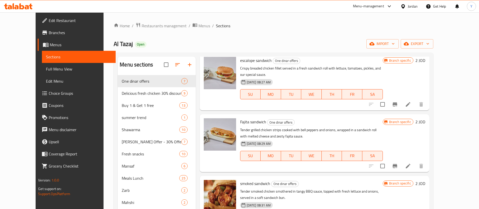
scroll to position [22, 0]
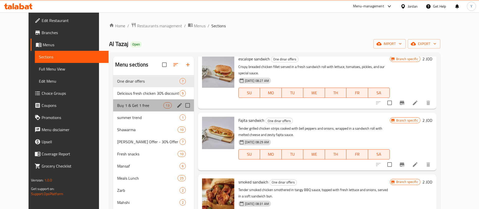
click at [120, 108] on div "Buy 1 & Get 1 free 13" at bounding box center [153, 105] width 81 height 12
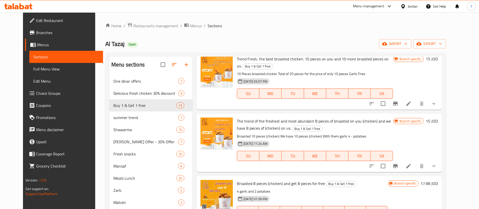
click at [439, 107] on button "show more" at bounding box center [433, 103] width 12 height 12
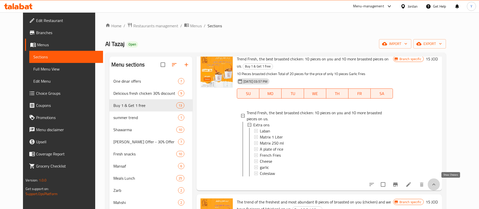
click at [436, 186] on icon "show more" at bounding box center [433, 184] width 6 height 6
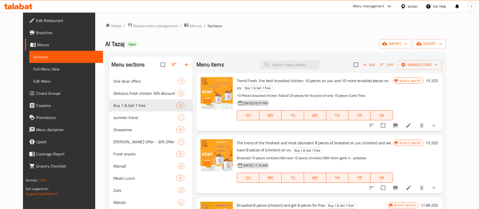
click at [15, 9] on div at bounding box center [18, 6] width 37 height 10
click at [21, 6] on icon at bounding box center [21, 6] width 5 height 6
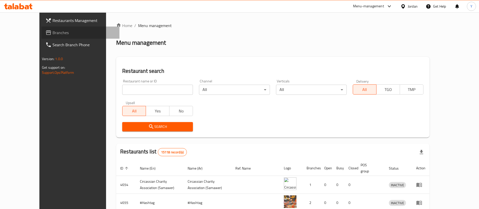
click at [41, 37] on link "Branches" at bounding box center [80, 32] width 78 height 12
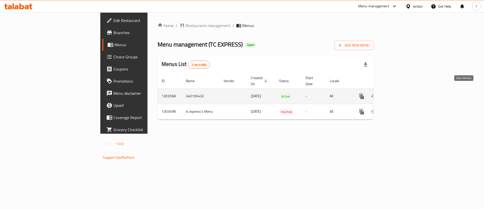
click at [401, 93] on icon "enhanced table" at bounding box center [398, 96] width 6 height 6
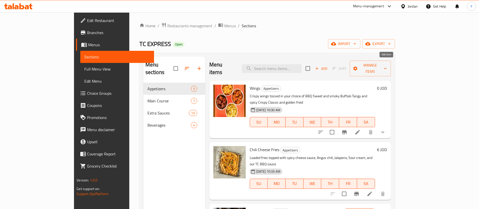
click at [328, 66] on span "Add" at bounding box center [321, 69] width 14 height 6
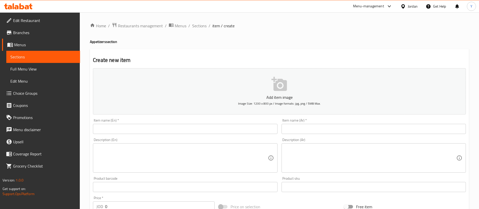
click at [139, 133] on input "text" at bounding box center [185, 129] width 184 height 10
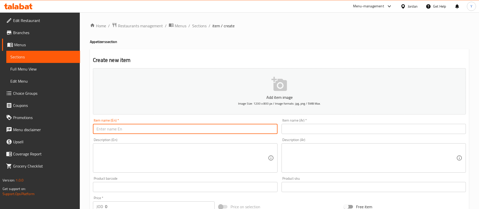
click at [139, 133] on input "text" at bounding box center [185, 129] width 184 height 10
drag, startPoint x: 115, startPoint y: 127, endPoint x: 221, endPoint y: 130, distance: 106.2
click at [221, 130] on input "Chicken Stips" at bounding box center [185, 129] width 184 height 10
type input "Chicken Strips"
click at [295, 125] on input "text" at bounding box center [373, 129] width 184 height 10
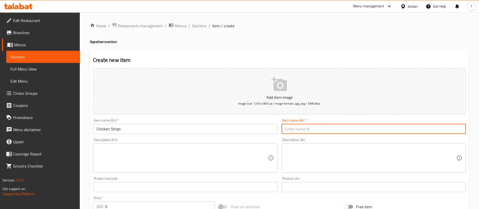
click at [119, 131] on input "Chicken Strips" at bounding box center [185, 129] width 184 height 10
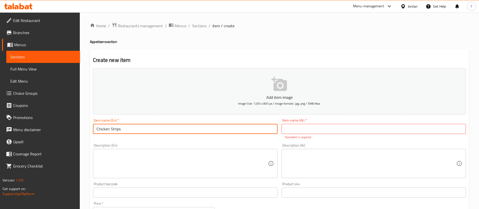
click at [119, 131] on input "Chicken Strips" at bounding box center [185, 129] width 184 height 10
click at [155, 130] on input "Chicken Strips" at bounding box center [185, 129] width 184 height 10
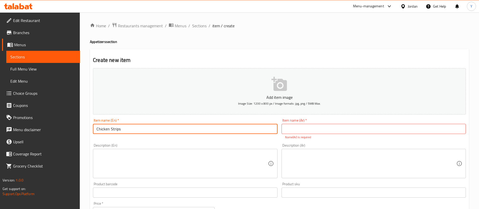
click at [303, 127] on input "text" at bounding box center [373, 129] width 184 height 10
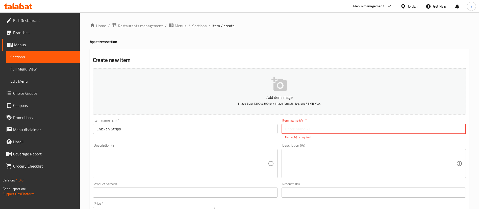
type input "r"
type input "ق"
paste input "ط"
type input "طقع الدجاج"
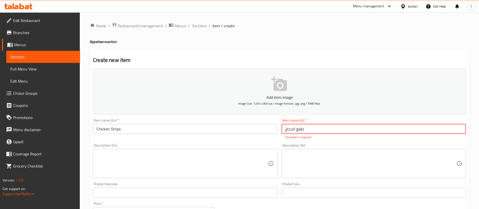
click at [180, 161] on textarea at bounding box center [181, 163] width 171 height 24
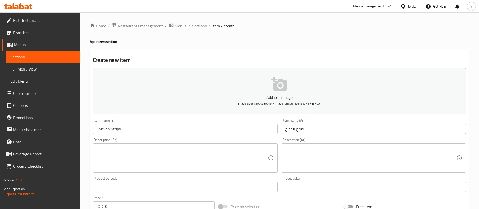
click at [148, 121] on div "Item name (En)   * Chicken Strips Item name (En) *" at bounding box center [185, 125] width 184 height 15
click at [143, 128] on input "Chicken Strips" at bounding box center [185, 129] width 184 height 10
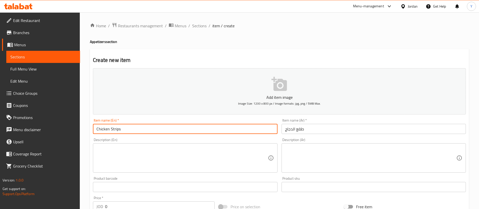
click at [143, 128] on input "Chicken Strips" at bounding box center [185, 129] width 184 height 10
click at [139, 155] on textarea at bounding box center [181, 158] width 171 height 24
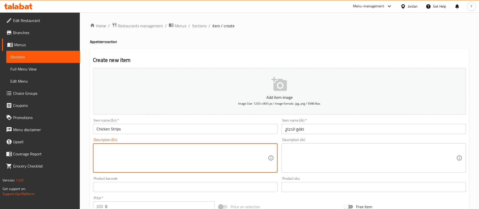
paste textarea "Crispy, golden-fried chicken strips served with your choice of dipping sauce."
type textarea "Crispy, golden-fried chicken strips served with your choice of dipping sauce."
click at [318, 152] on textarea at bounding box center [370, 158] width 171 height 24
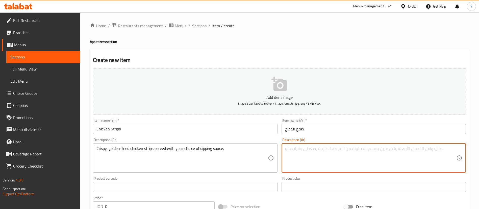
paste textarea "شرائح دجاج مقرمشة ذهبية اللون تقدم مع صلصة الغمس المفضلة لديك."
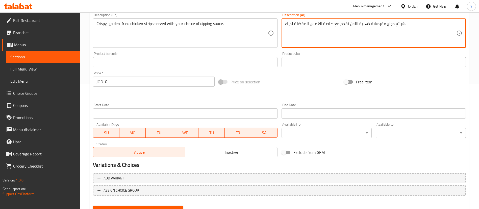
scroll to position [126, 0]
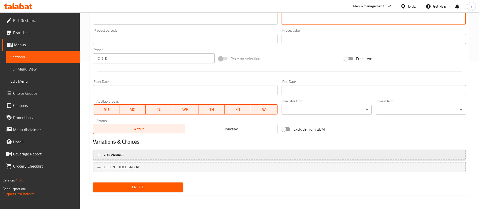
type textarea "شرائح دجاج مقرمشة ذهبية اللون تقدم مع صلصة الغمس المفضلة لديك."
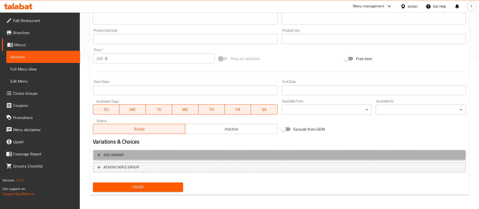
click at [160, 156] on span "Add variant" at bounding box center [279, 155] width 364 height 6
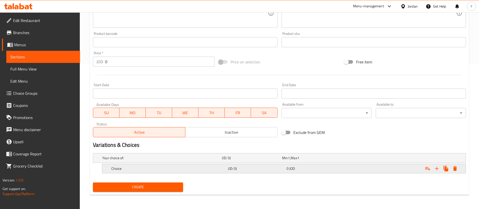
click at [156, 160] on h5 "Choice" at bounding box center [161, 157] width 118 height 5
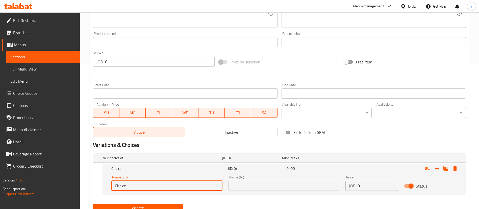
drag, startPoint x: 141, startPoint y: 187, endPoint x: 115, endPoint y: 192, distance: 26.3
click at [115, 192] on div "Name (En) Choice Name (En)" at bounding box center [166, 182] width 117 height 21
type input "ل"
click at [181, 182] on input "BBQ Chicken Strips" at bounding box center [166, 185] width 111 height 10
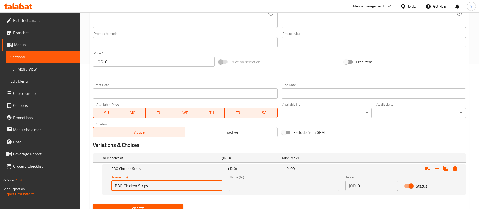
click at [181, 182] on input "BBQ Chicken Strips" at bounding box center [166, 185] width 111 height 10
type input "BBQ Chicken Strips"
click at [245, 185] on input "text" at bounding box center [283, 185] width 111 height 10
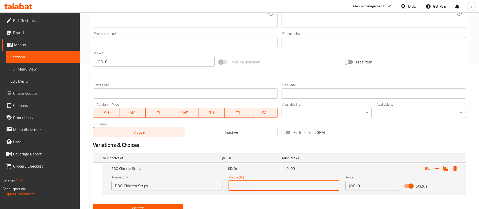
paste input "شرائح دجاج باربيكيو"
type input "شرائح دجاج باربيكيو"
click at [365, 178] on div "Price JOD 0 Price" at bounding box center [371, 182] width 52 height 15
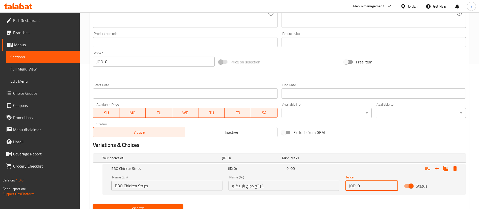
drag, startPoint x: 368, startPoint y: 186, endPoint x: 357, endPoint y: 190, distance: 12.0
click at [357, 190] on div "JOD 0 Price" at bounding box center [371, 185] width 52 height 10
click at [434, 169] on icon "Expand" at bounding box center [436, 168] width 6 height 6
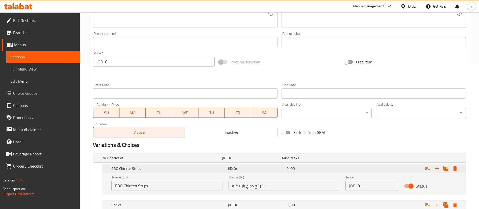
scroll to position [181, 0]
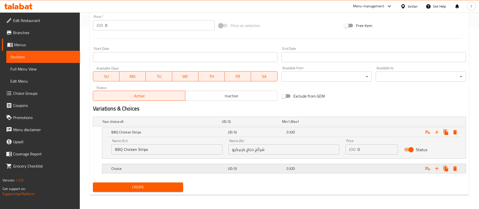
click at [174, 124] on h5 "Choice" at bounding box center [161, 121] width 118 height 5
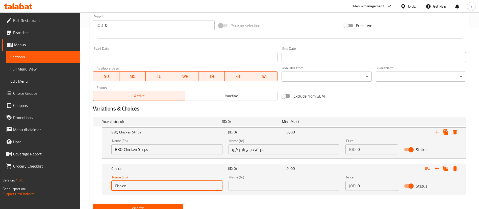
drag, startPoint x: 140, startPoint y: 189, endPoint x: 102, endPoint y: 189, distance: 37.1
click at [102, 189] on div "Name (En) Choice Name (En) Name (Ar) Name (Ar) Price JOD 0 Price Status" at bounding box center [283, 183] width 363 height 21
type input "Buffalo Chicken Strips"
click at [281, 150] on input "شرائح دجاج باربيكيو" at bounding box center [283, 149] width 111 height 10
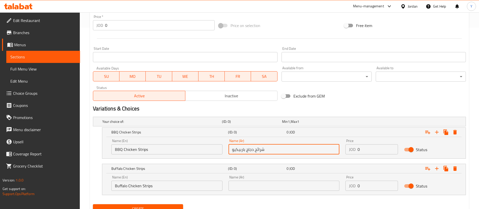
click at [281, 150] on input "شرائح دجاج باربيكيو" at bounding box center [283, 149] width 111 height 10
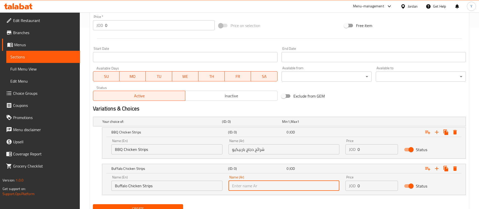
click at [270, 187] on input "text" at bounding box center [283, 185] width 111 height 10
paste input "شرائح دجاج باربيكيو"
drag, startPoint x: 244, startPoint y: 186, endPoint x: 220, endPoint y: 192, distance: 25.3
click at [220, 192] on div "Name (En) Buffalo Chicken Strips Name (En) Name (Ar) شرائح دجاج باربيكيو Name (…" at bounding box center [283, 182] width 351 height 21
type input "شرائح دجاج بافيلو"
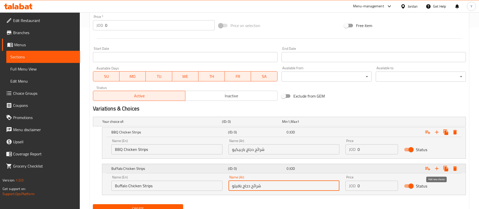
click at [437, 168] on icon "Expand" at bounding box center [436, 168] width 6 height 6
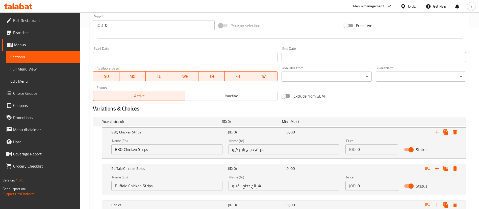
scroll to position [217, 0]
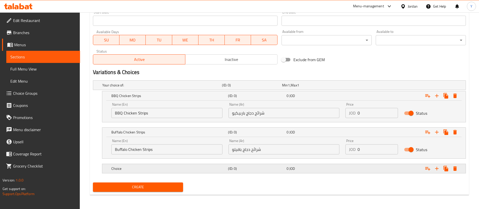
click at [157, 88] on h5 "Choice" at bounding box center [161, 84] width 118 height 5
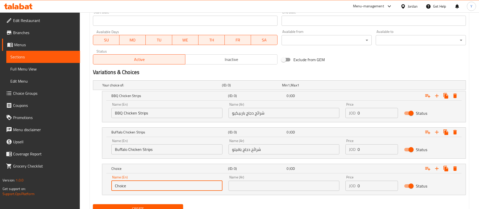
drag, startPoint x: 130, startPoint y: 187, endPoint x: 84, endPoint y: 197, distance: 47.0
click at [84, 197] on div "Home / Restaurants management / Menus / Sections / item / create Appetizers sec…" at bounding box center [279, 12] width 399 height 435
type input "Crispy Chicken Strips"
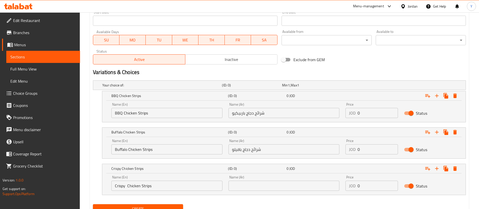
click at [249, 180] on div "Name (Ar) Name (Ar)" at bounding box center [283, 182] width 111 height 15
click at [245, 188] on input "text" at bounding box center [283, 185] width 111 height 10
type input "a"
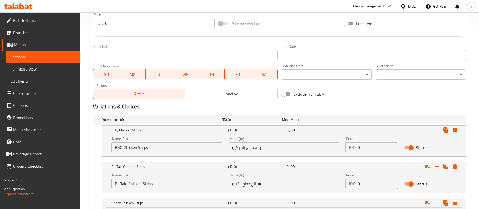
scroll to position [239, 0]
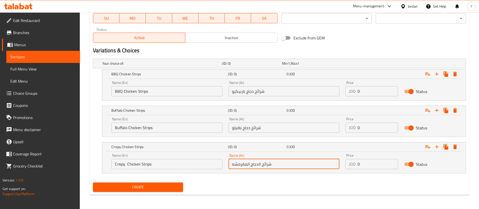
type input "شرائح الدجاج المقرمشه"
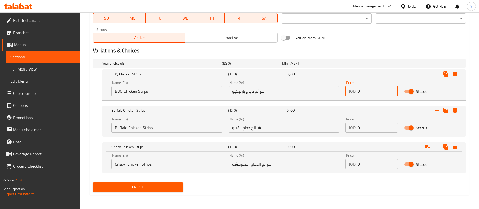
drag, startPoint x: 367, startPoint y: 88, endPoint x: 353, endPoint y: 93, distance: 15.1
click at [353, 93] on div "JOD 0 Price" at bounding box center [371, 91] width 52 height 10
type input "6"
drag, startPoint x: 367, startPoint y: 129, endPoint x: 355, endPoint y: 132, distance: 11.5
click at [355, 132] on div "JOD 0 Price" at bounding box center [371, 127] width 52 height 10
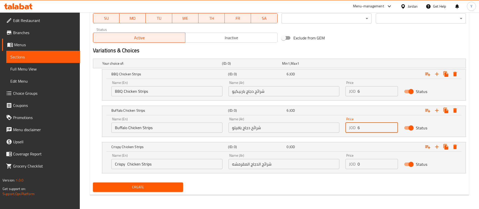
type input "6"
drag, startPoint x: 372, startPoint y: 165, endPoint x: 347, endPoint y: 168, distance: 24.3
click at [347, 168] on div "JOD 0 Price" at bounding box center [371, 164] width 52 height 10
type input "6"
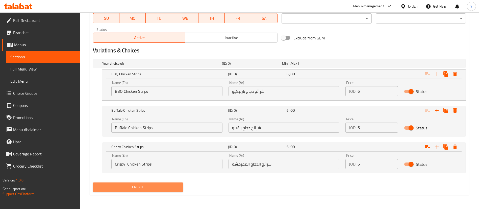
click at [151, 187] on span "Create" at bounding box center [138, 187] width 82 height 6
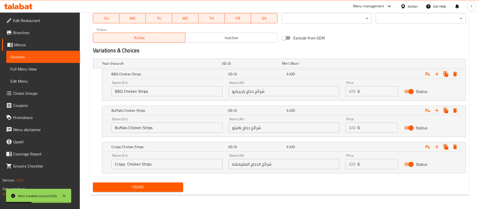
click at [62, 60] on span "Sections" at bounding box center [43, 57] width 66 height 6
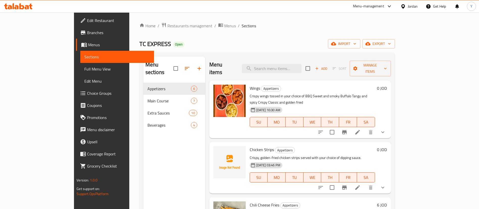
click at [161, 147] on div "Menu sections Appetizers 6 Main Course 7 Extra Sauces 10 Beverages 4" at bounding box center [174, 161] width 62 height 209
